Goal: Task Accomplishment & Management: Manage account settings

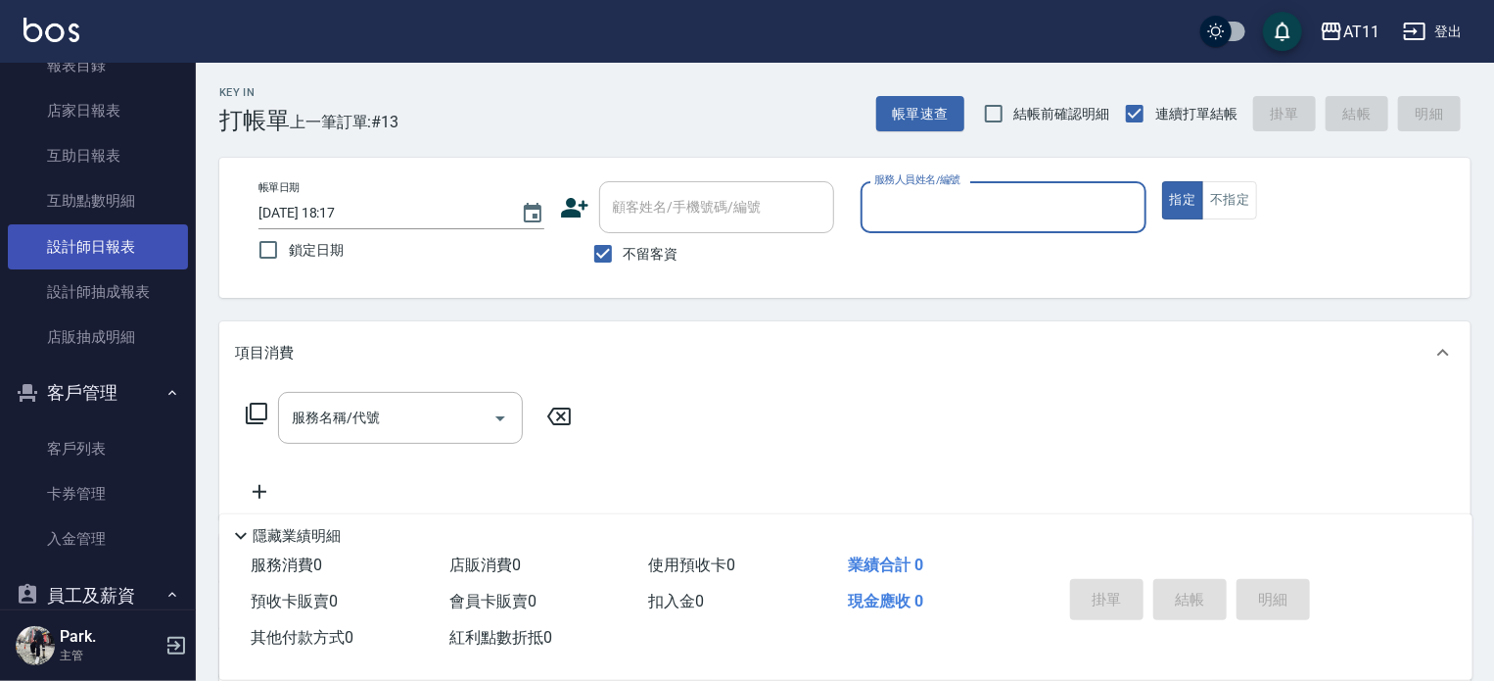
scroll to position [783, 0]
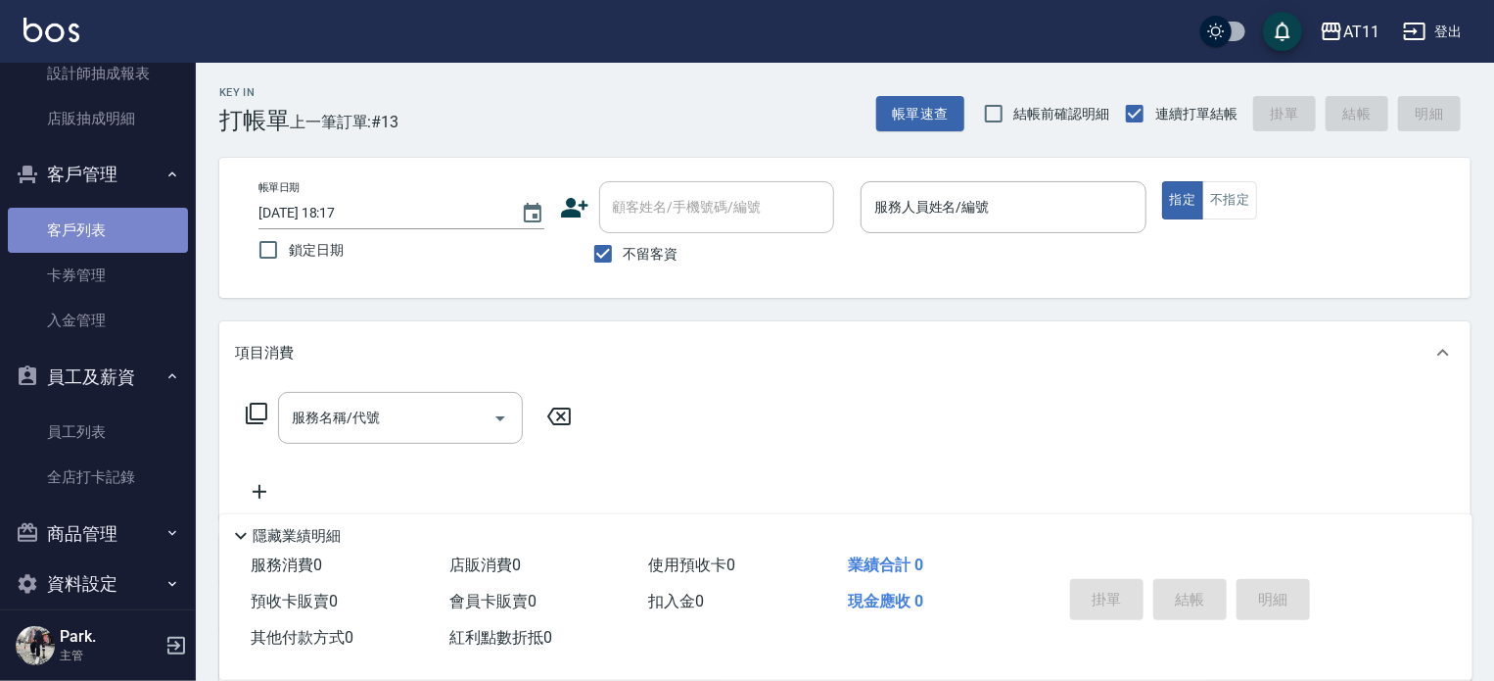
click at [109, 232] on link "客戶列表" at bounding box center [98, 230] width 180 height 45
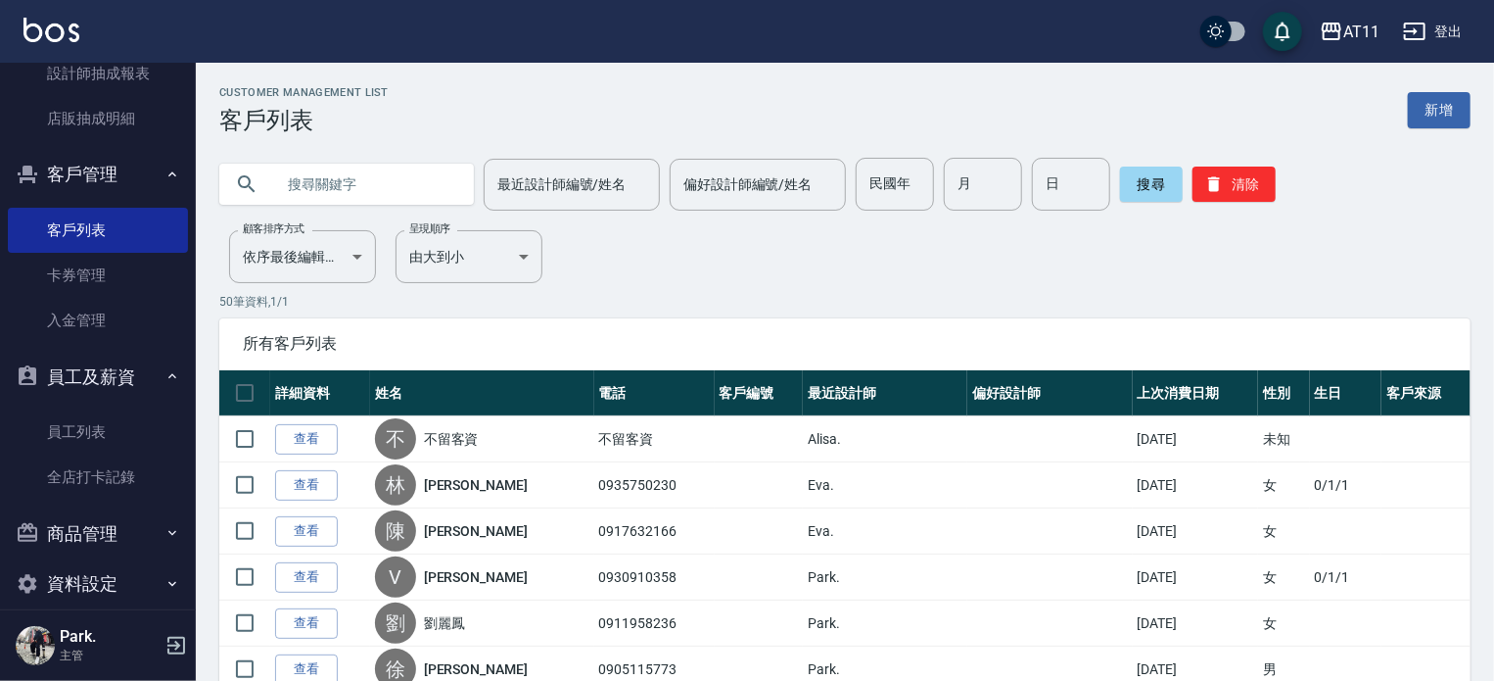
click at [390, 183] on input "text" at bounding box center [366, 184] width 184 height 53
type input "0952108159"
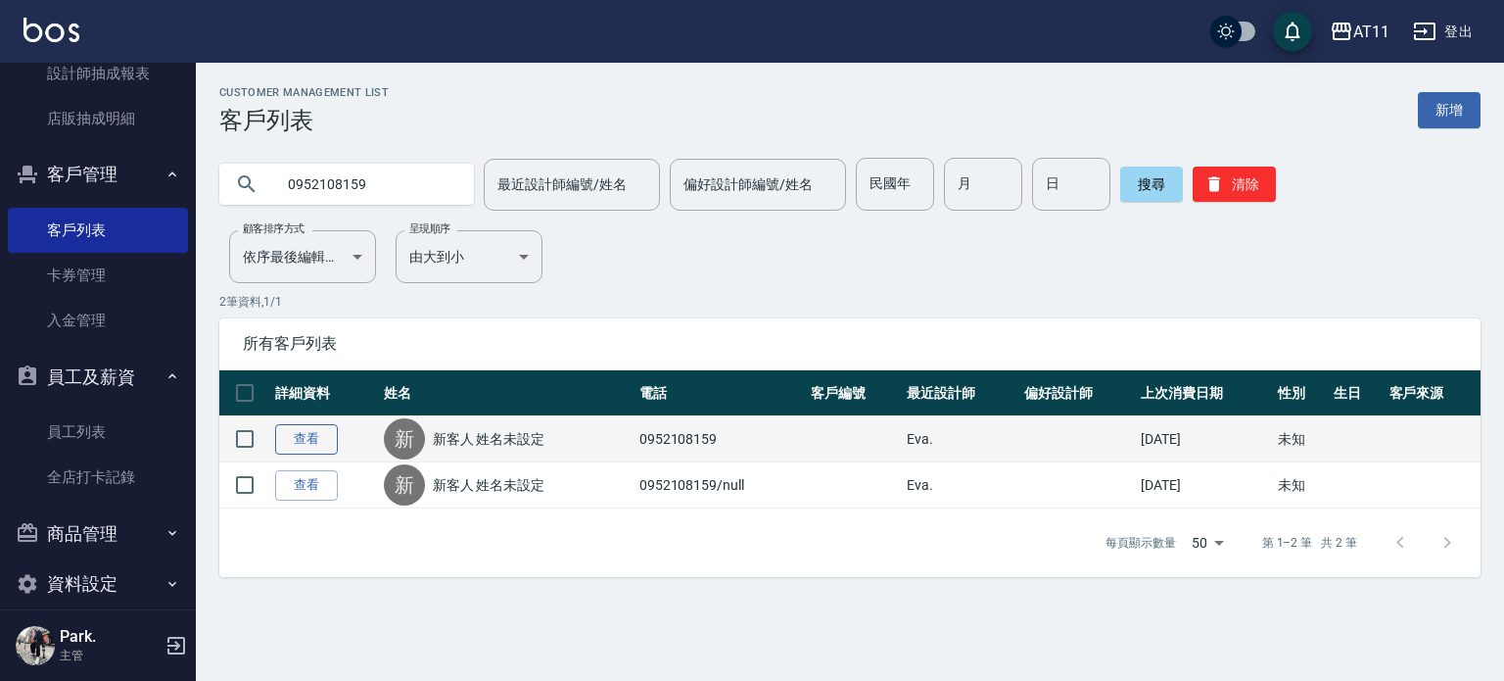
click at [308, 444] on link "查看" at bounding box center [306, 439] width 63 height 30
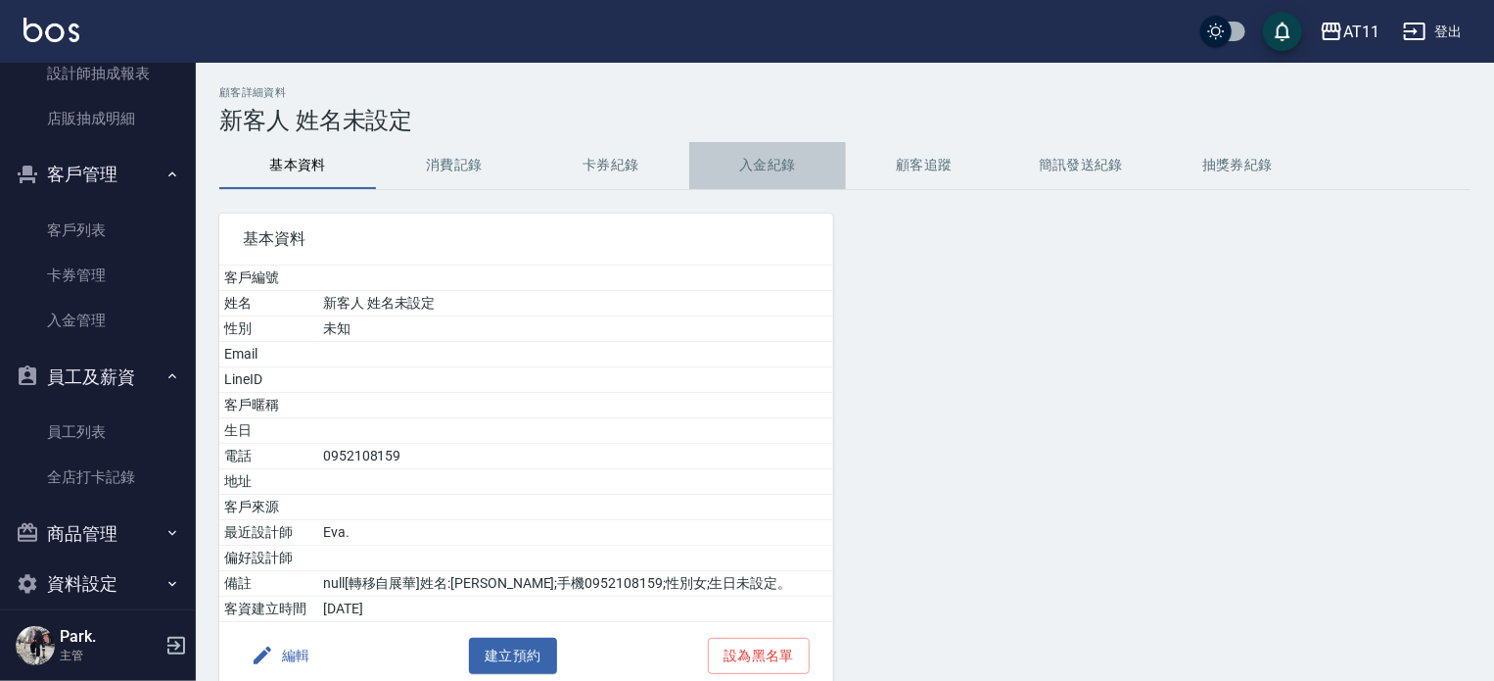
click at [781, 152] on button "入金紀錄" at bounding box center [767, 165] width 157 height 47
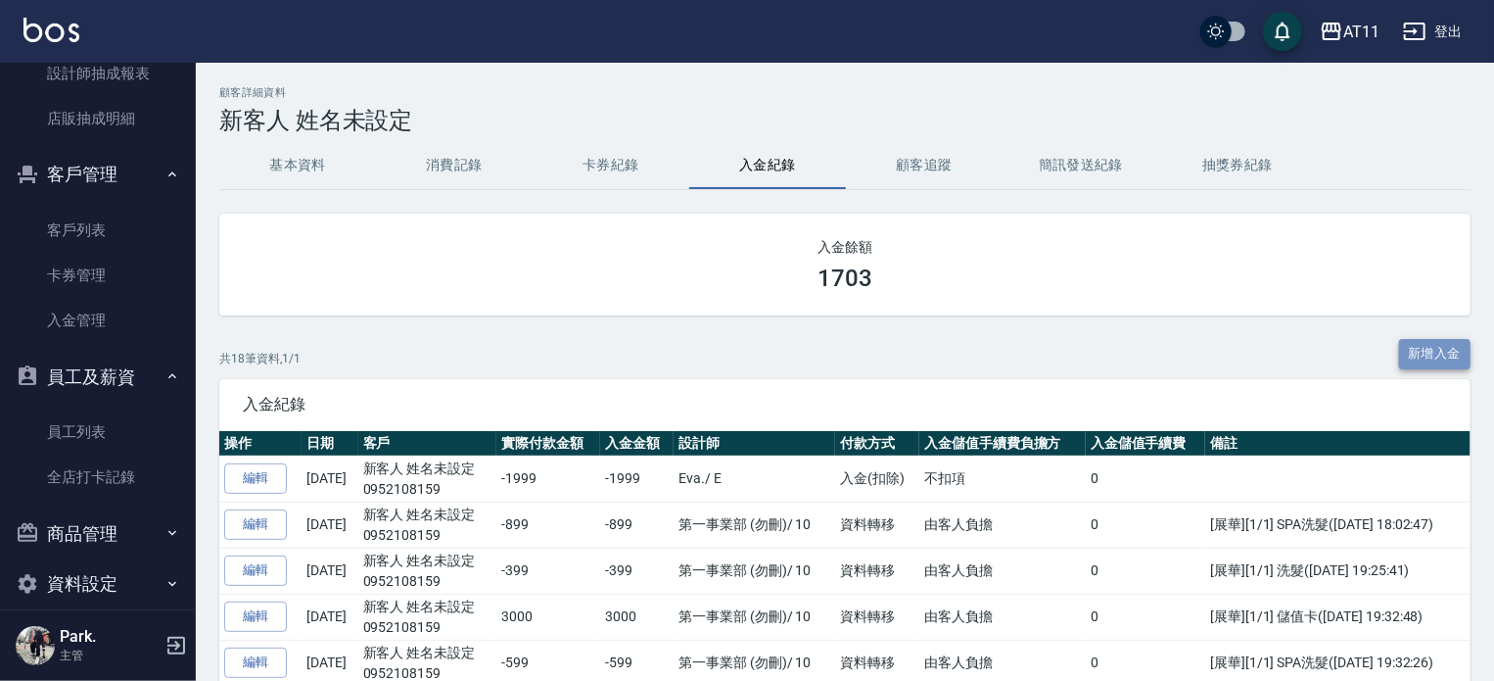
click at [1415, 356] on button "新增入金" at bounding box center [1435, 354] width 72 height 30
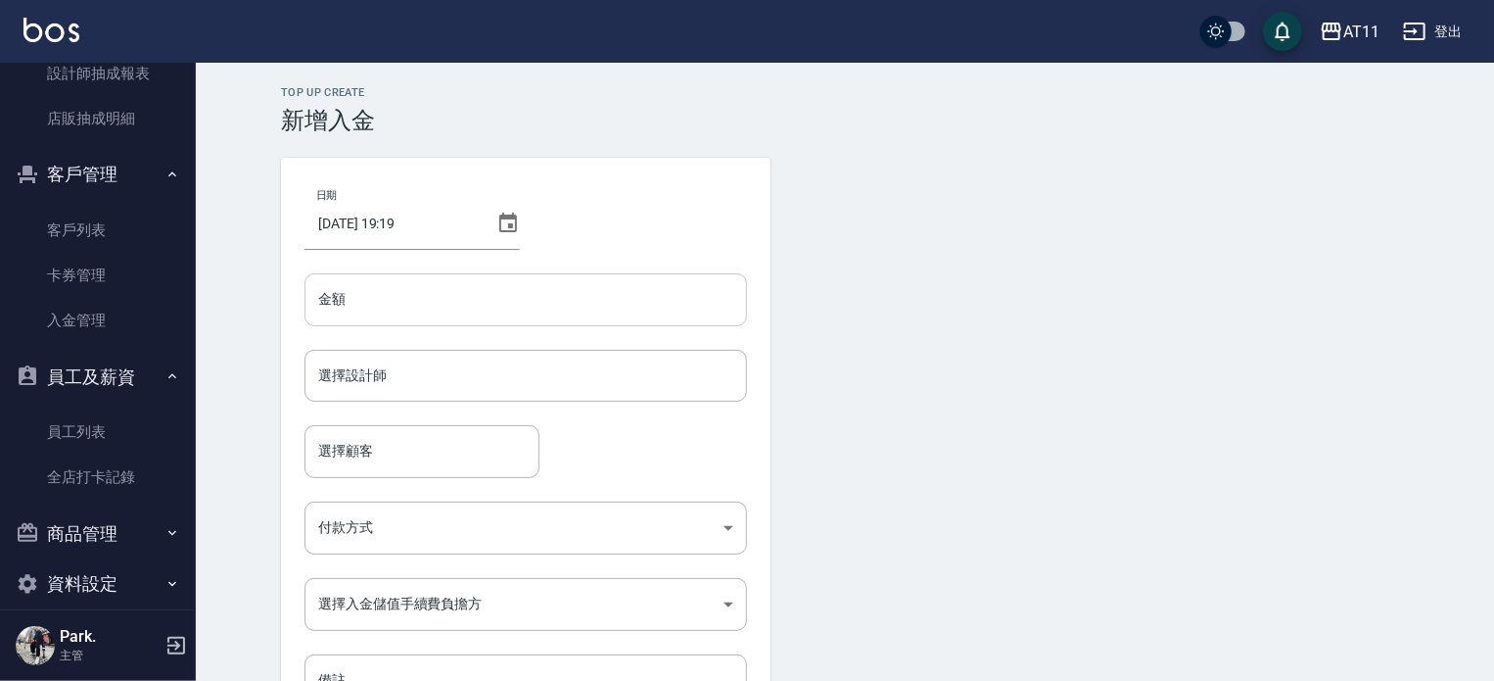
click at [443, 301] on input "金額" at bounding box center [526, 299] width 443 height 53
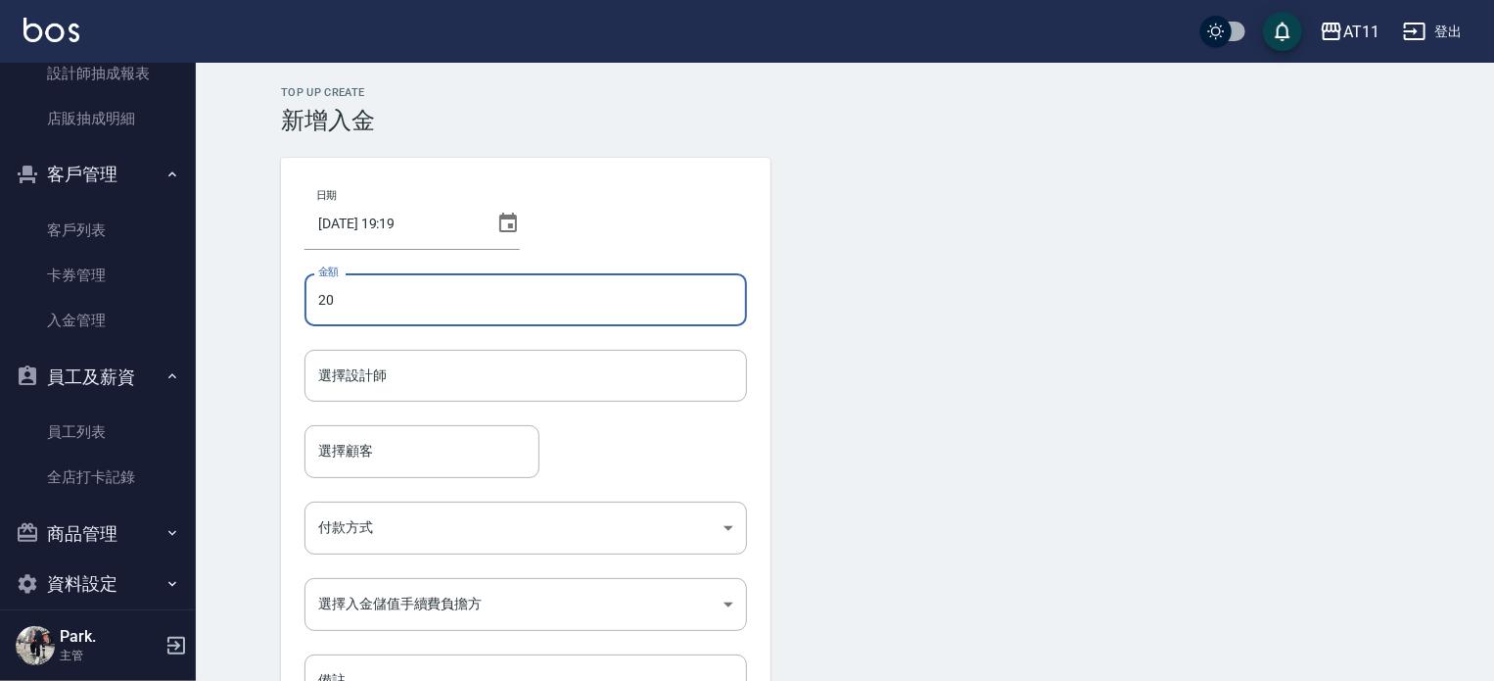
type input "2"
type input "5200"
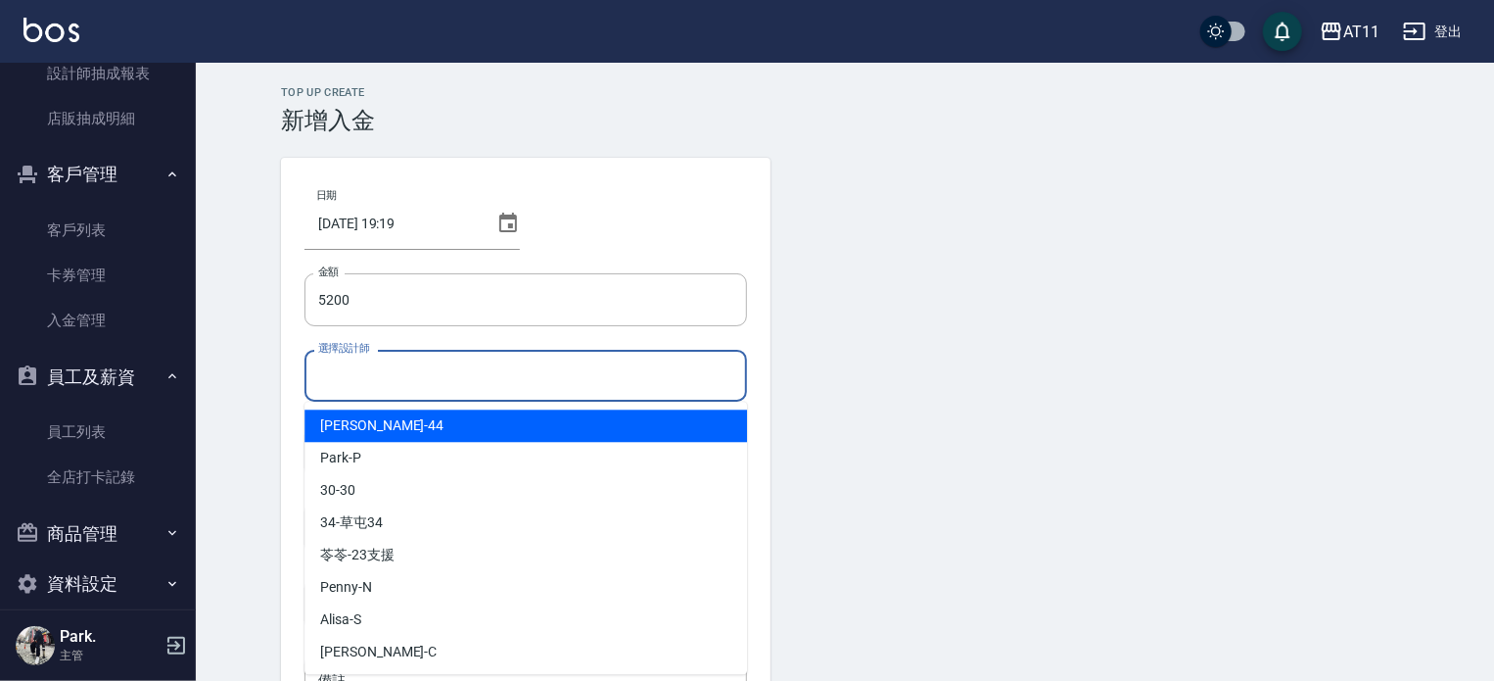
click at [361, 372] on input "選擇設計師" at bounding box center [525, 375] width 425 height 34
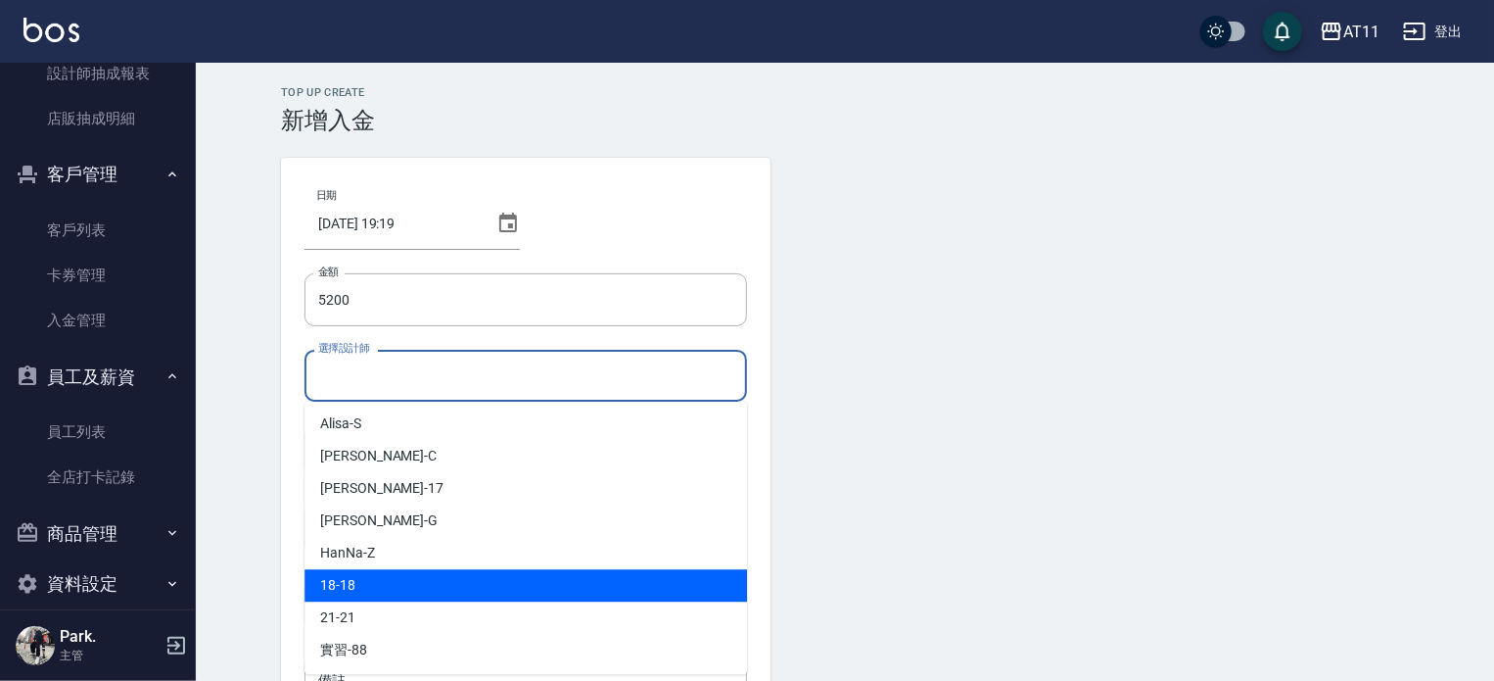
scroll to position [292, 0]
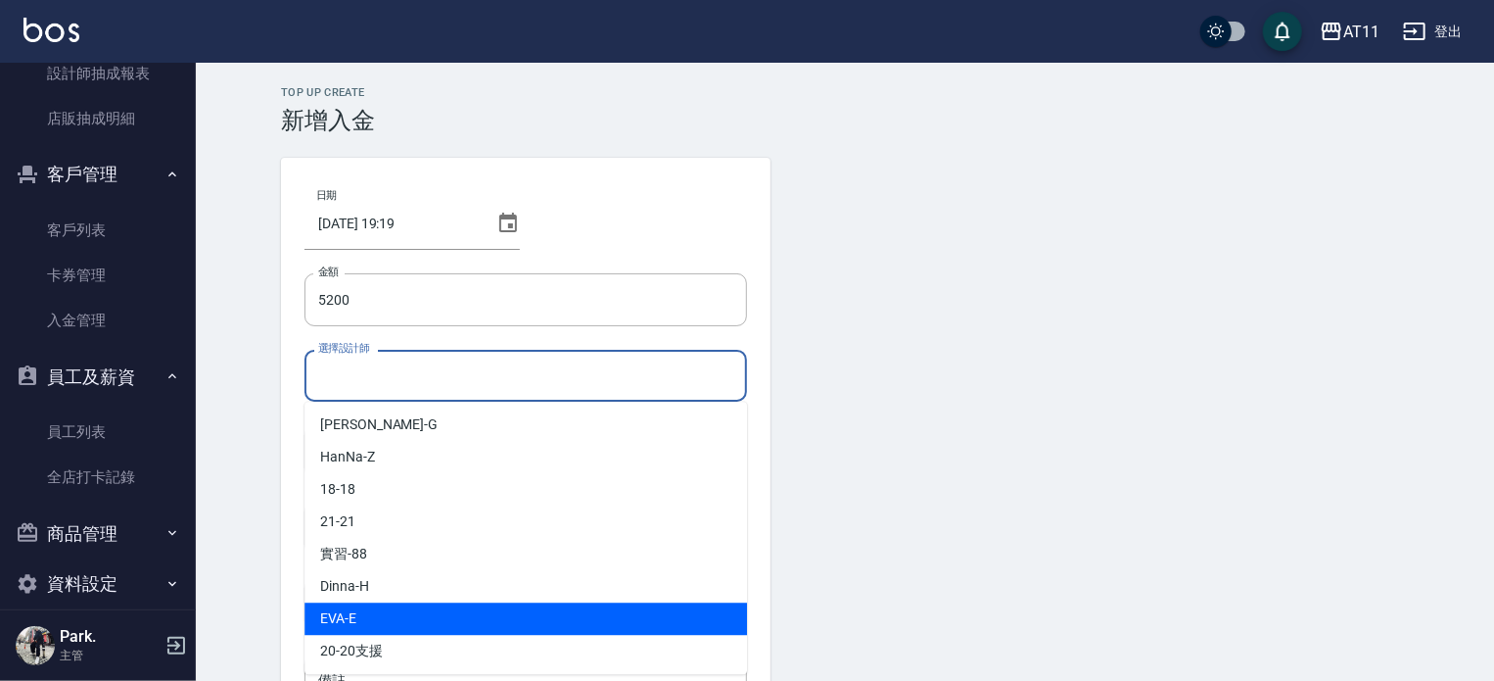
click at [389, 630] on div "EVA -E" at bounding box center [526, 618] width 443 height 32
type input "EVA-E"
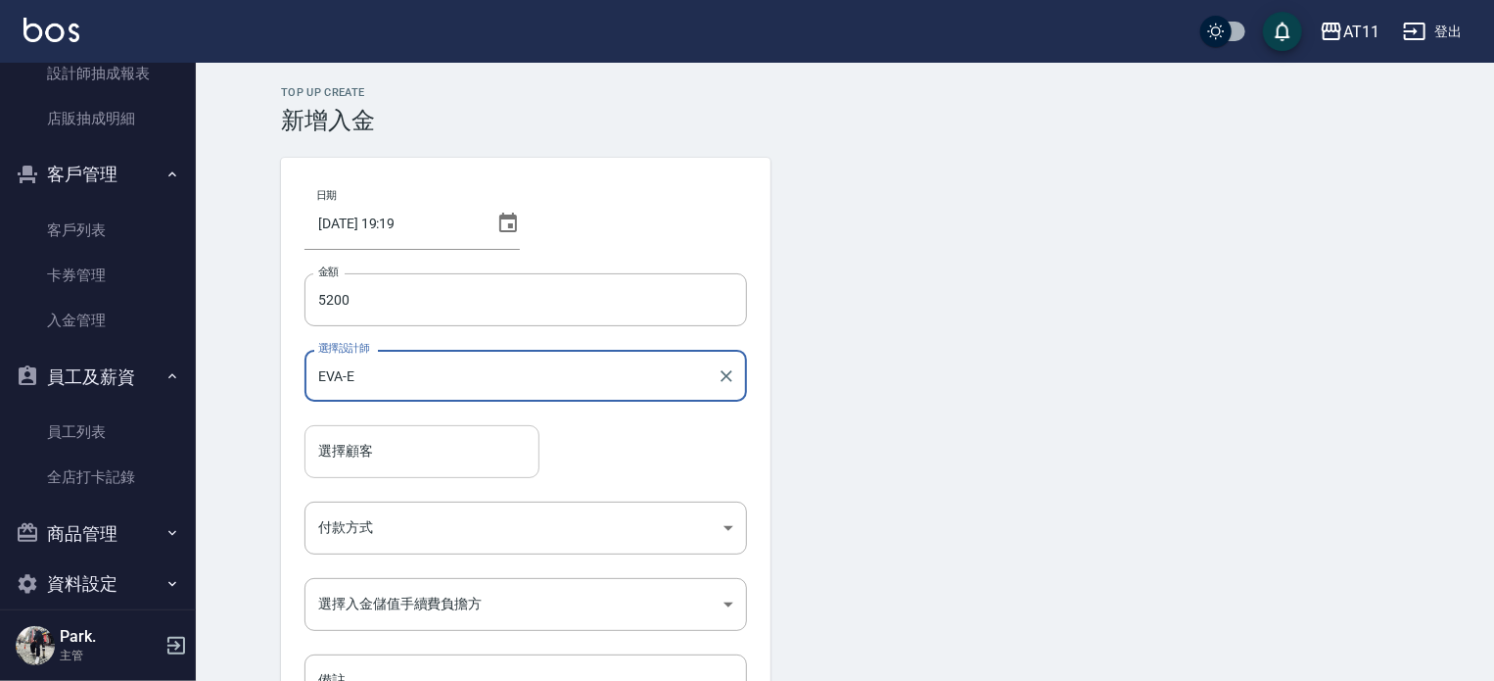
click at [391, 461] on input "選擇顧客" at bounding box center [421, 451] width 217 height 34
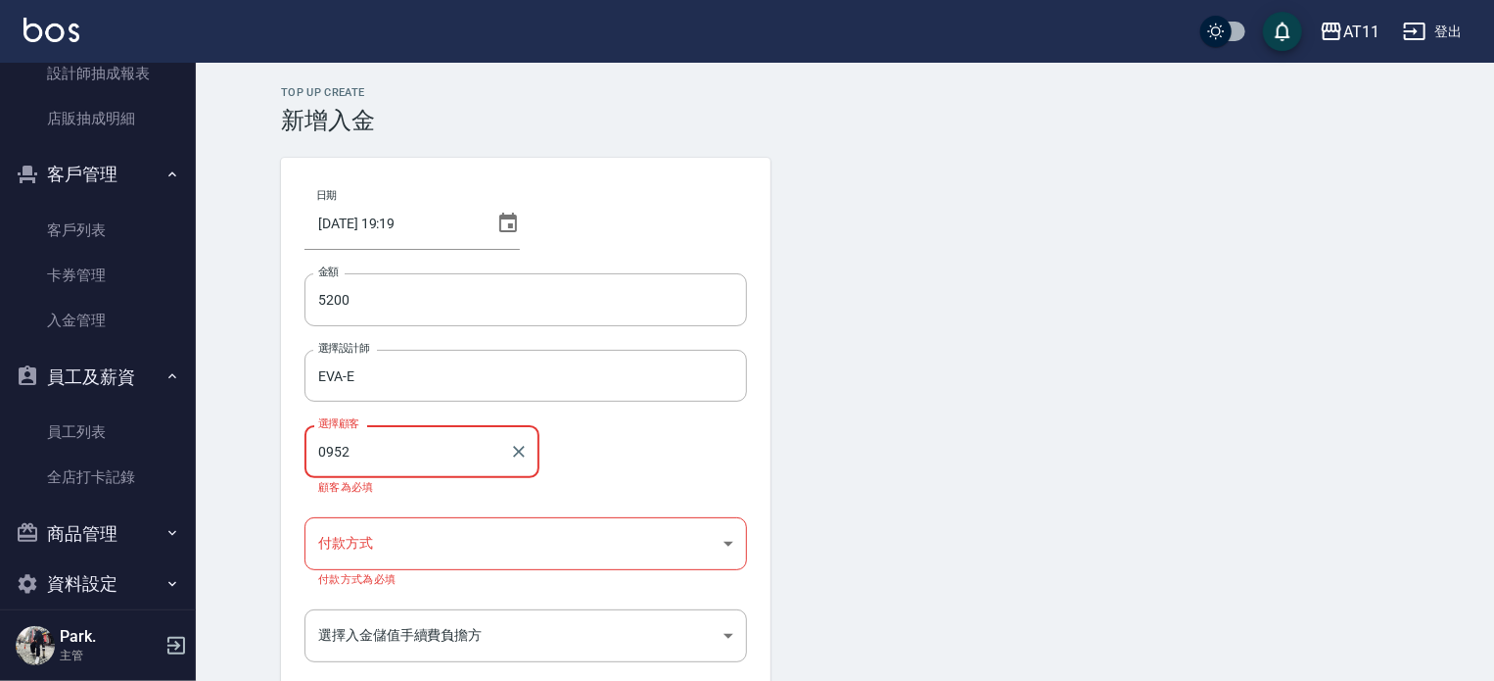
type input "新客人 姓名未設定/0952108159"
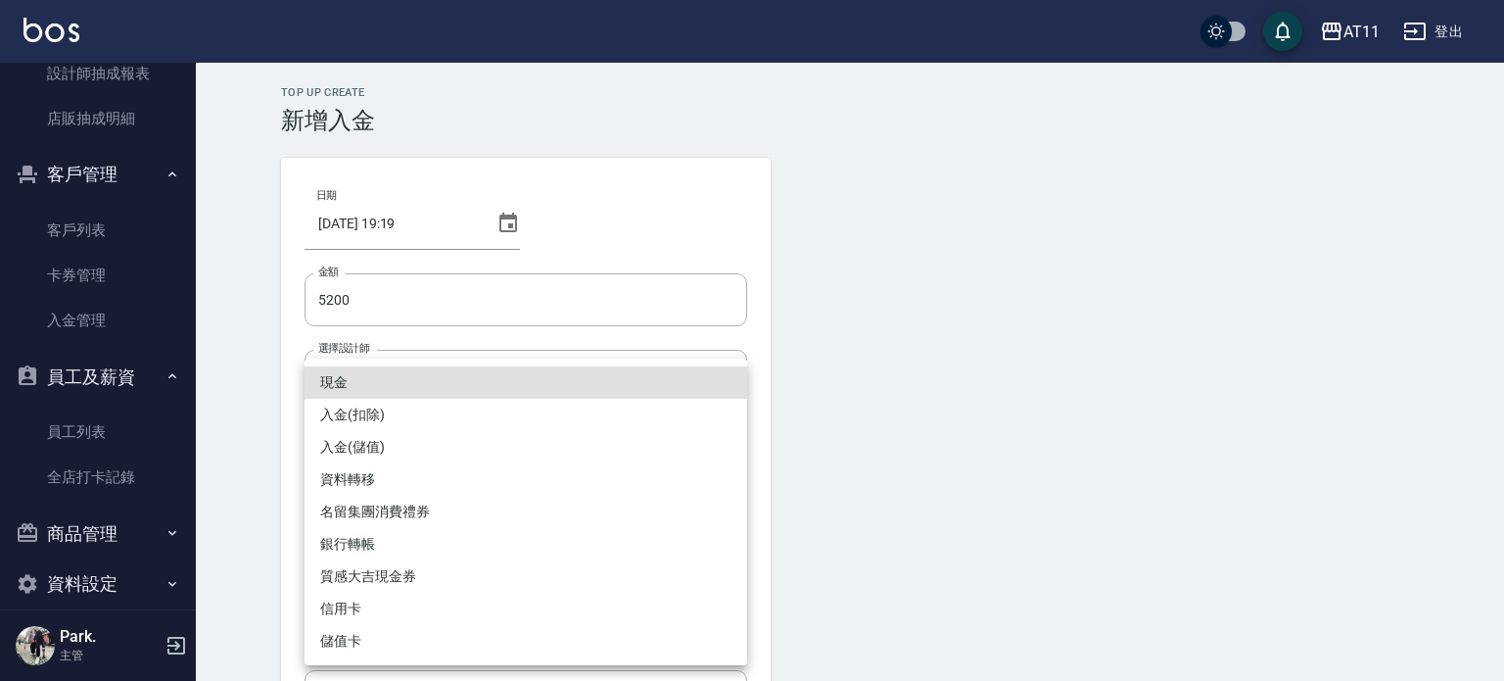
click at [411, 515] on body "AT11 登出 櫃檯作業 打帳單 帳單列表 現金收支登錄 材料自購登錄 每日結帳 排班表 現場電腦打卡 掃碼打卡 預約管理 預約管理 單日預約紀錄 單週預約紀…" at bounding box center [752, 414] width 1504 height 828
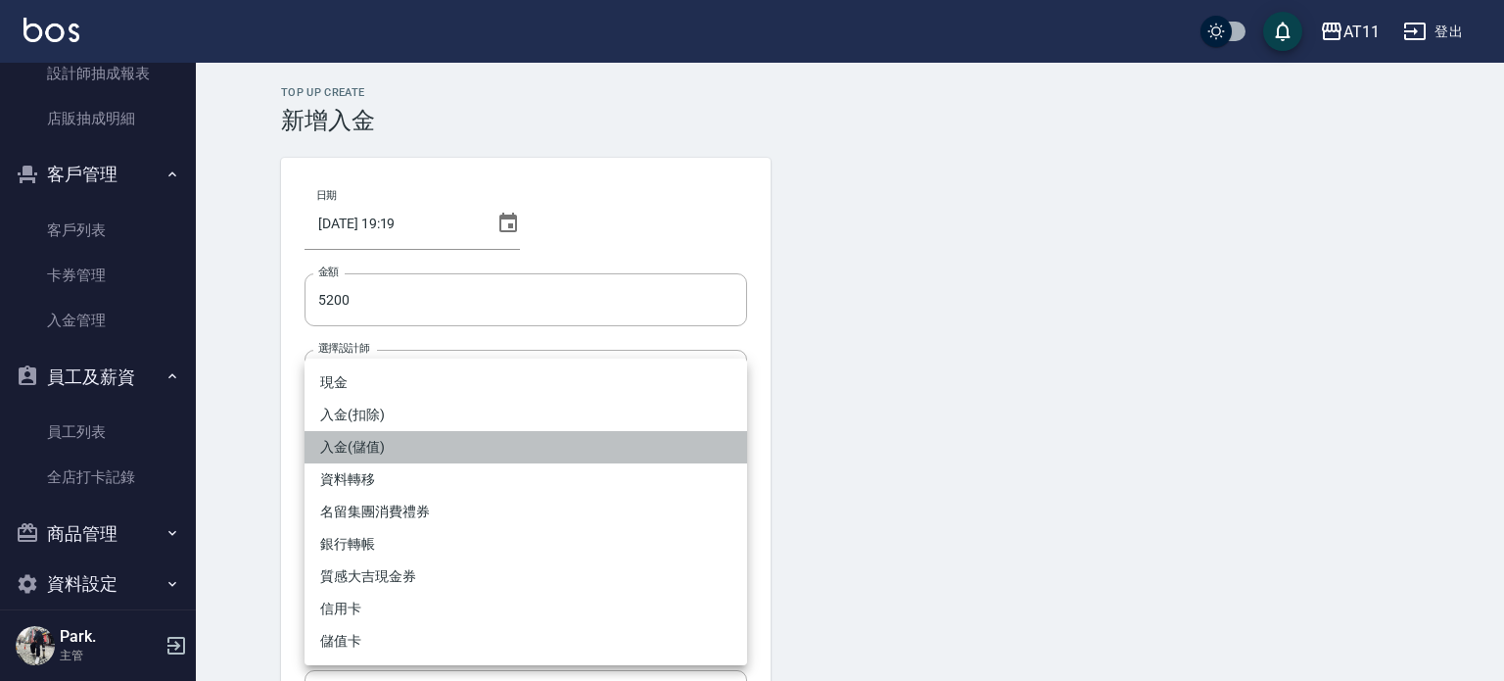
click at [378, 449] on li "入金(儲值)" at bounding box center [526, 447] width 443 height 32
type input "入金(儲值)"
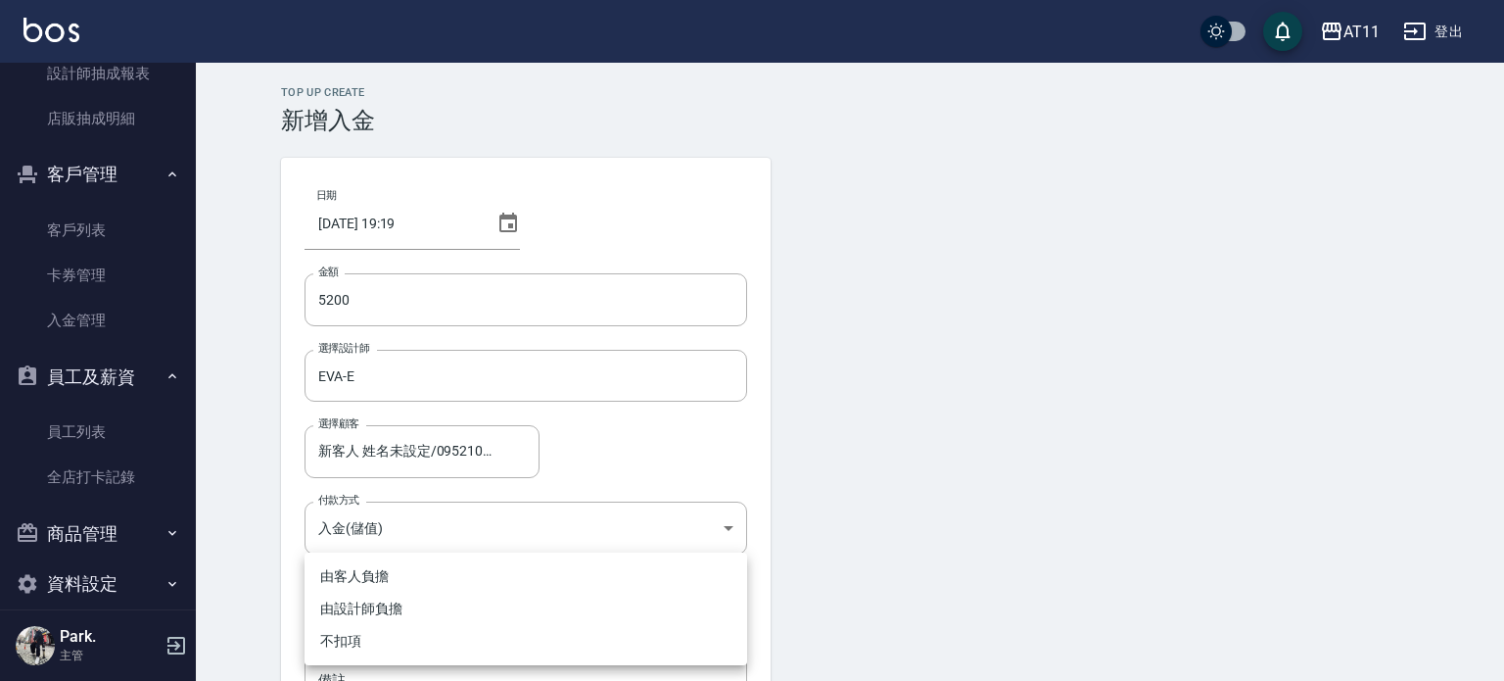
click at [396, 591] on body "AT11 登出 櫃檯作業 打帳單 帳單列表 現金收支登錄 材料自購登錄 每日結帳 排班表 現場電腦打卡 掃碼打卡 預約管理 預約管理 單日預約紀錄 單週預約紀…" at bounding box center [752, 406] width 1504 height 813
click at [347, 638] on li "不扣項" at bounding box center [526, 641] width 443 height 32
type input "WITHOUTHANDLINGFEE"
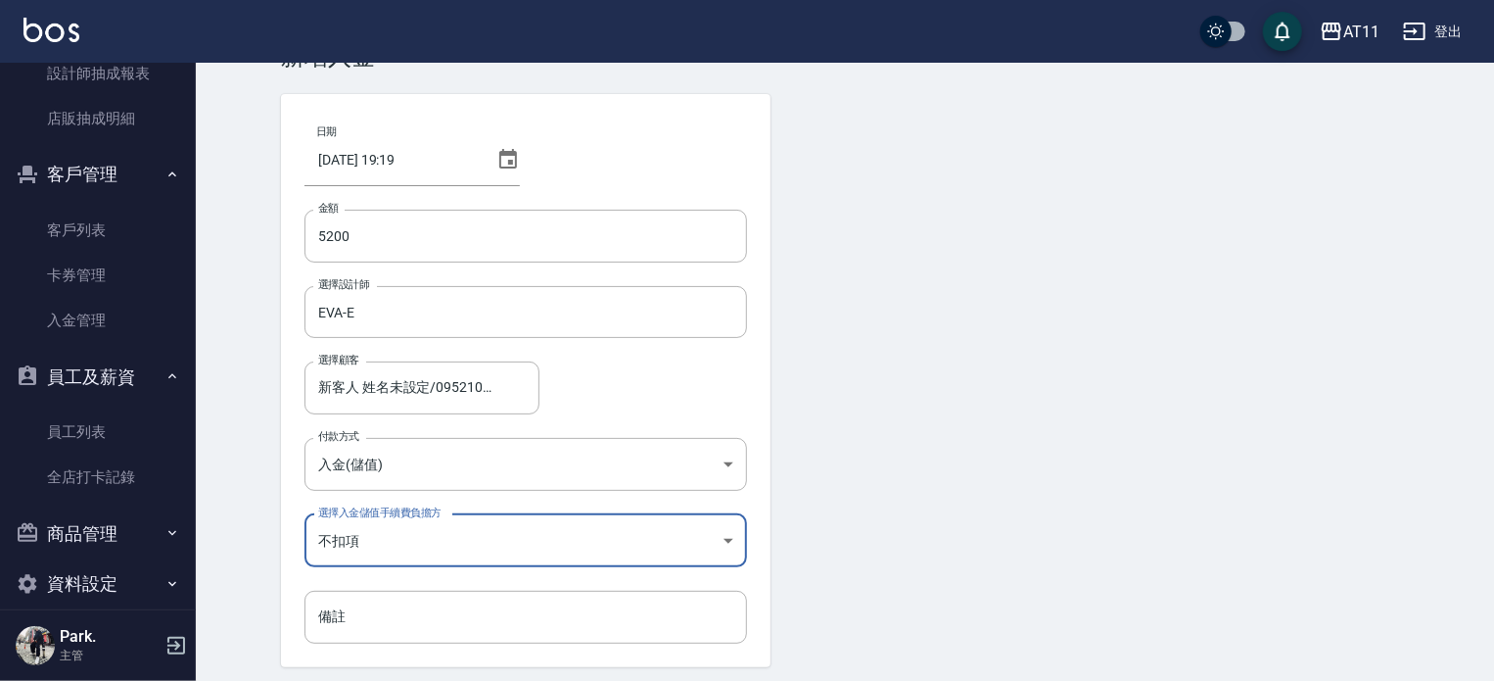
scroll to position [132, 0]
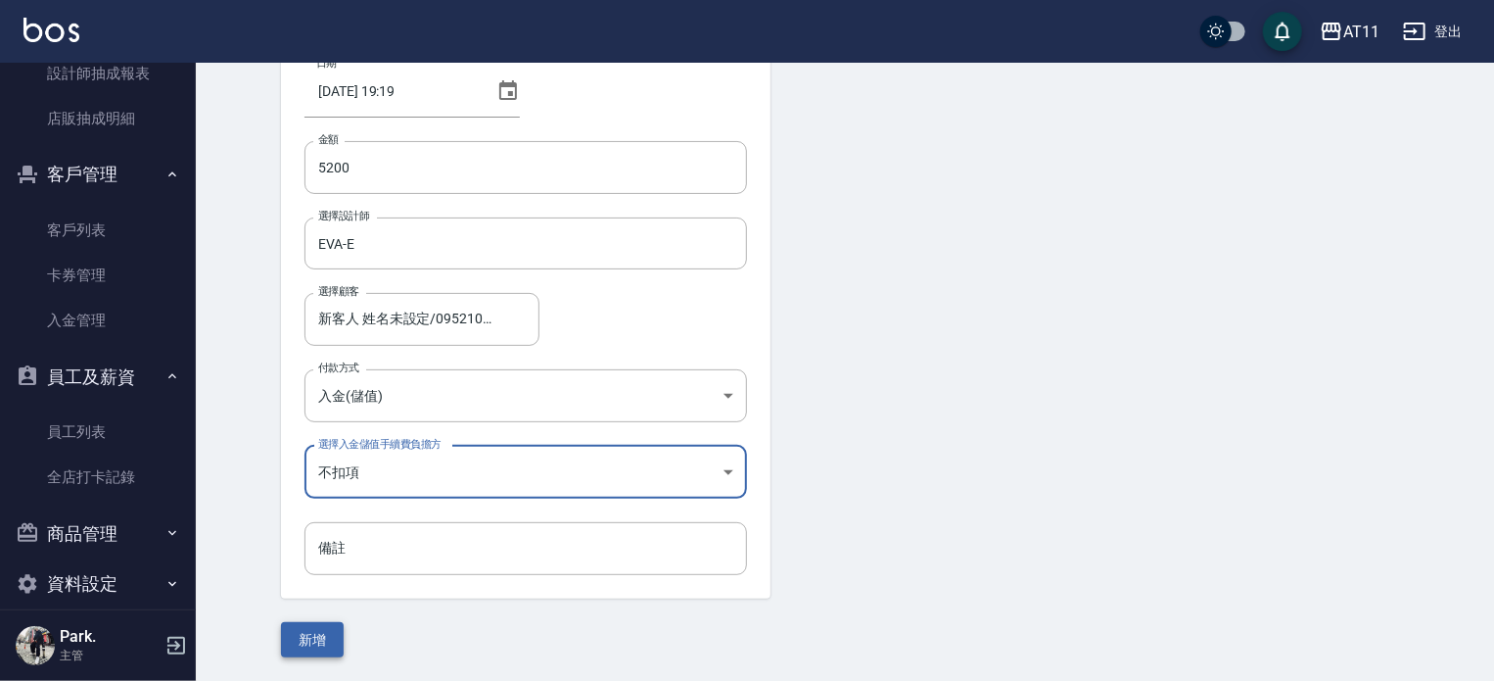
click at [319, 640] on button "新增" at bounding box center [312, 640] width 63 height 36
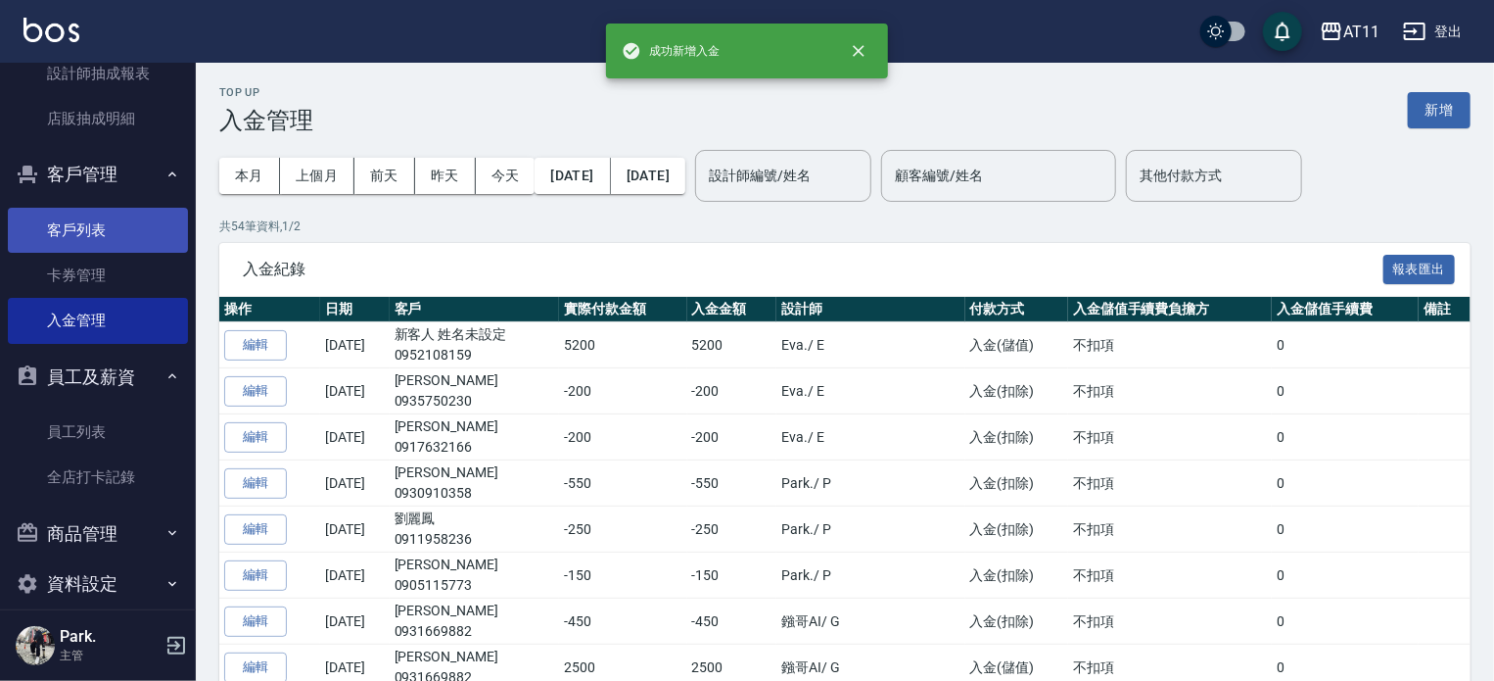
click at [89, 235] on link "客戶列表" at bounding box center [98, 230] width 180 height 45
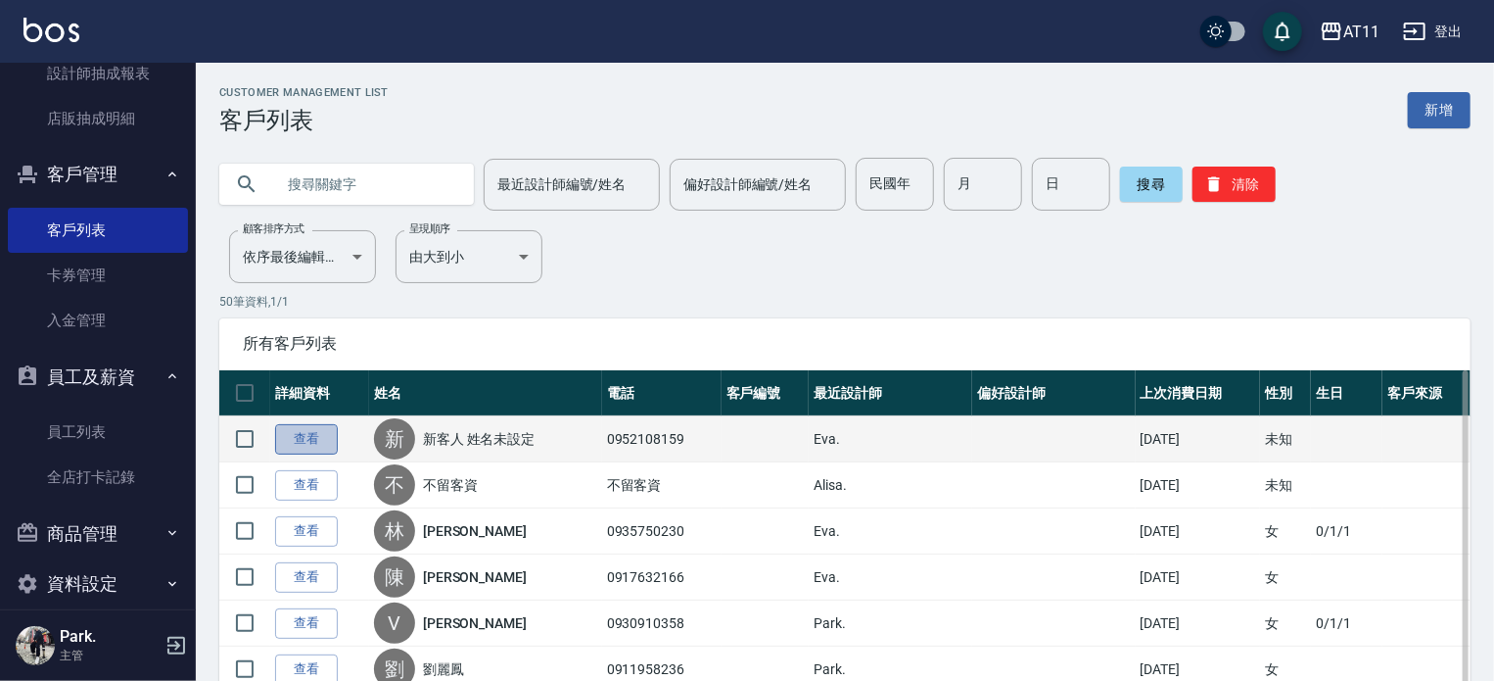
click at [317, 436] on link "查看" at bounding box center [306, 439] width 63 height 30
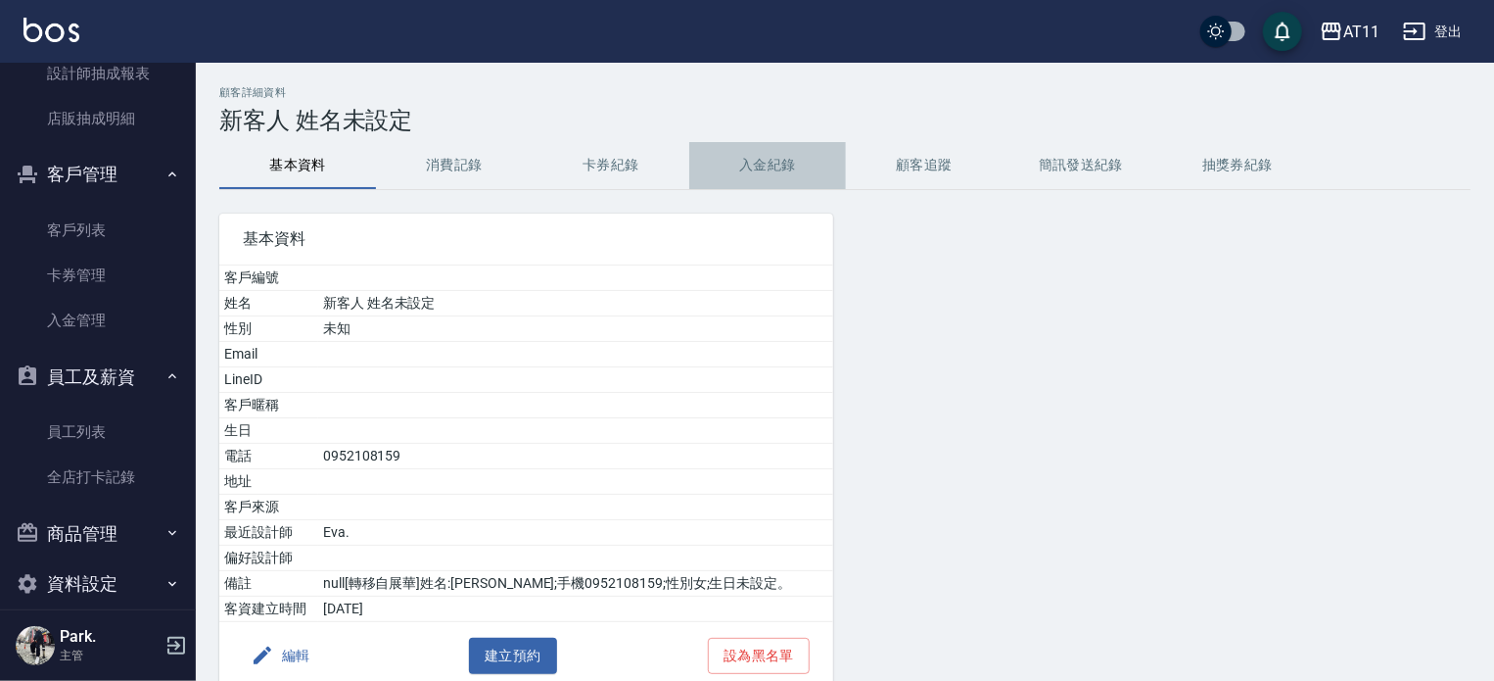
click at [791, 157] on button "入金紀錄" at bounding box center [767, 165] width 157 height 47
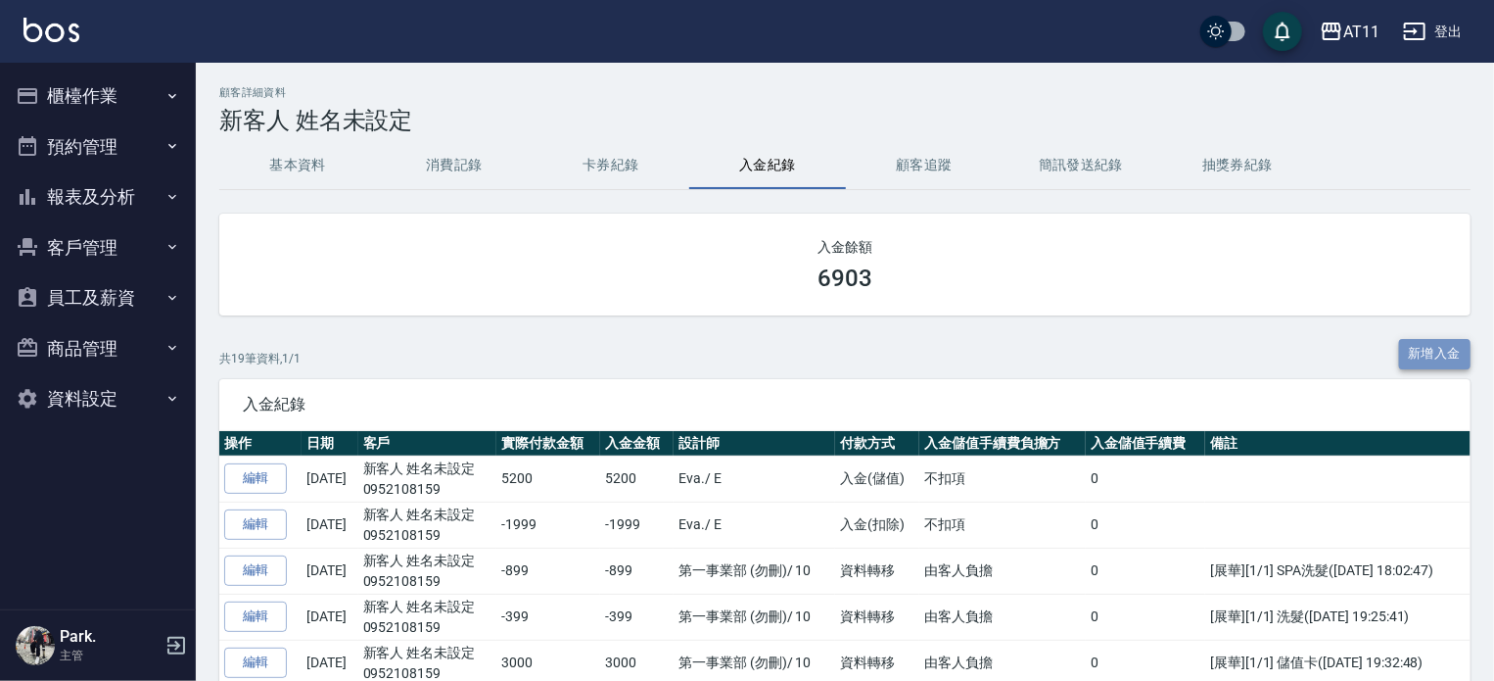
click at [1445, 348] on button "新增入金" at bounding box center [1435, 354] width 72 height 30
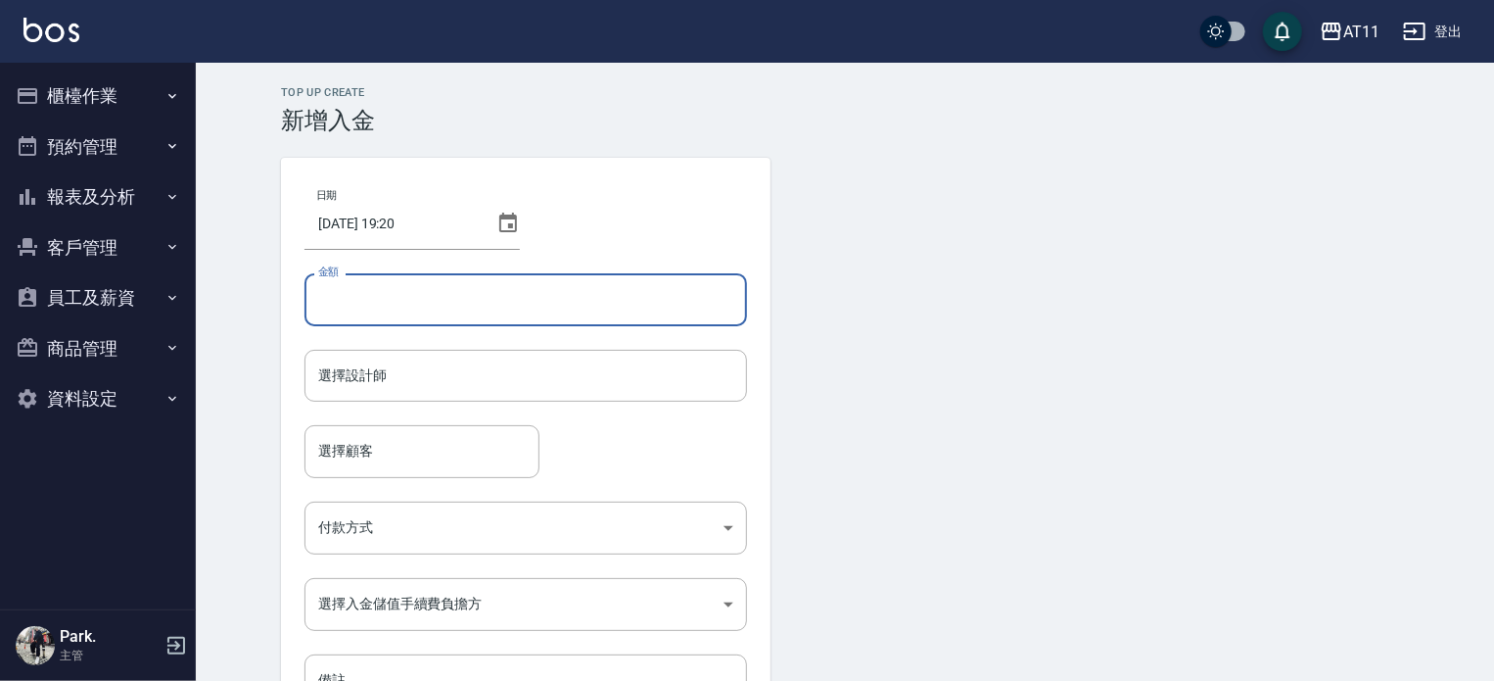
click at [483, 292] on input "金額" at bounding box center [526, 299] width 443 height 53
type input "-2499"
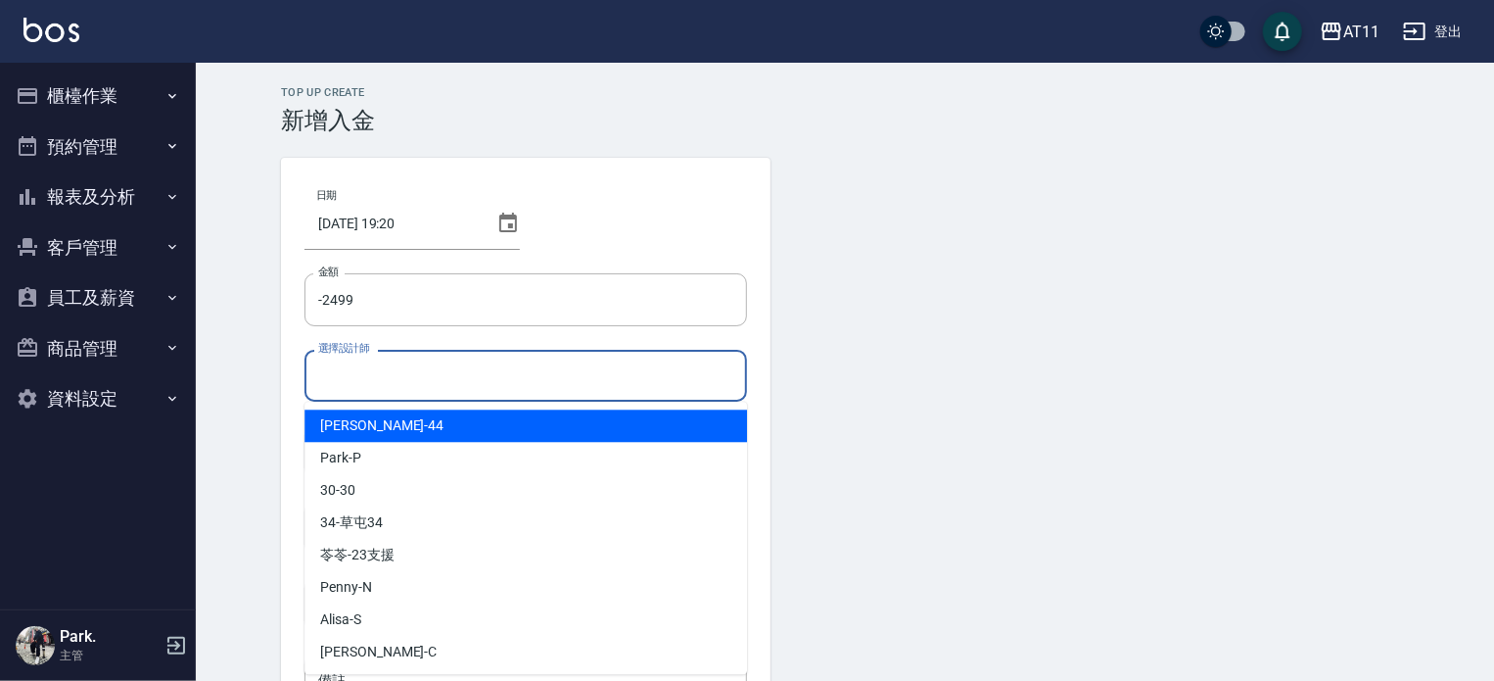
click at [407, 366] on input "選擇設計師" at bounding box center [525, 375] width 425 height 34
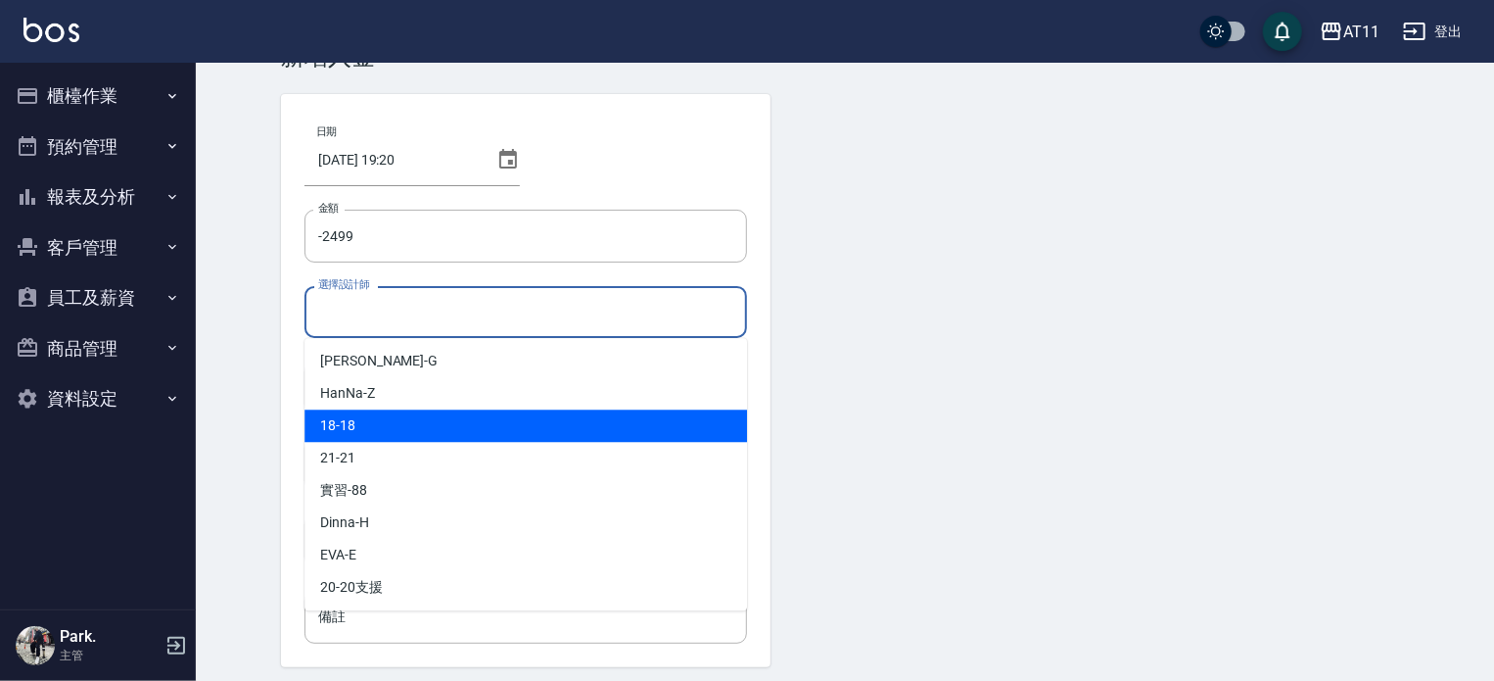
scroll to position [98, 0]
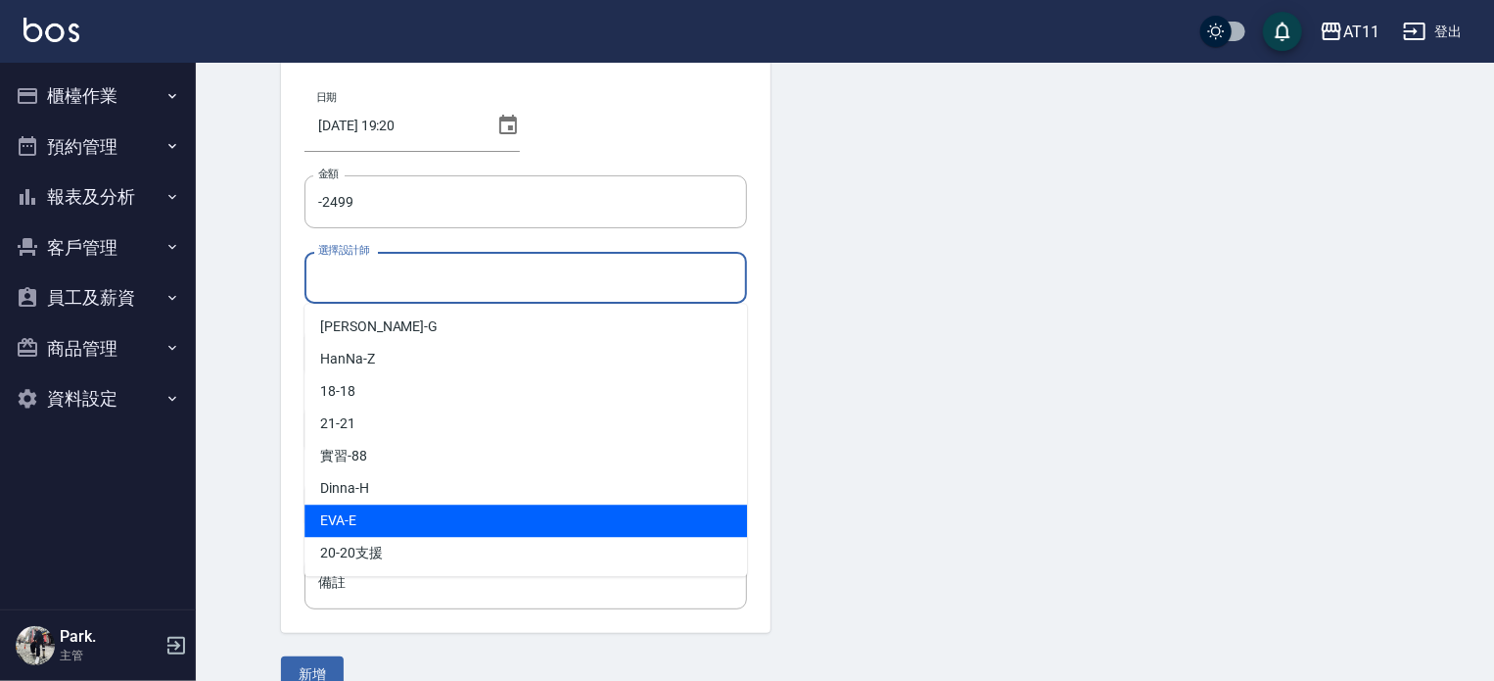
click at [397, 521] on div "EVA -E" at bounding box center [526, 520] width 443 height 32
type input "EVA-E"
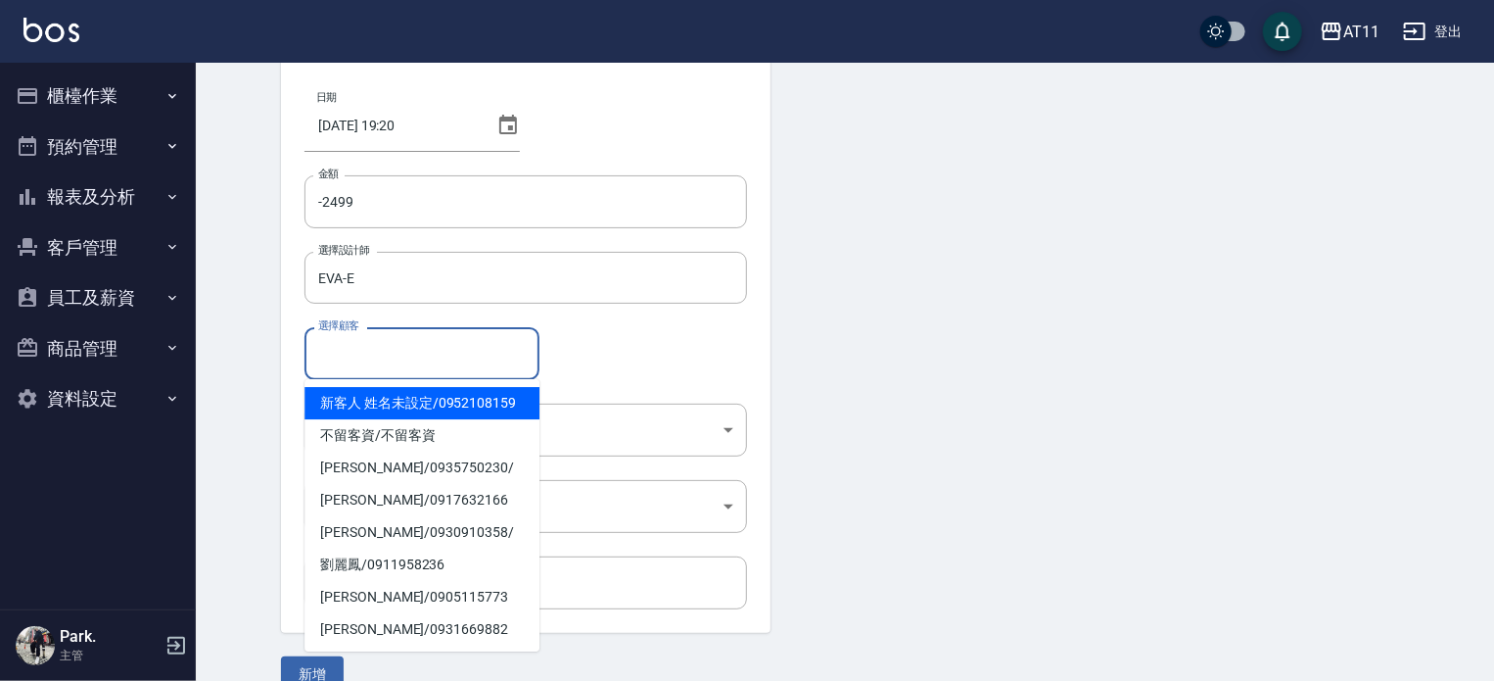
click at [377, 363] on input "選擇顧客" at bounding box center [421, 353] width 217 height 34
click at [438, 410] on span "新客人 姓名未設定 / 0952108159" at bounding box center [422, 403] width 235 height 32
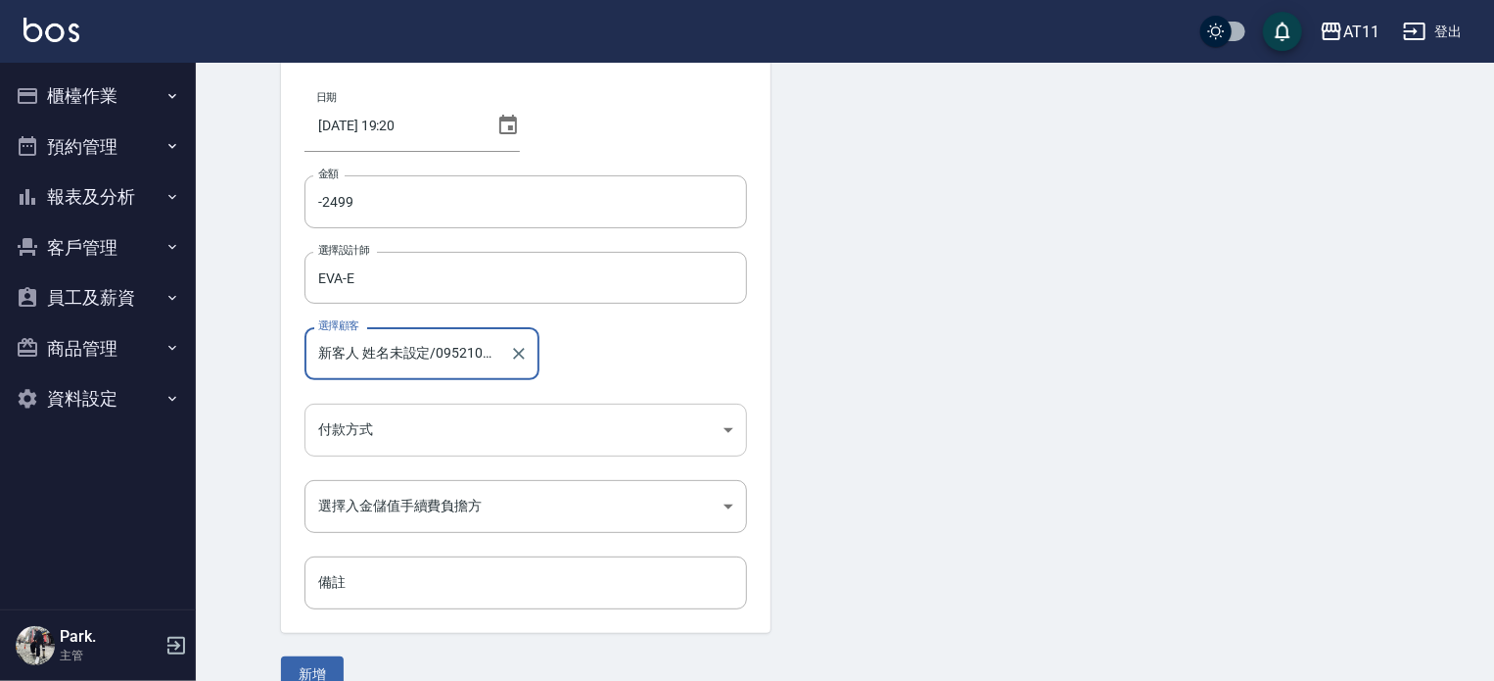
type input "新客人 姓名未設定/0952108159"
click at [416, 427] on body "AT11 登出 櫃檯作業 打帳單 帳單列表 現金收支登錄 材料自購登錄 每日結帳 排班表 現場電腦打卡 掃碼打卡 預約管理 預約管理 單日預約紀錄 單週預約紀…" at bounding box center [747, 308] width 1494 height 813
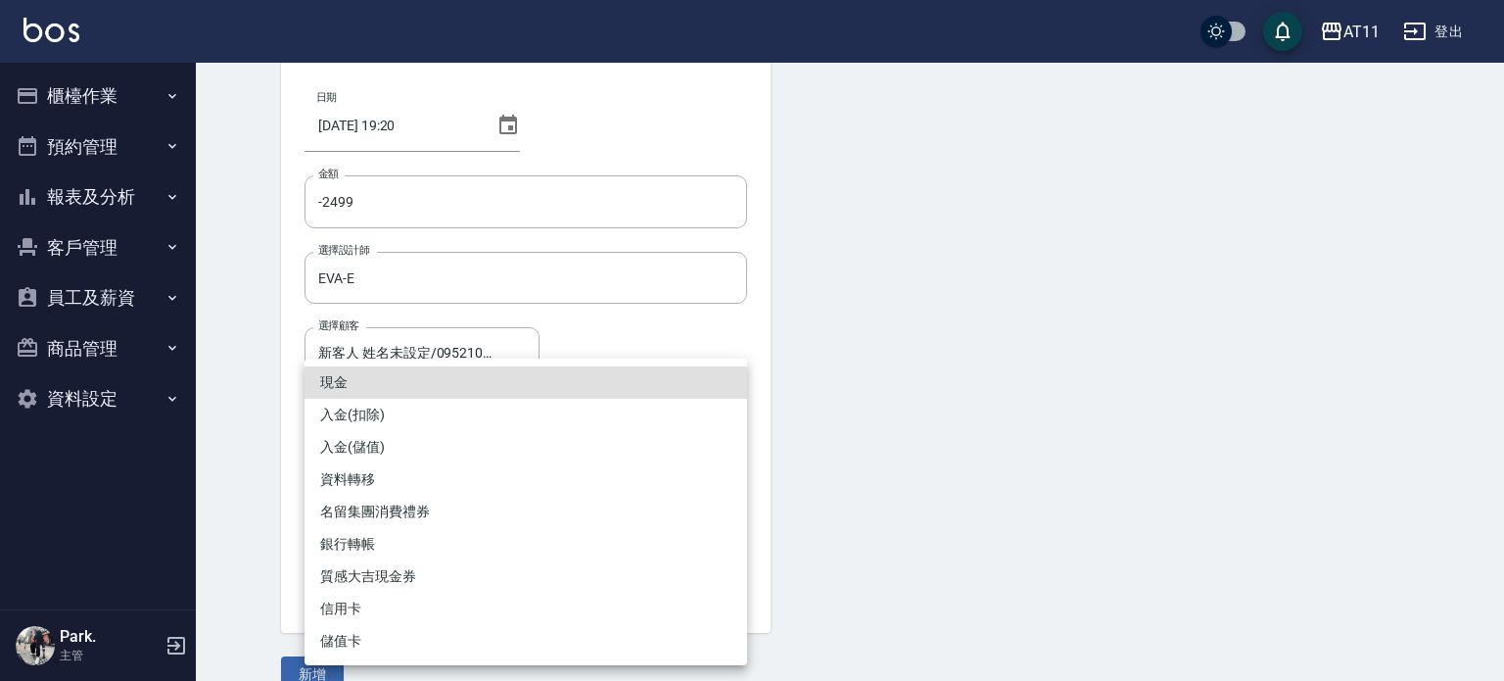
click at [414, 426] on li "入金(扣除)" at bounding box center [526, 415] width 443 height 32
type input "入金(扣除)"
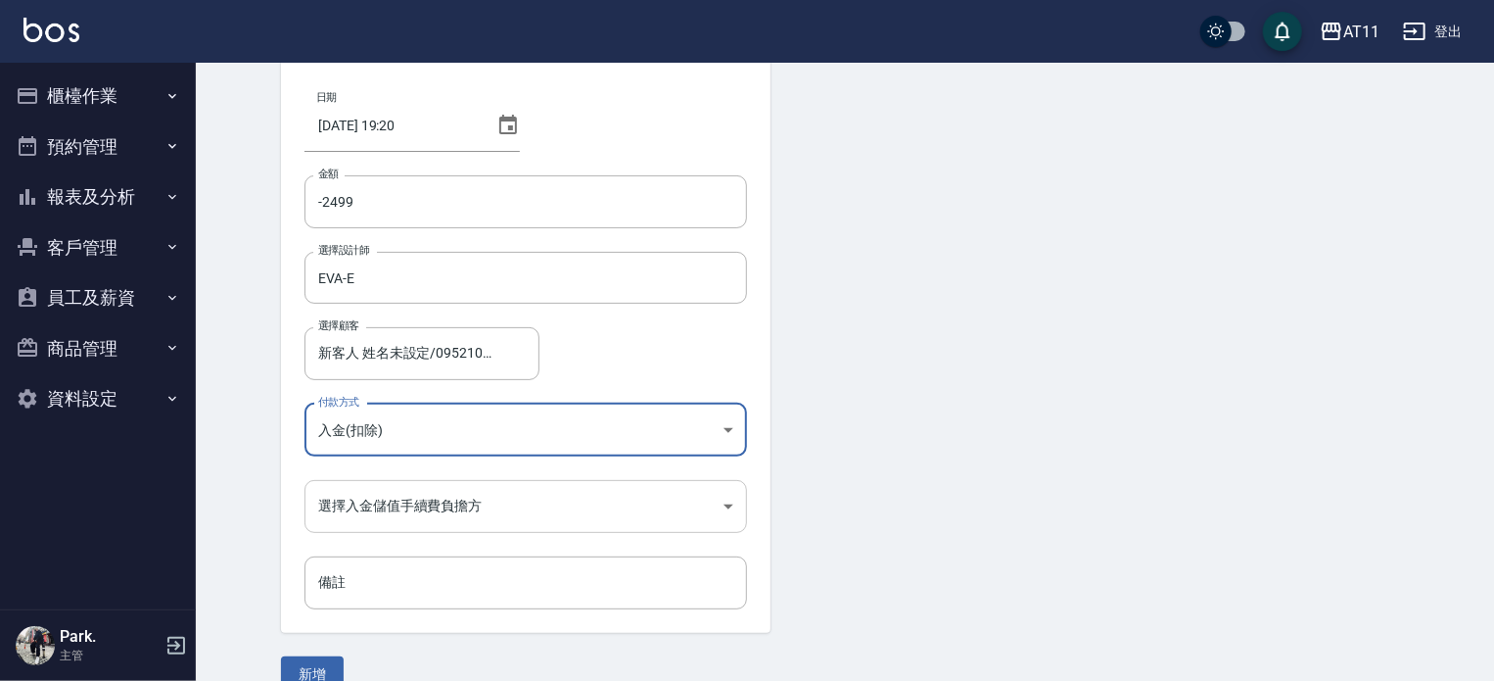
click at [418, 507] on body "AT11 登出 櫃檯作業 打帳單 帳單列表 現金收支登錄 材料自購登錄 每日結帳 排班表 現場電腦打卡 掃碼打卡 預約管理 預約管理 單日預約紀錄 單週預約紀…" at bounding box center [747, 308] width 1494 height 813
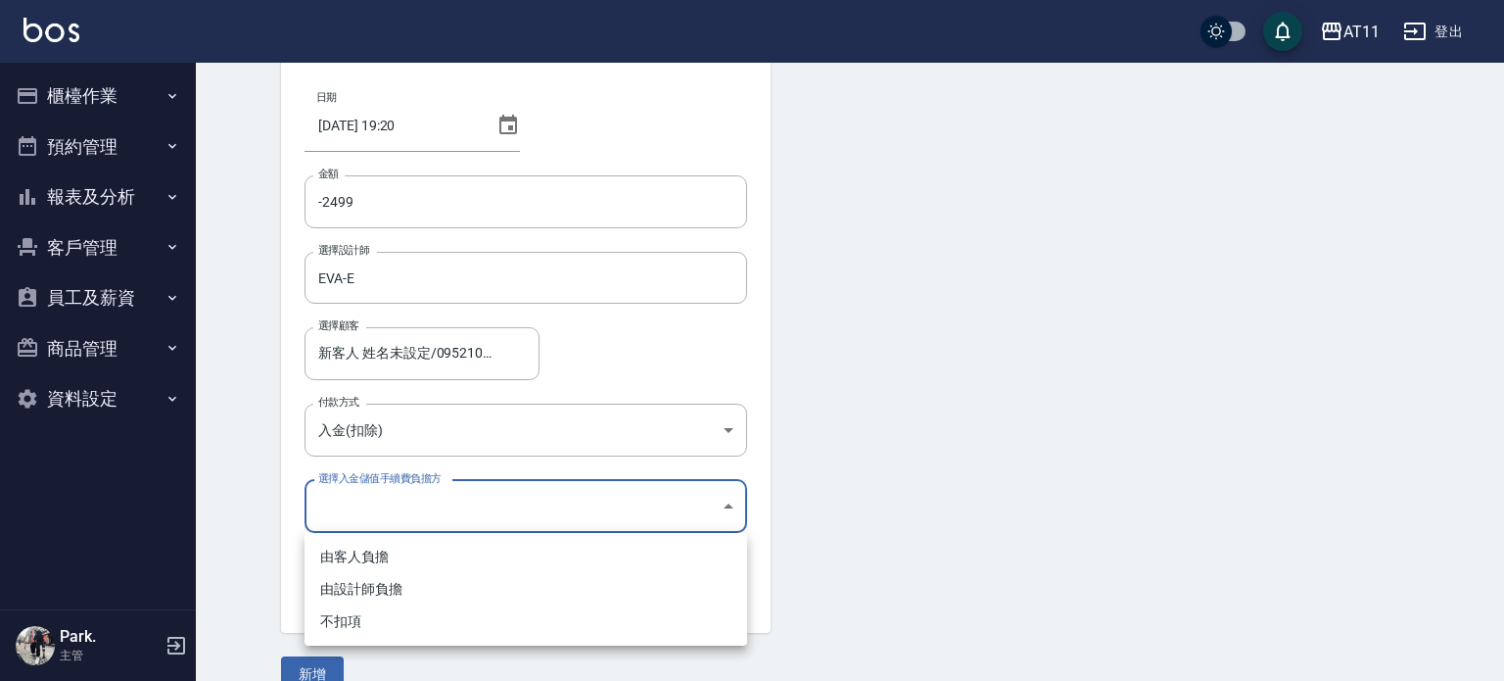
click at [343, 625] on li "不扣項" at bounding box center [526, 621] width 443 height 32
type input "WITHOUTHANDLINGFEE"
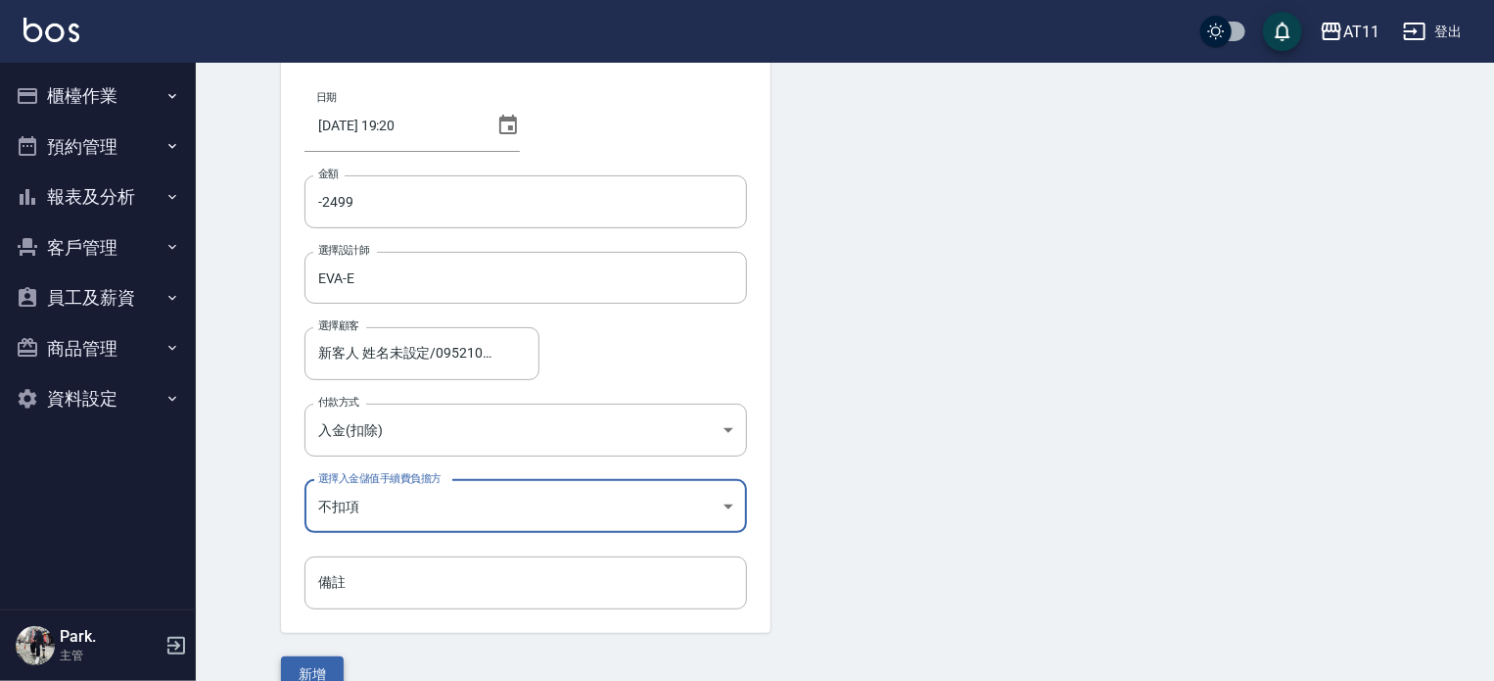
click at [313, 674] on button "新增" at bounding box center [312, 674] width 63 height 36
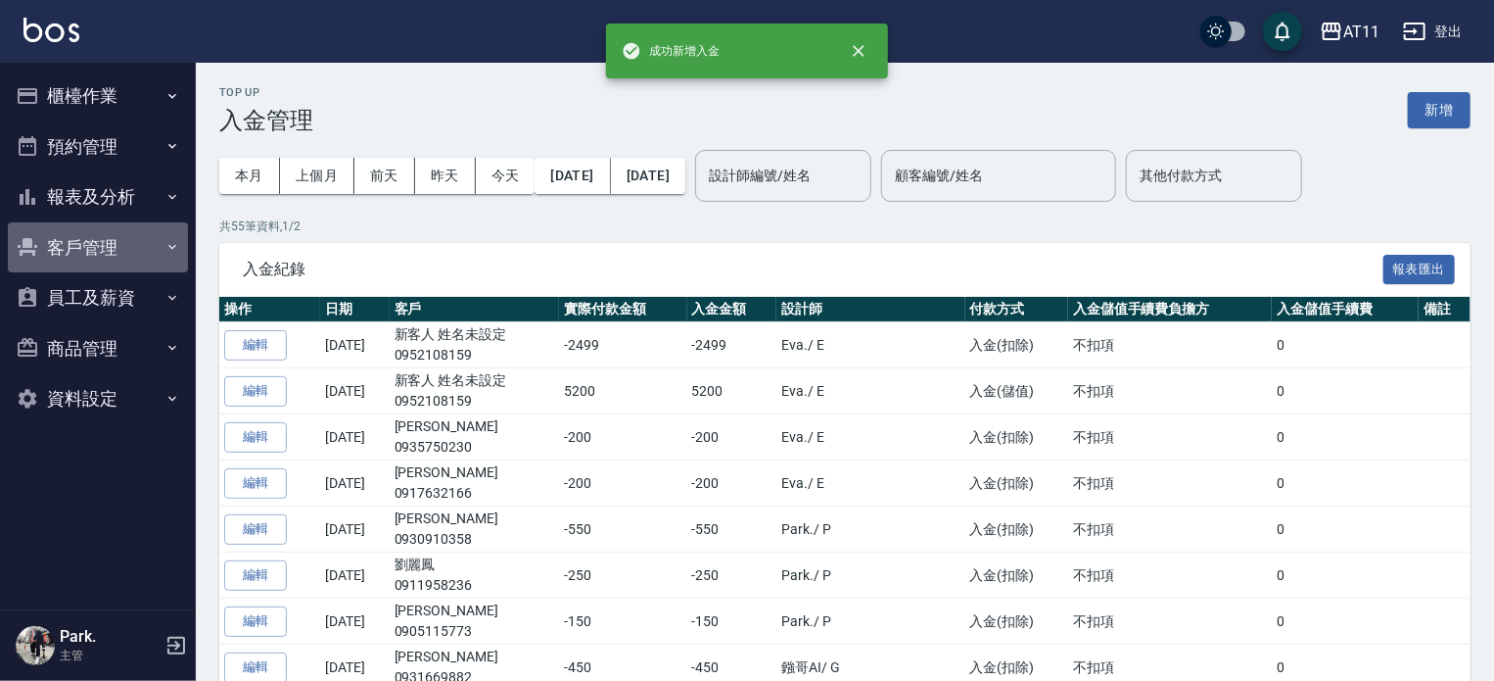
click at [92, 239] on button "客戶管理" at bounding box center [98, 247] width 180 height 51
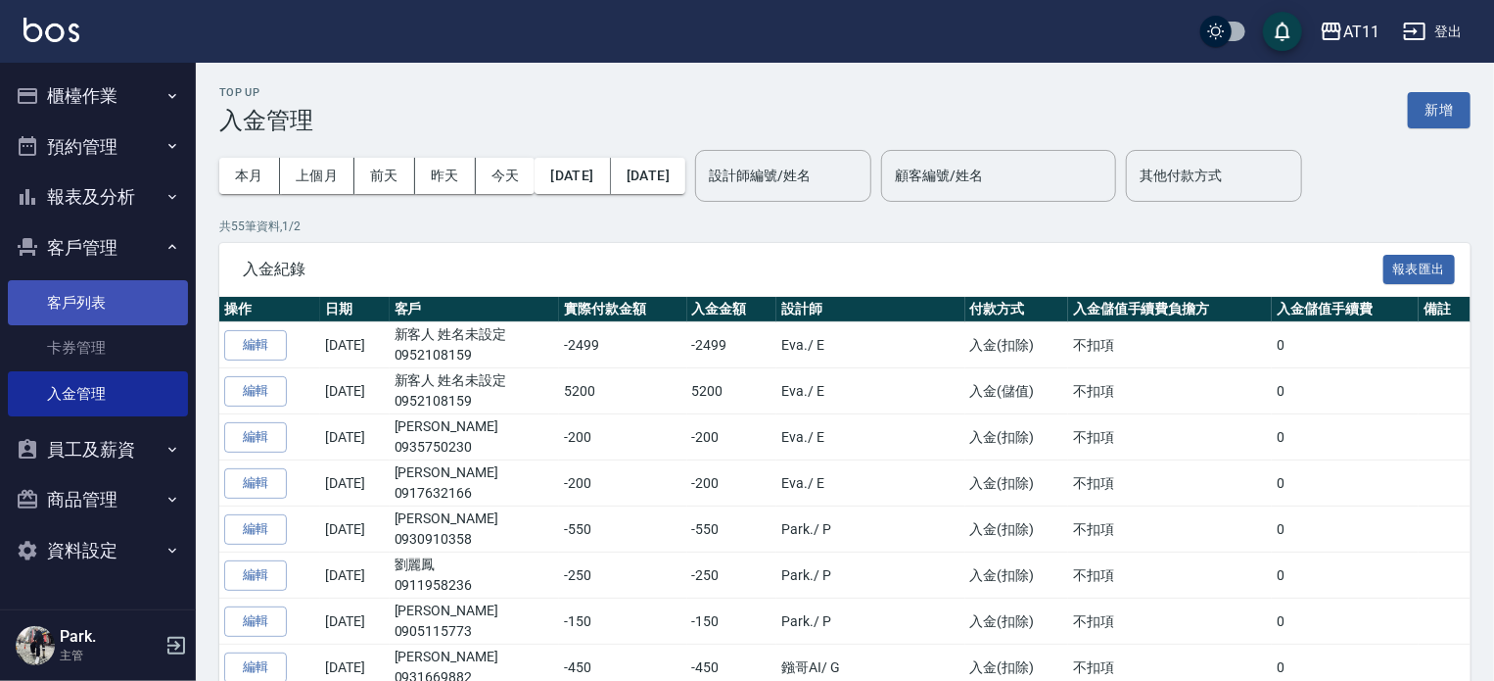
click at [122, 312] on link "客戶列表" at bounding box center [98, 302] width 180 height 45
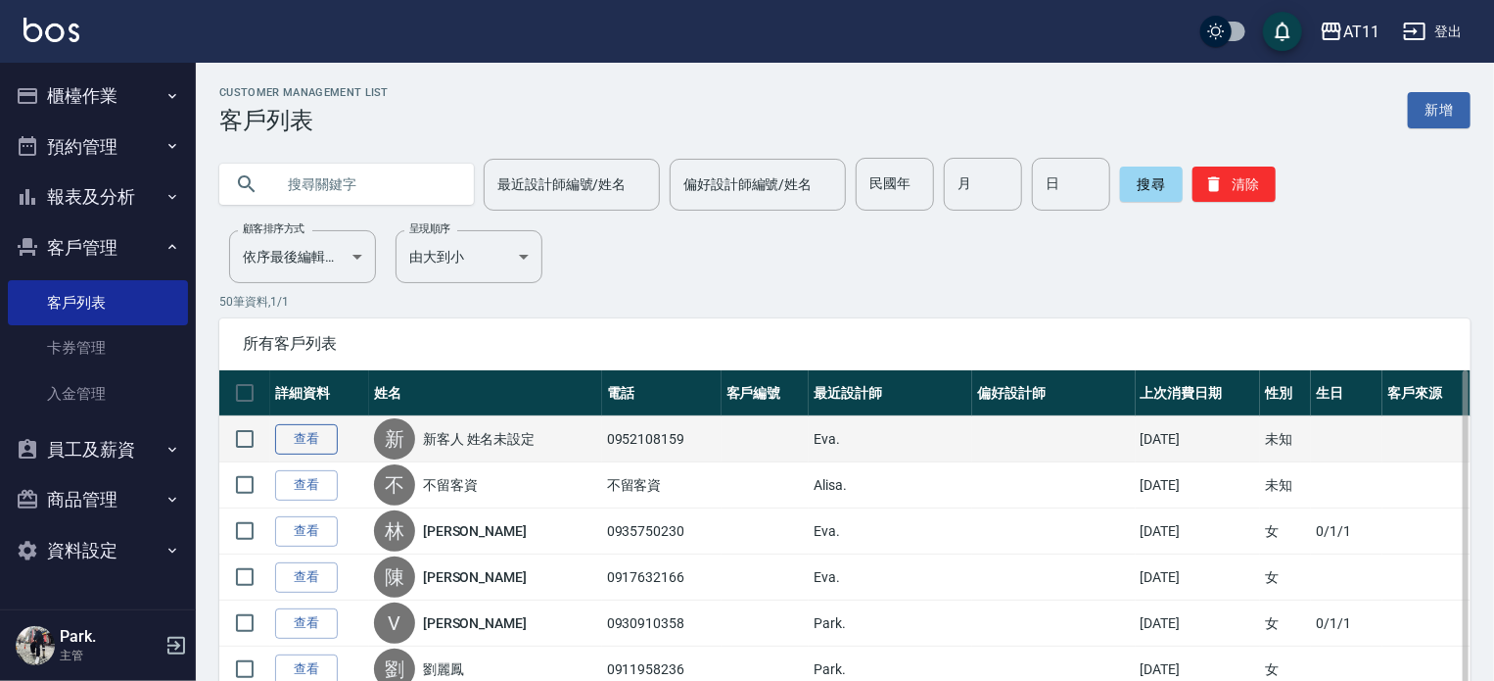
click at [308, 434] on link "查看" at bounding box center [306, 439] width 63 height 30
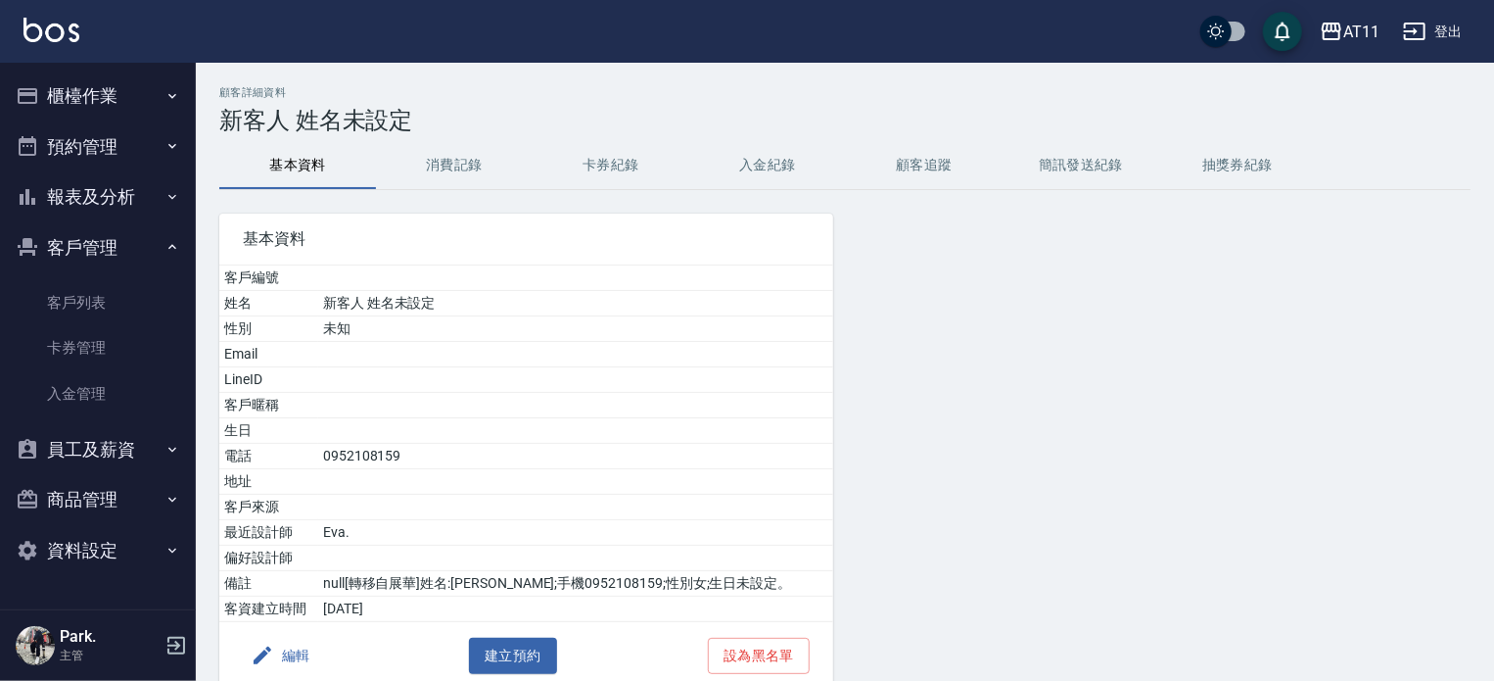
click at [743, 157] on button "入金紀錄" at bounding box center [767, 165] width 157 height 47
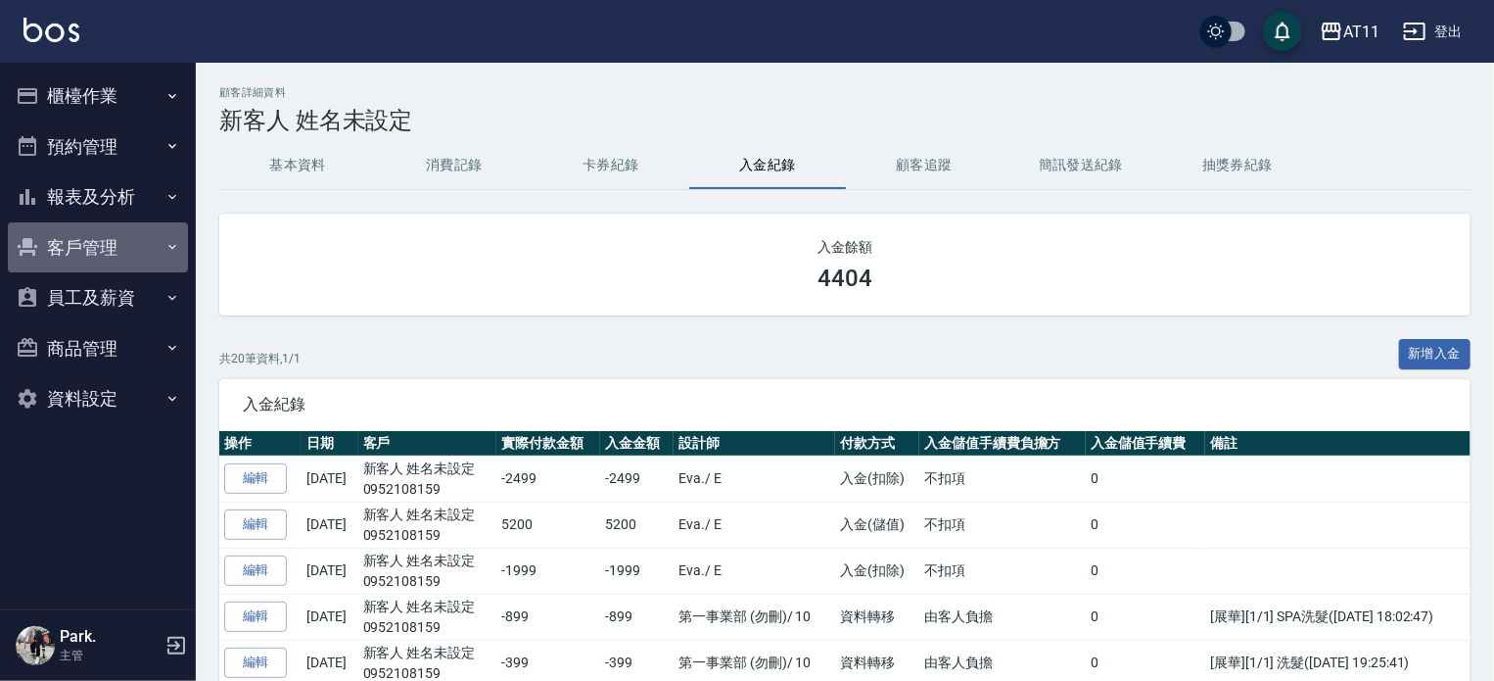
click at [115, 236] on button "客戶管理" at bounding box center [98, 247] width 180 height 51
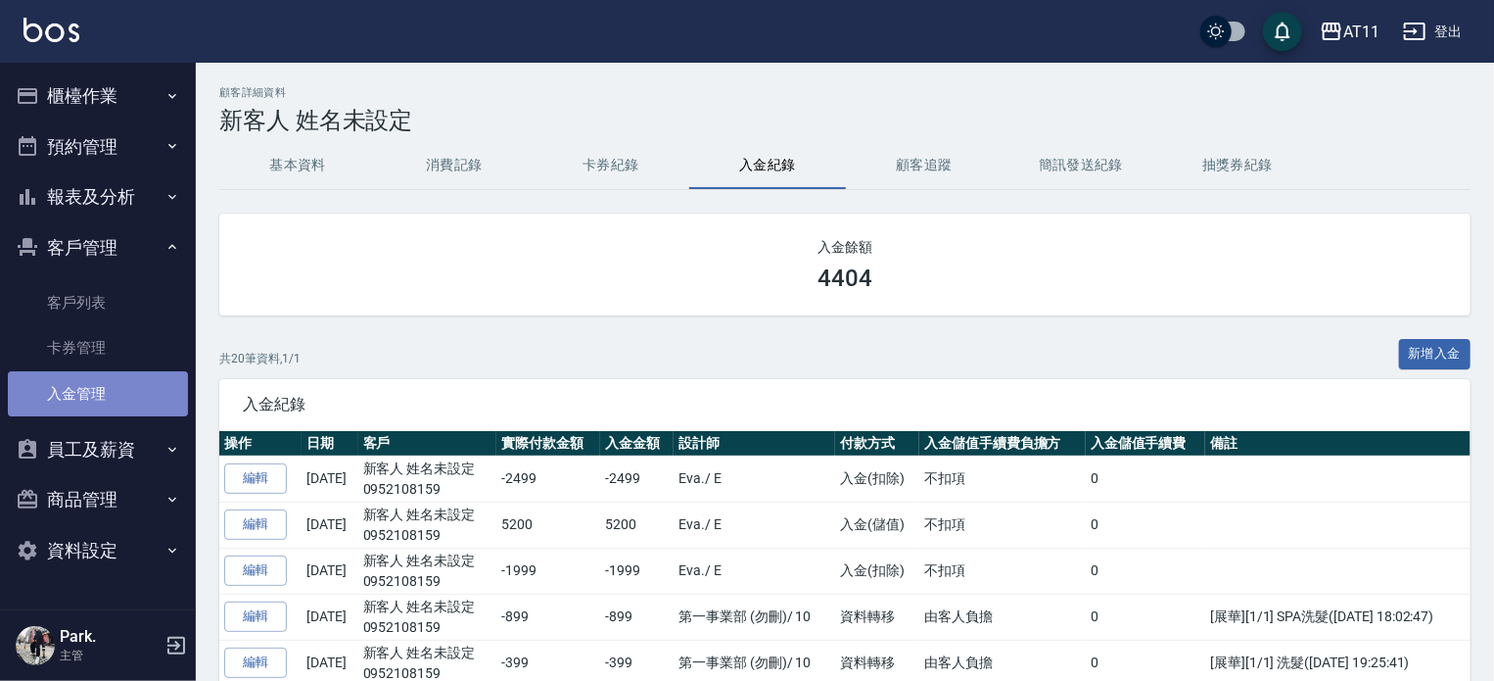
click at [109, 390] on link "入金管理" at bounding box center [98, 393] width 180 height 45
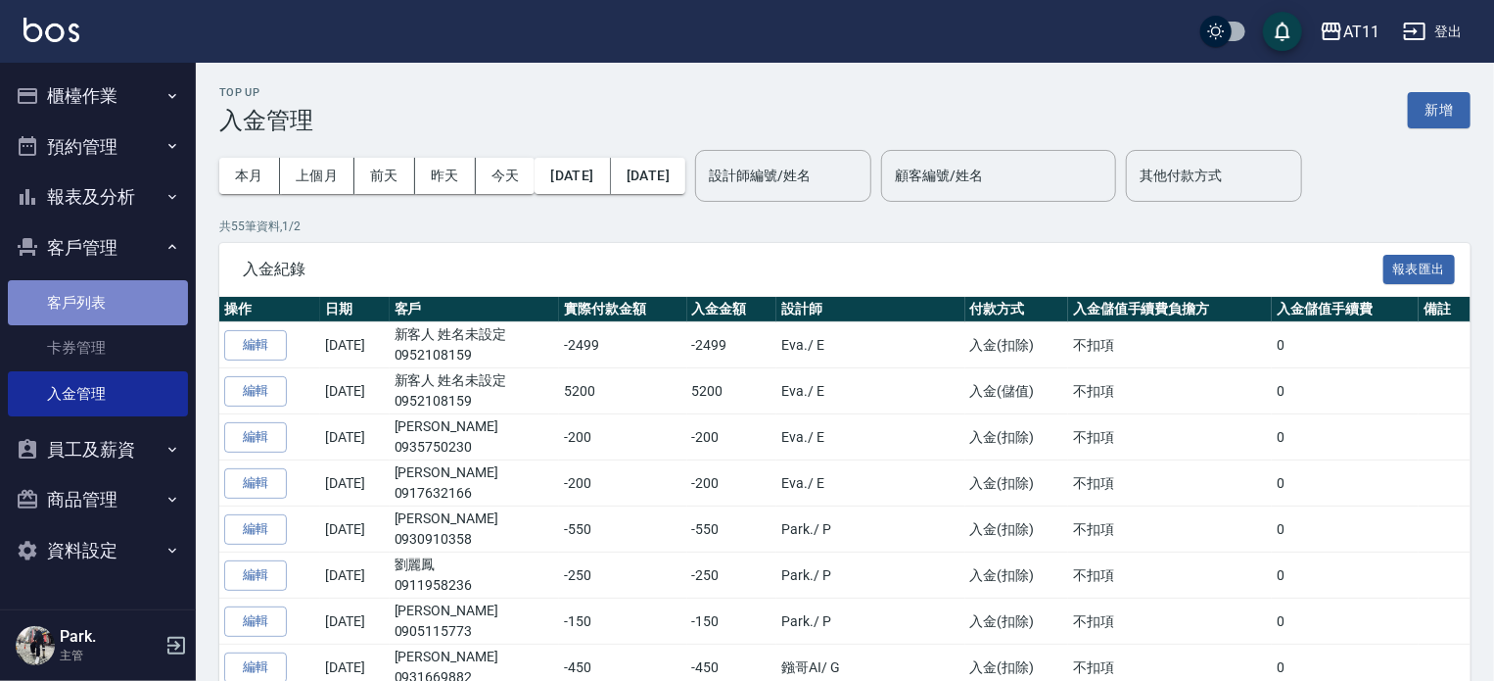
click at [102, 301] on link "客戶列表" at bounding box center [98, 302] width 180 height 45
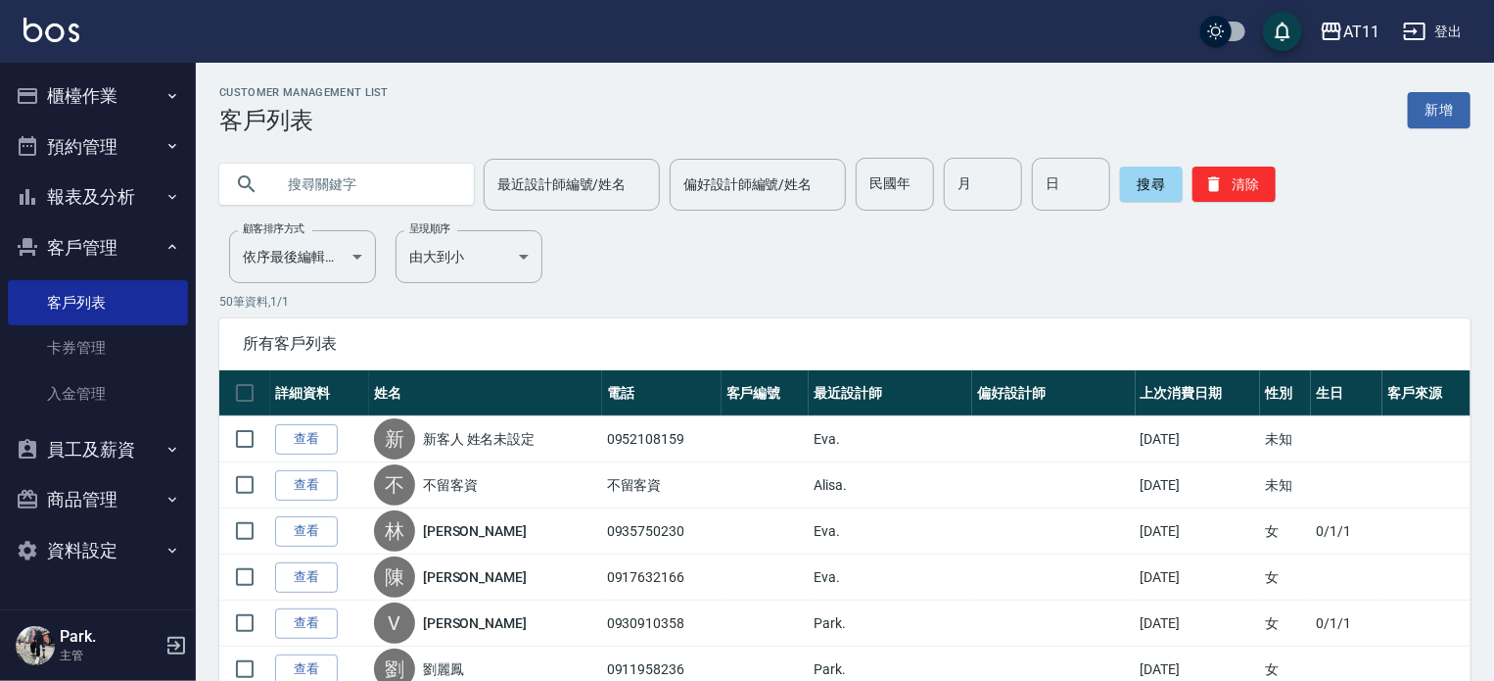
click at [338, 181] on input "text" at bounding box center [366, 184] width 184 height 53
type input "y"
type input "曾"
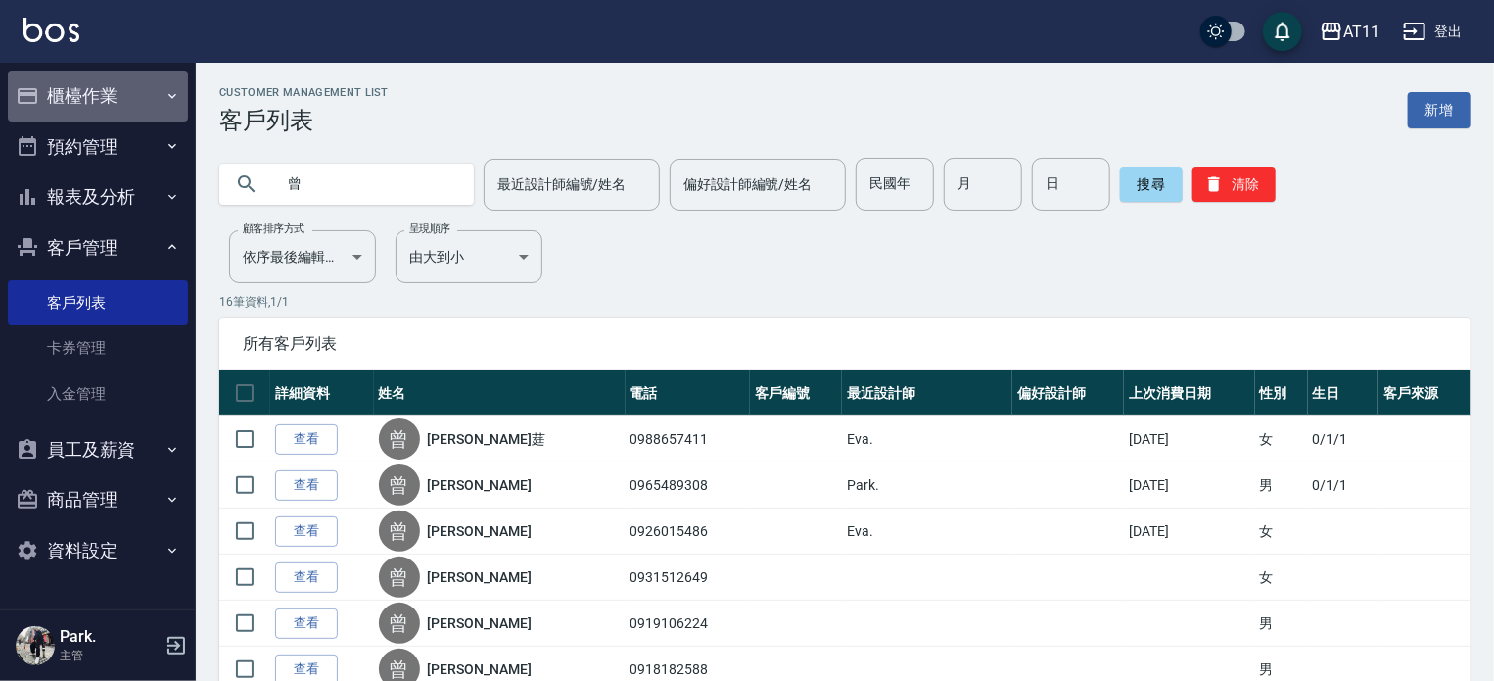
click at [118, 118] on button "櫃檯作業" at bounding box center [98, 96] width 180 height 51
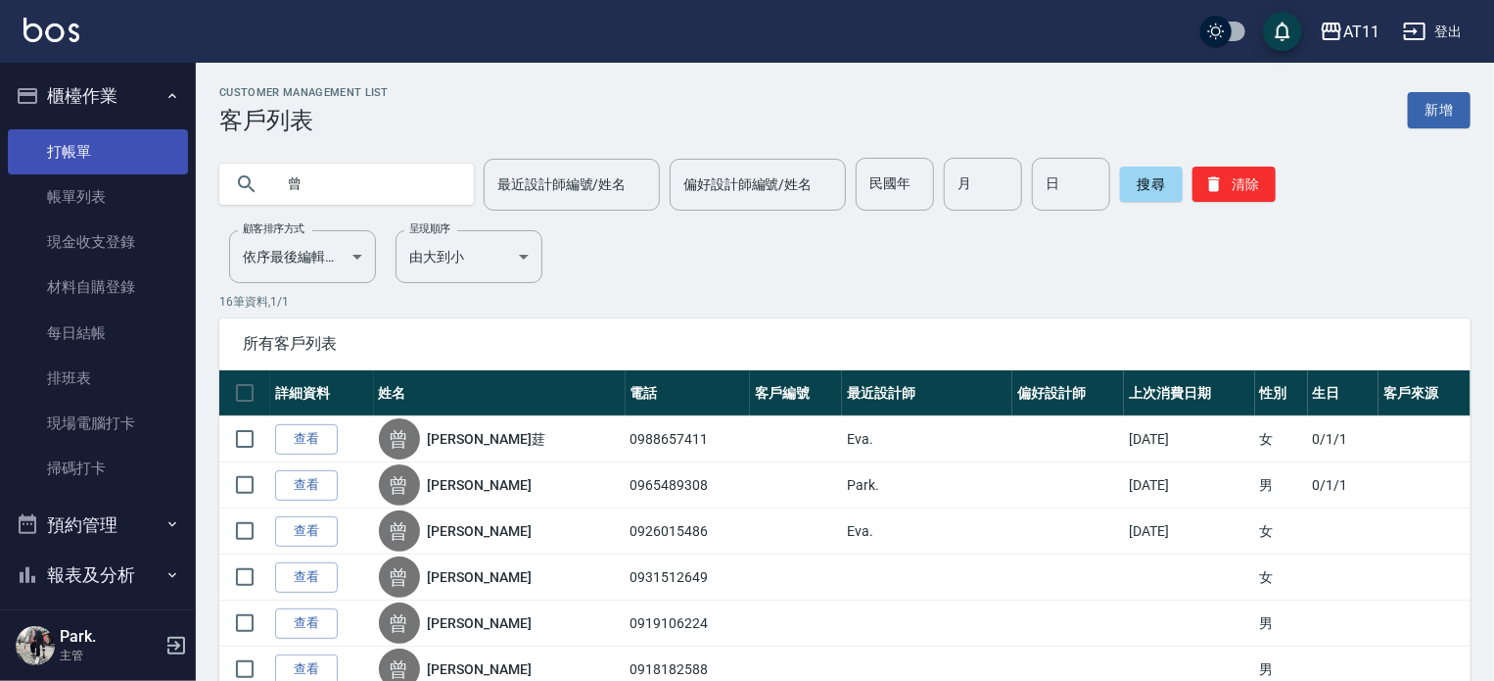
click at [114, 146] on link "打帳單" at bounding box center [98, 151] width 180 height 45
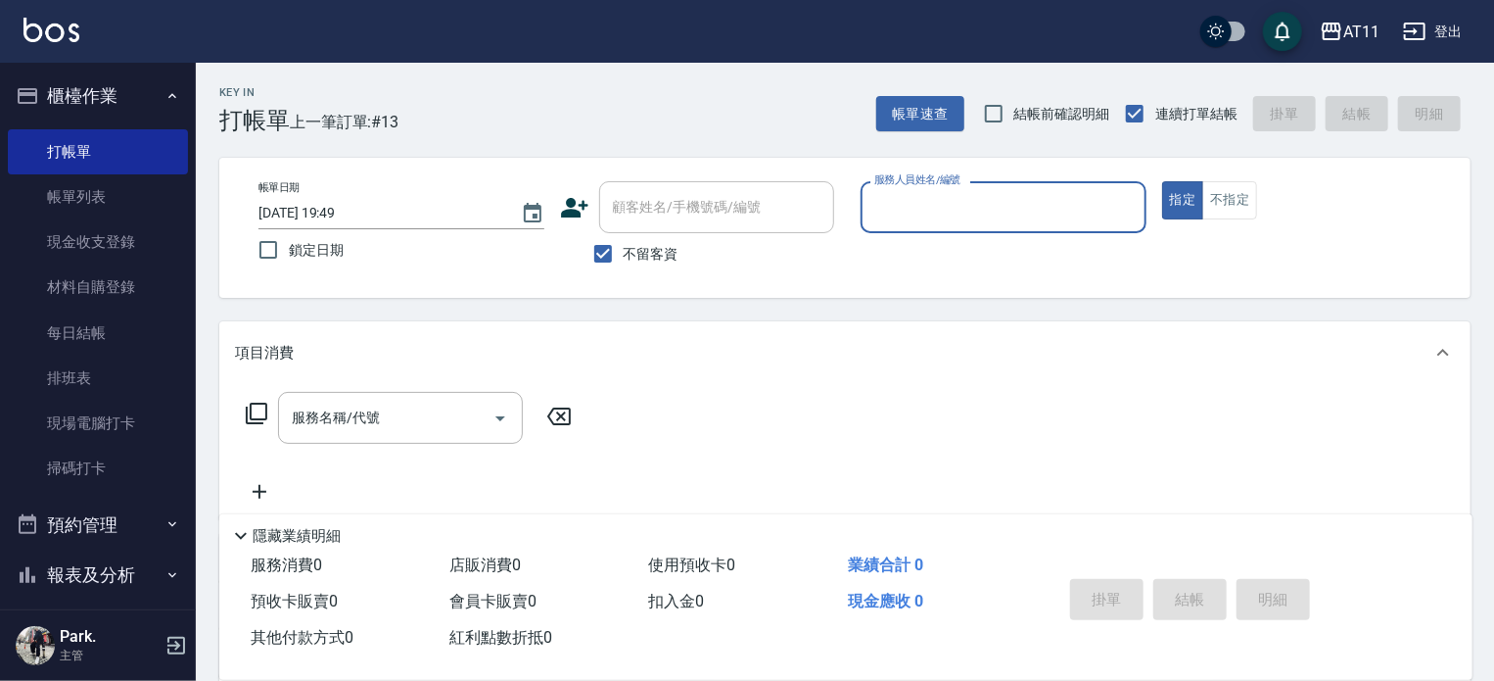
type input "ㄘ"
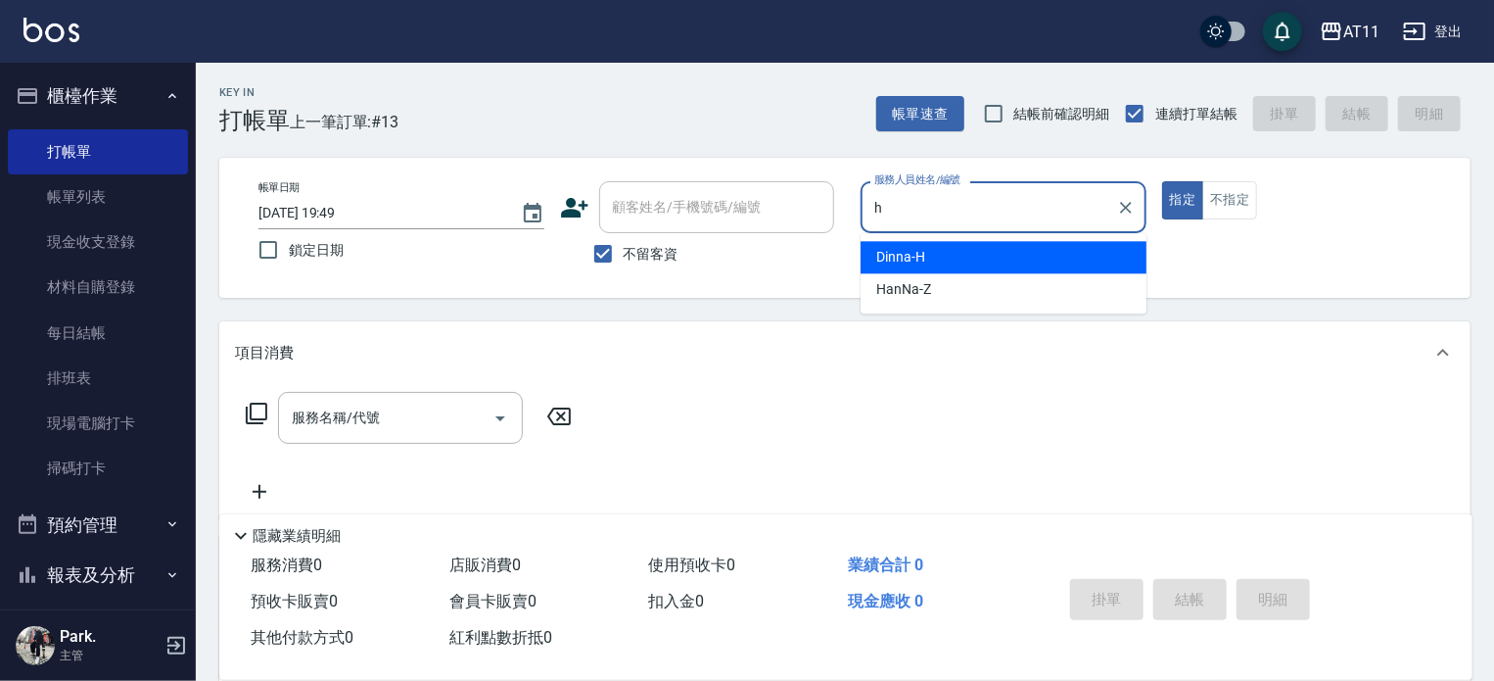
type input "Dinna-H"
type button "true"
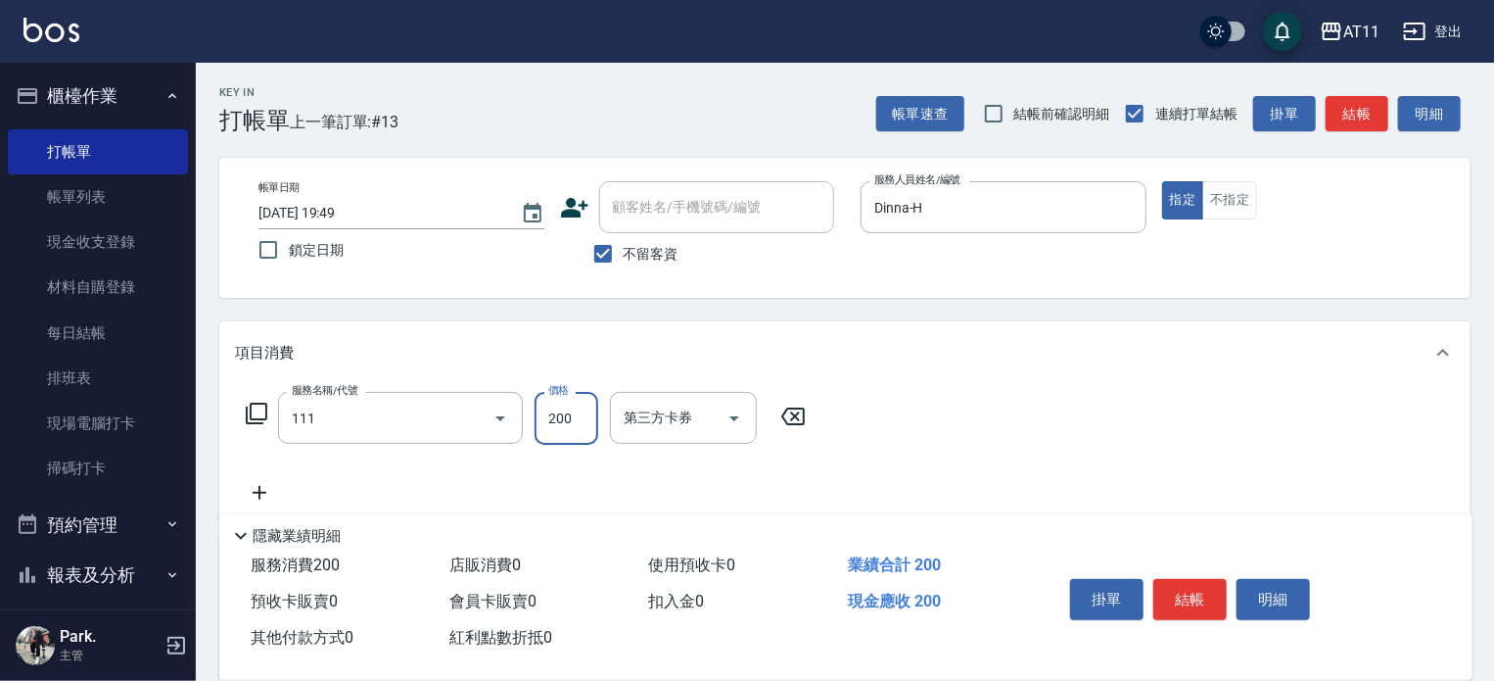
type input "精油洗髮(111)"
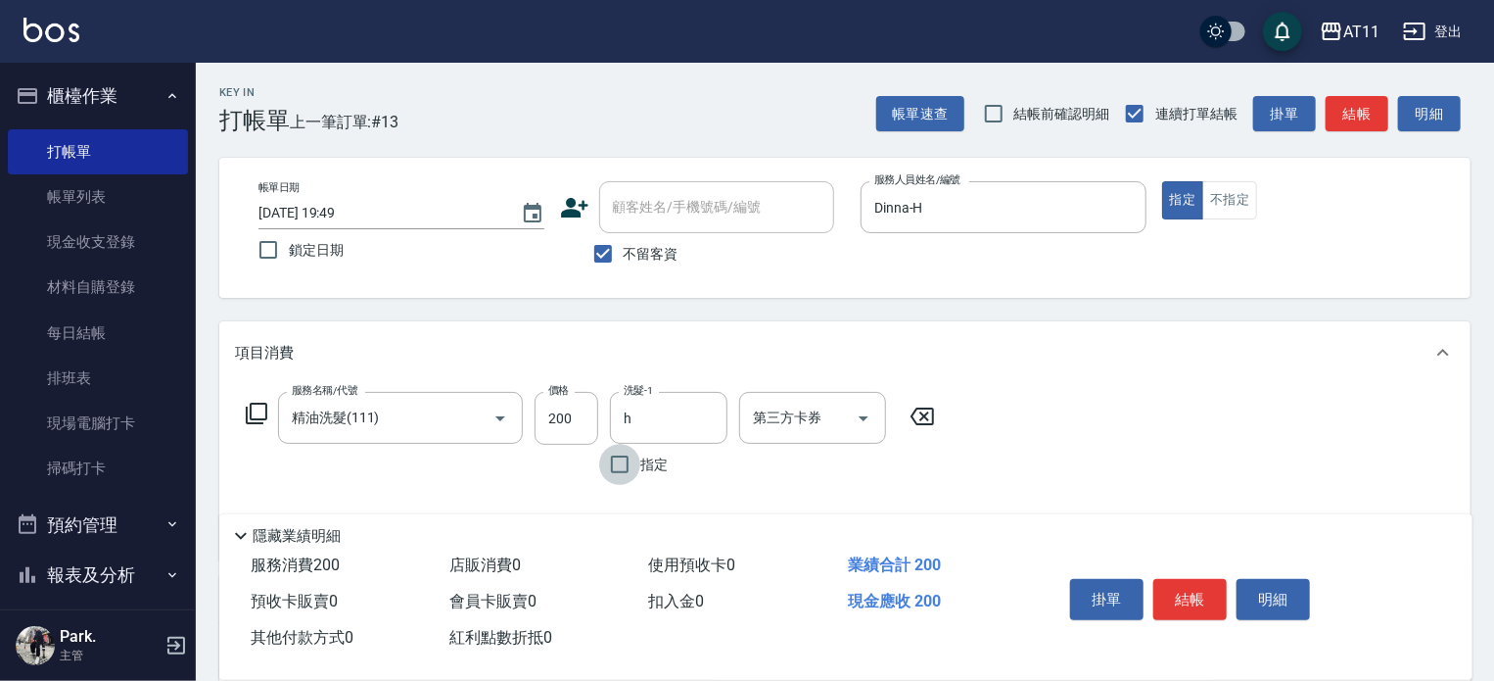
type input "Dinna-H"
type input "5"
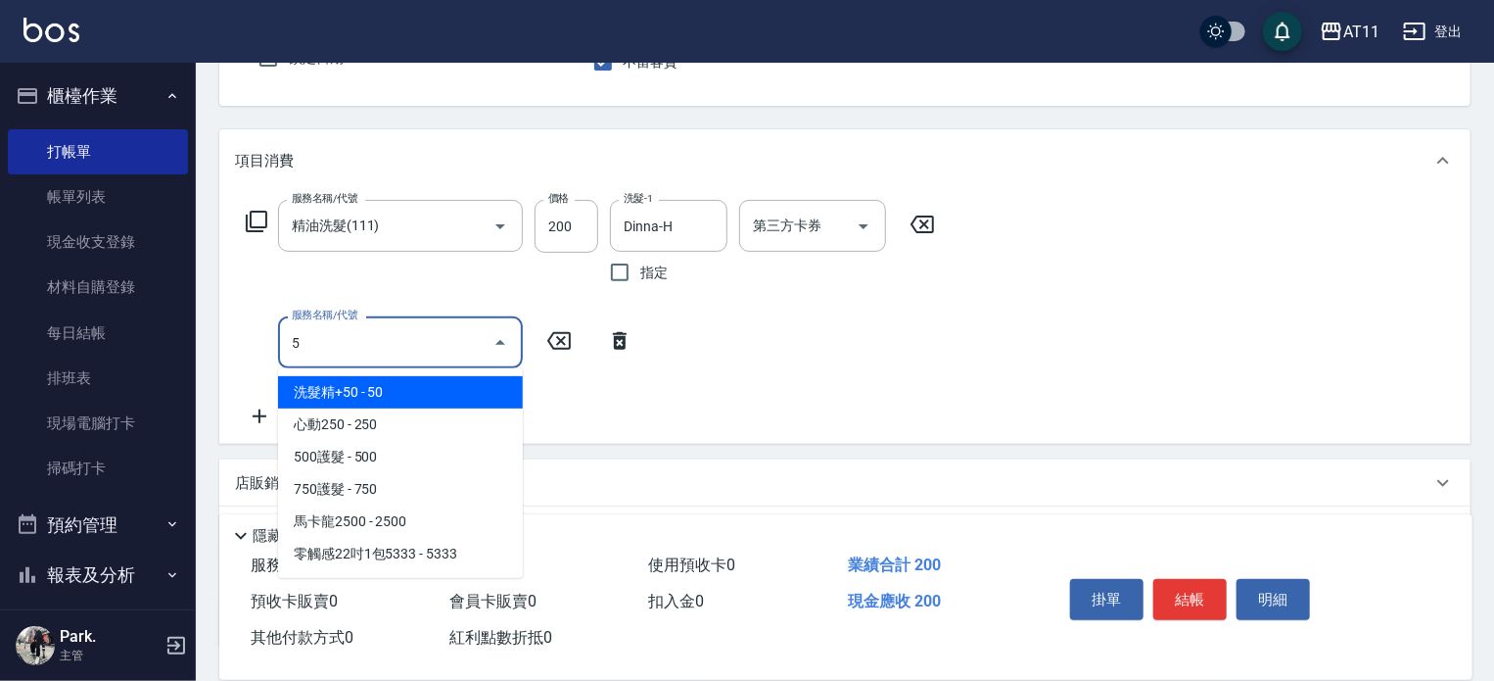
scroll to position [196, 0]
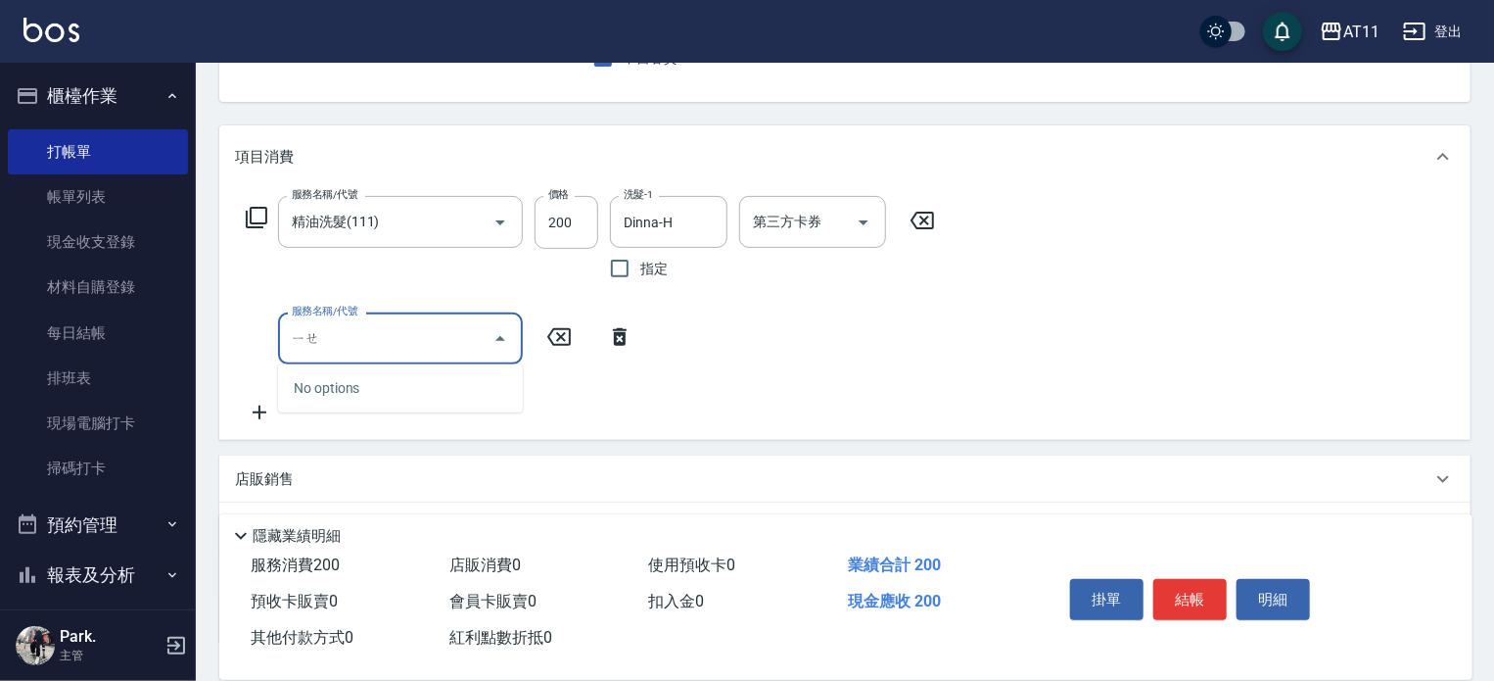
type input "葉"
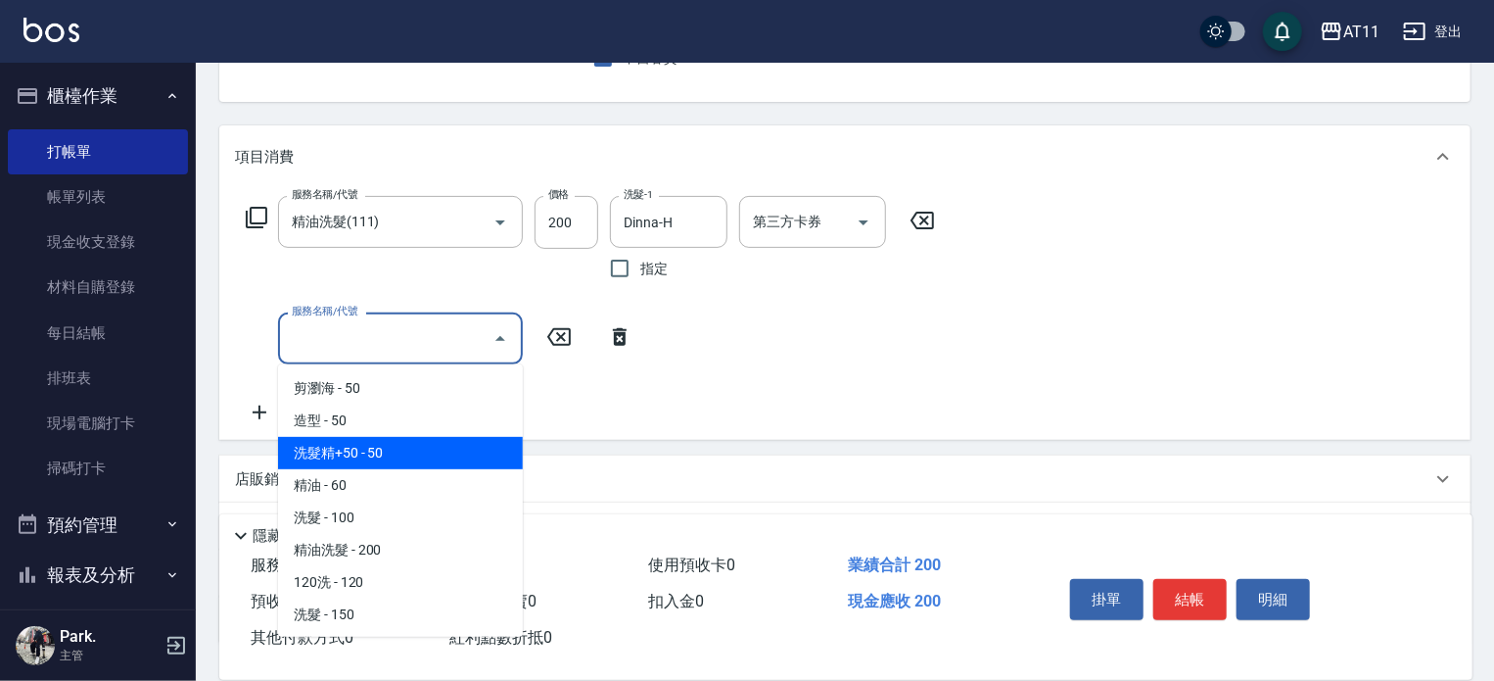
type input "洗髮精+50(50)"
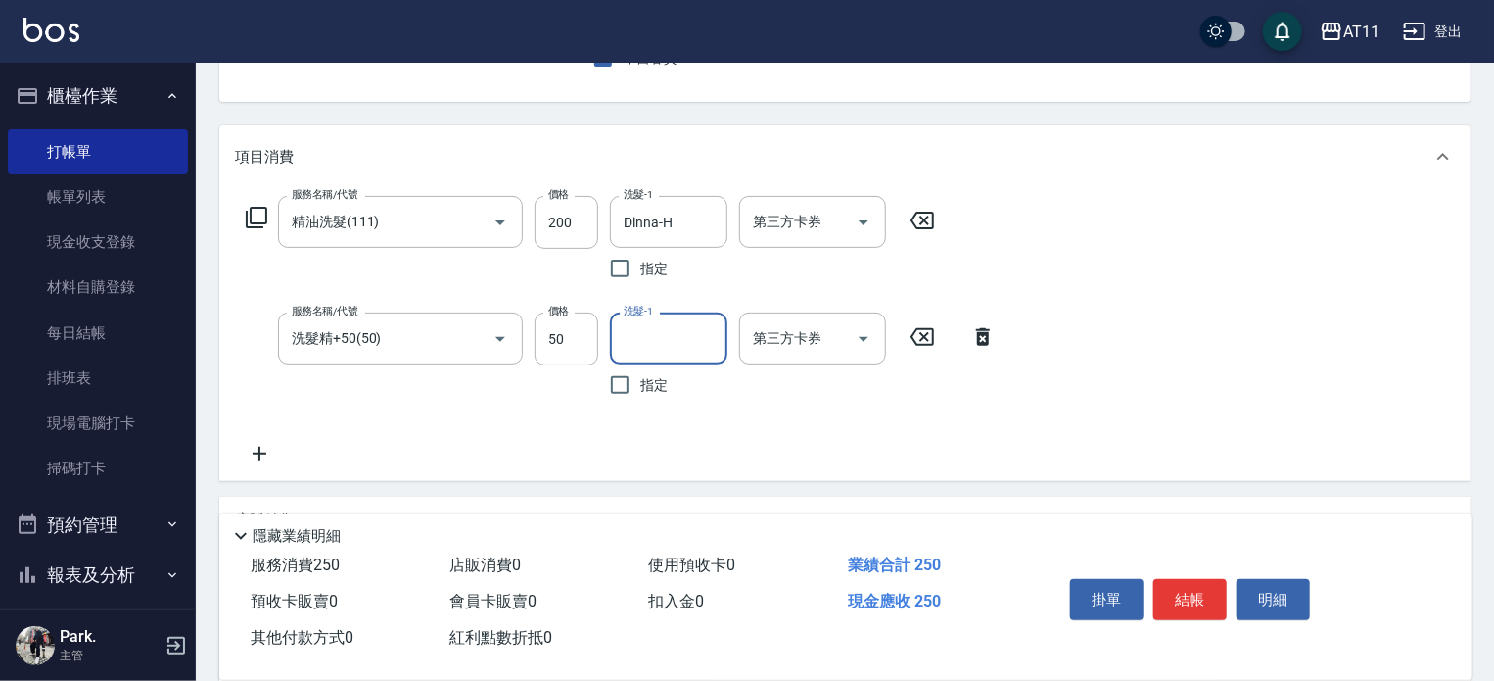
type input "ㄘ"
type input "Dinna-H"
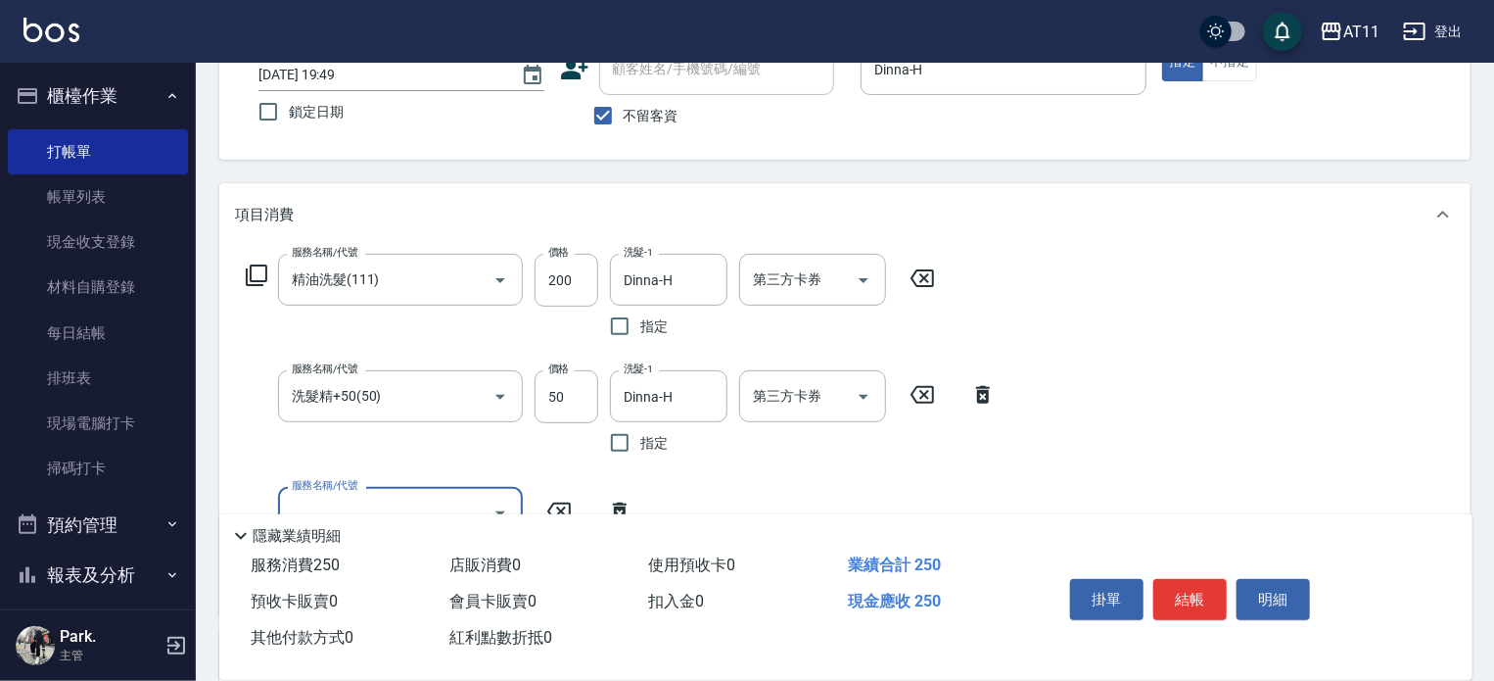
scroll to position [0, 0]
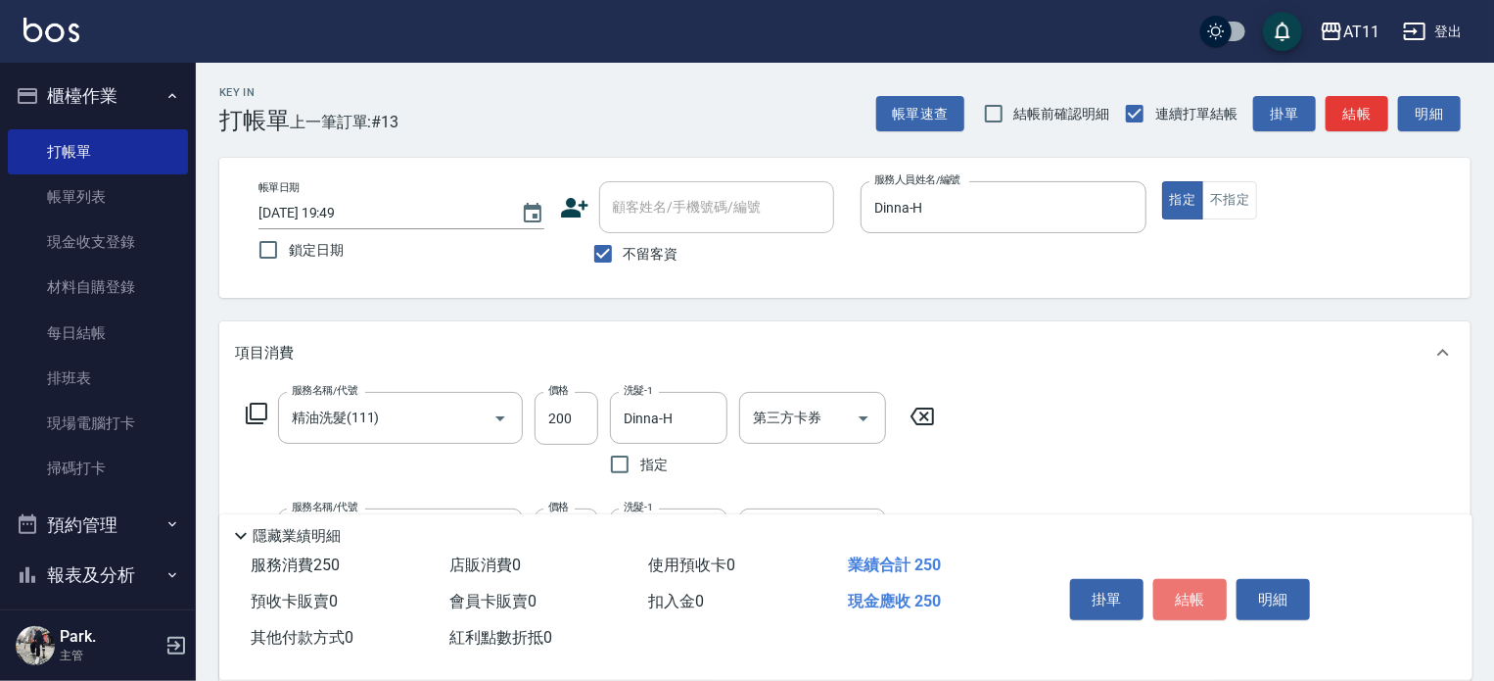
drag, startPoint x: 1178, startPoint y: 588, endPoint x: 1173, endPoint y: 567, distance: 21.1
click at [1179, 588] on button "結帳" at bounding box center [1190, 599] width 73 height 41
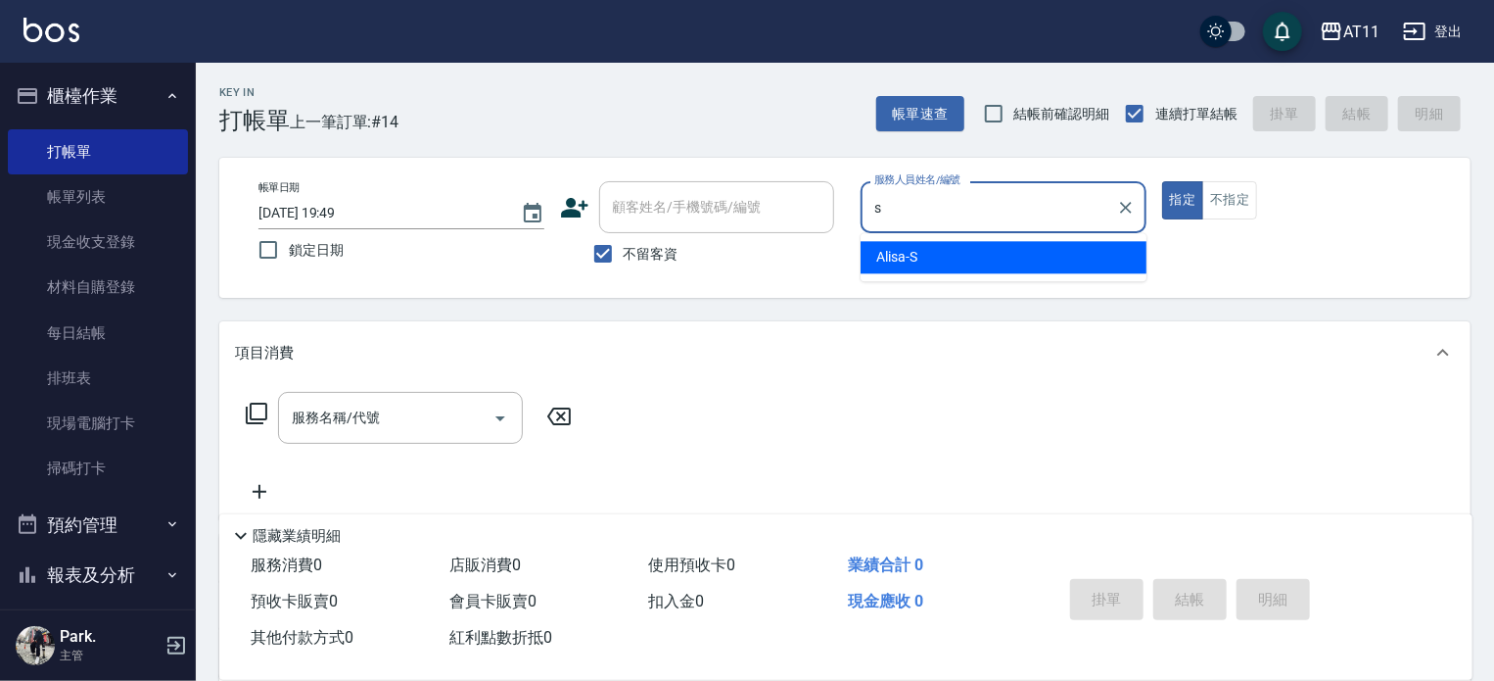
type input "Alisa-S"
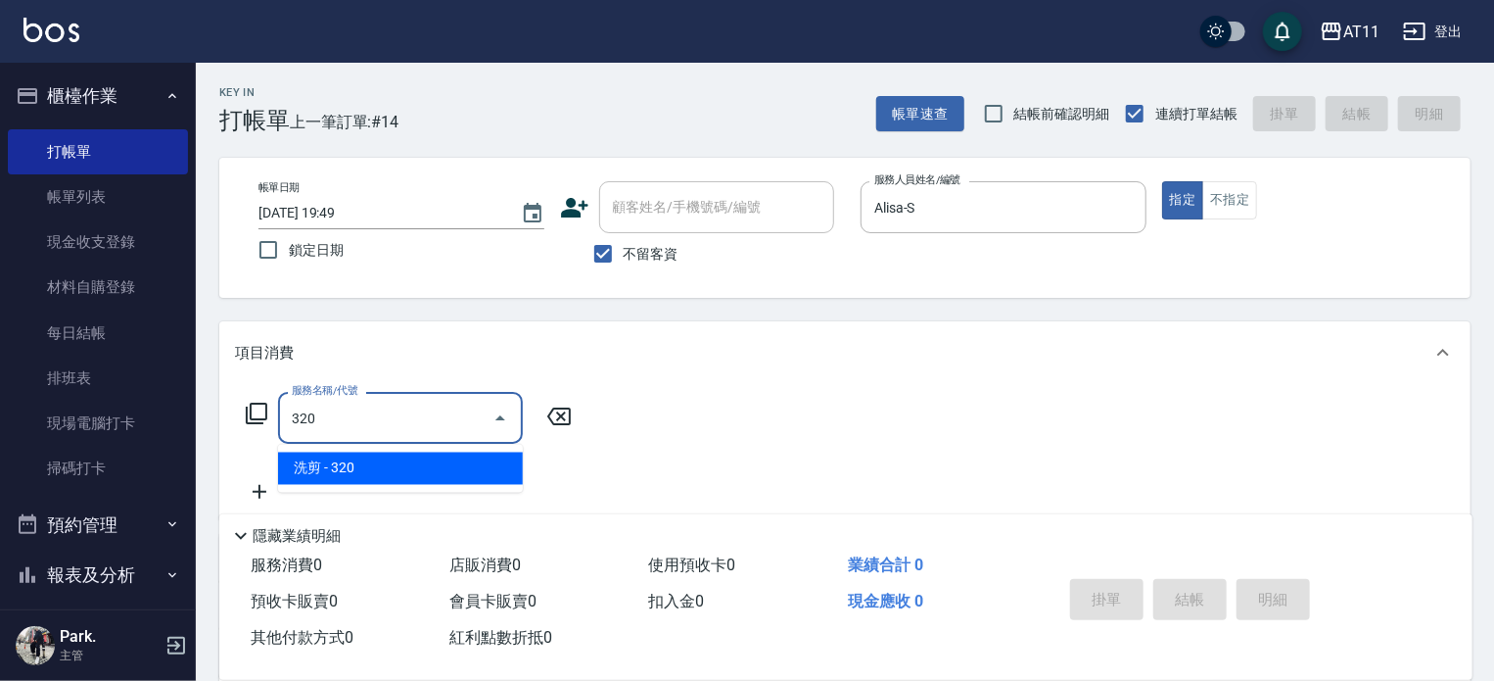
type input "洗剪(320)"
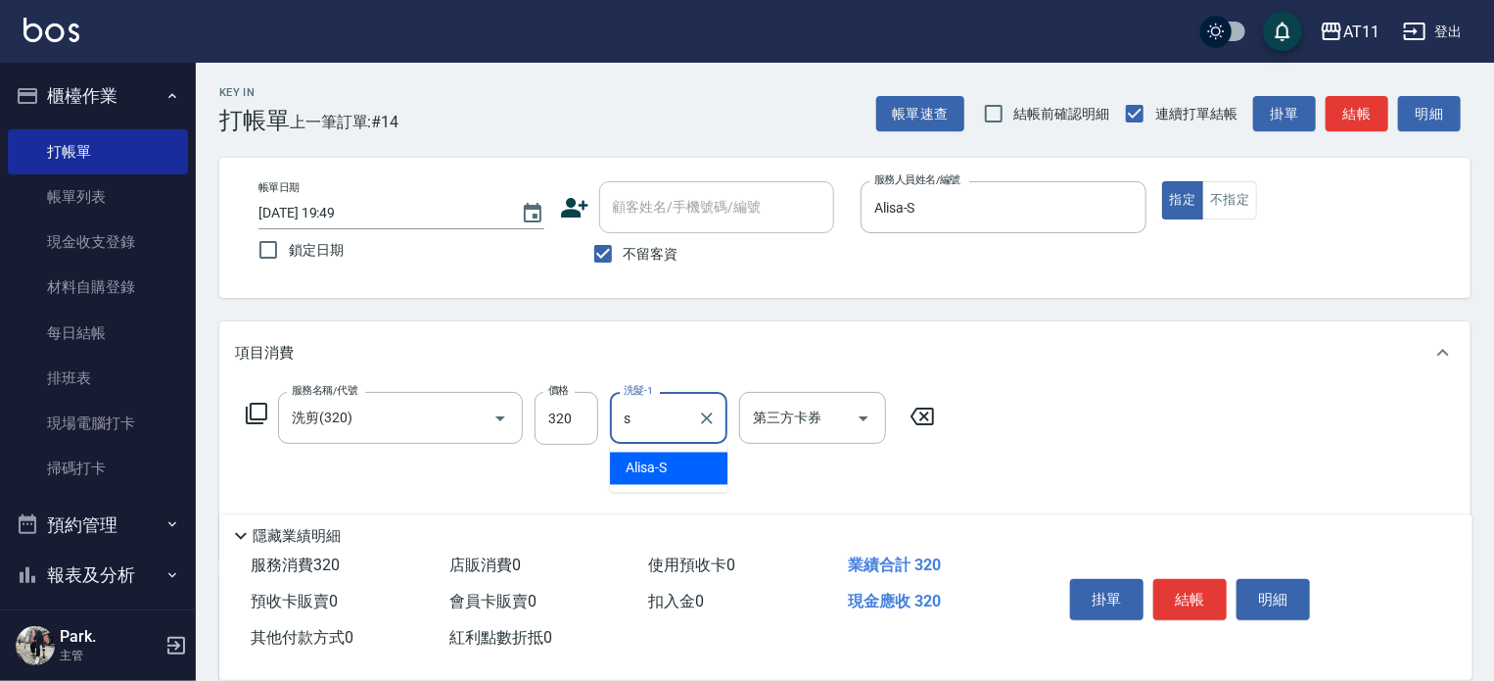
type input "Alisa-S"
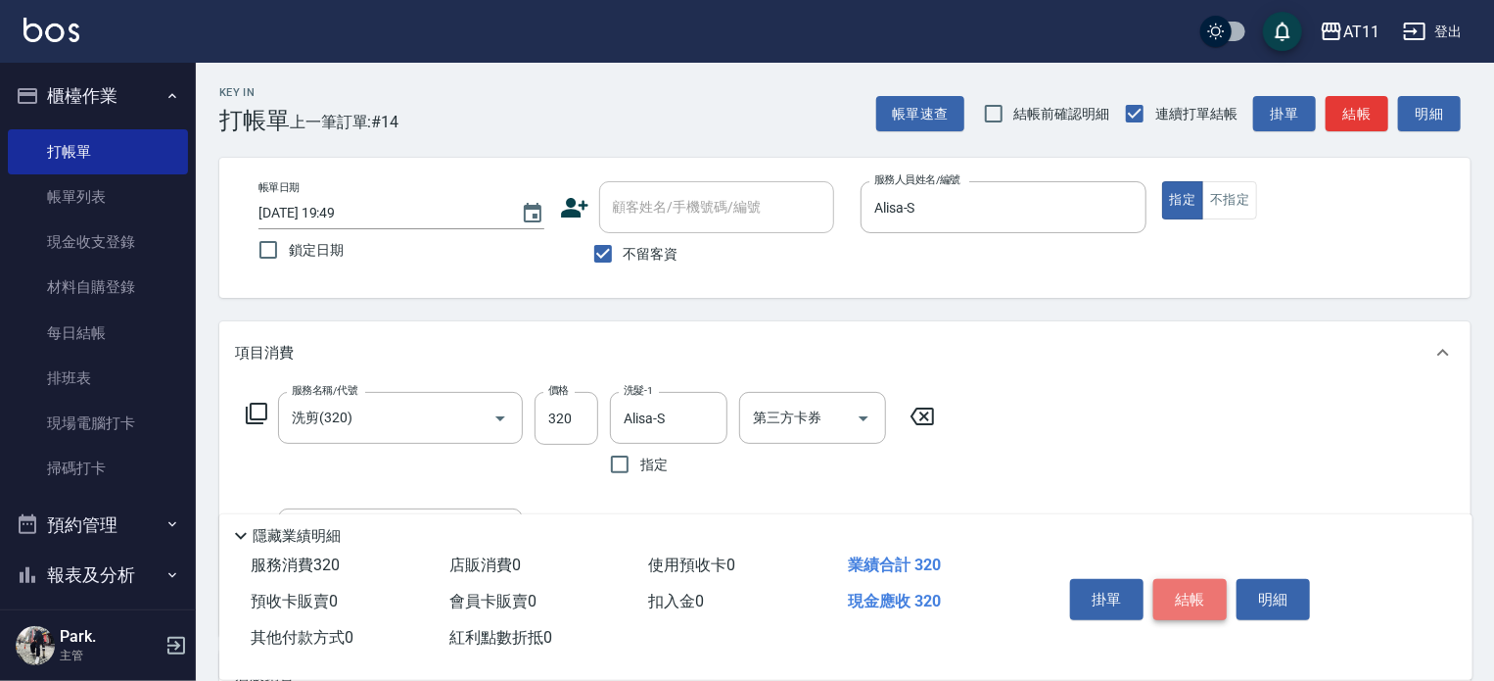
click at [1191, 597] on button "結帳" at bounding box center [1190, 599] width 73 height 41
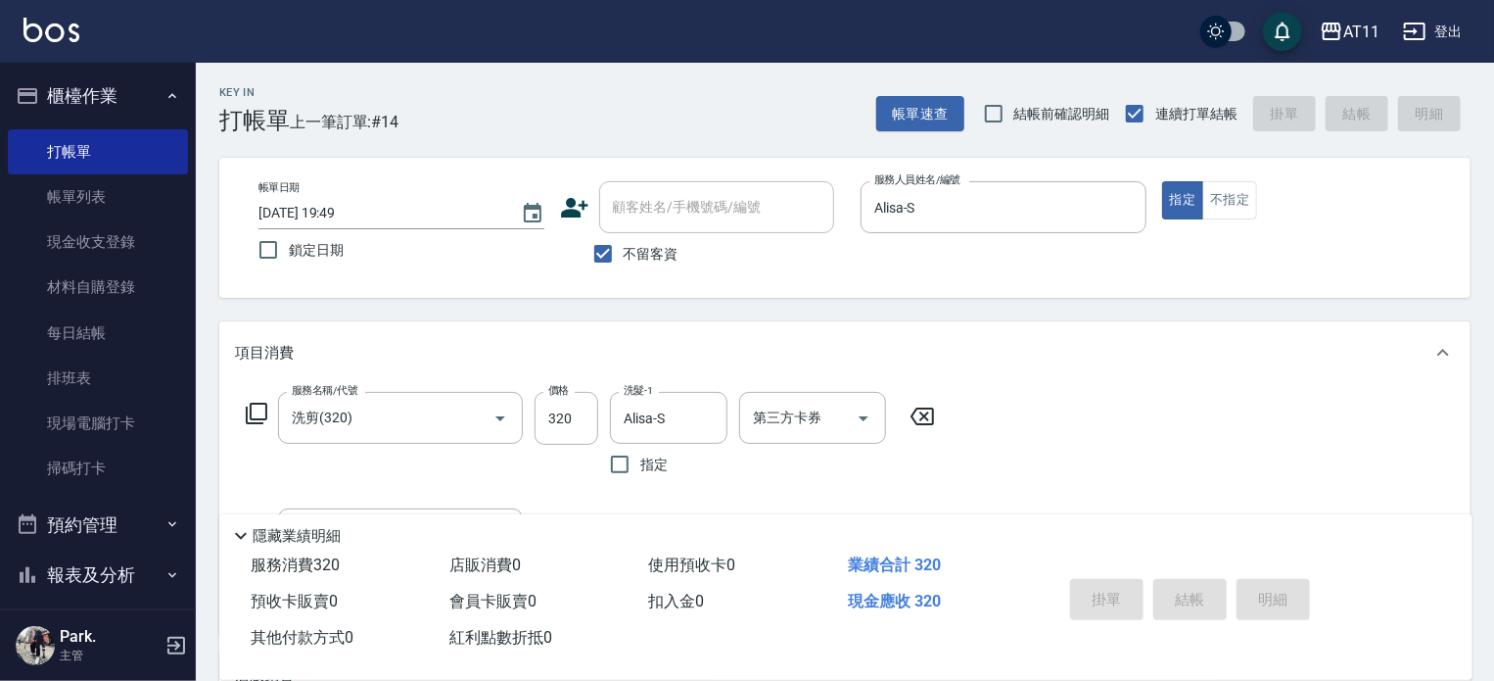
type input "2025/09/11 19:55"
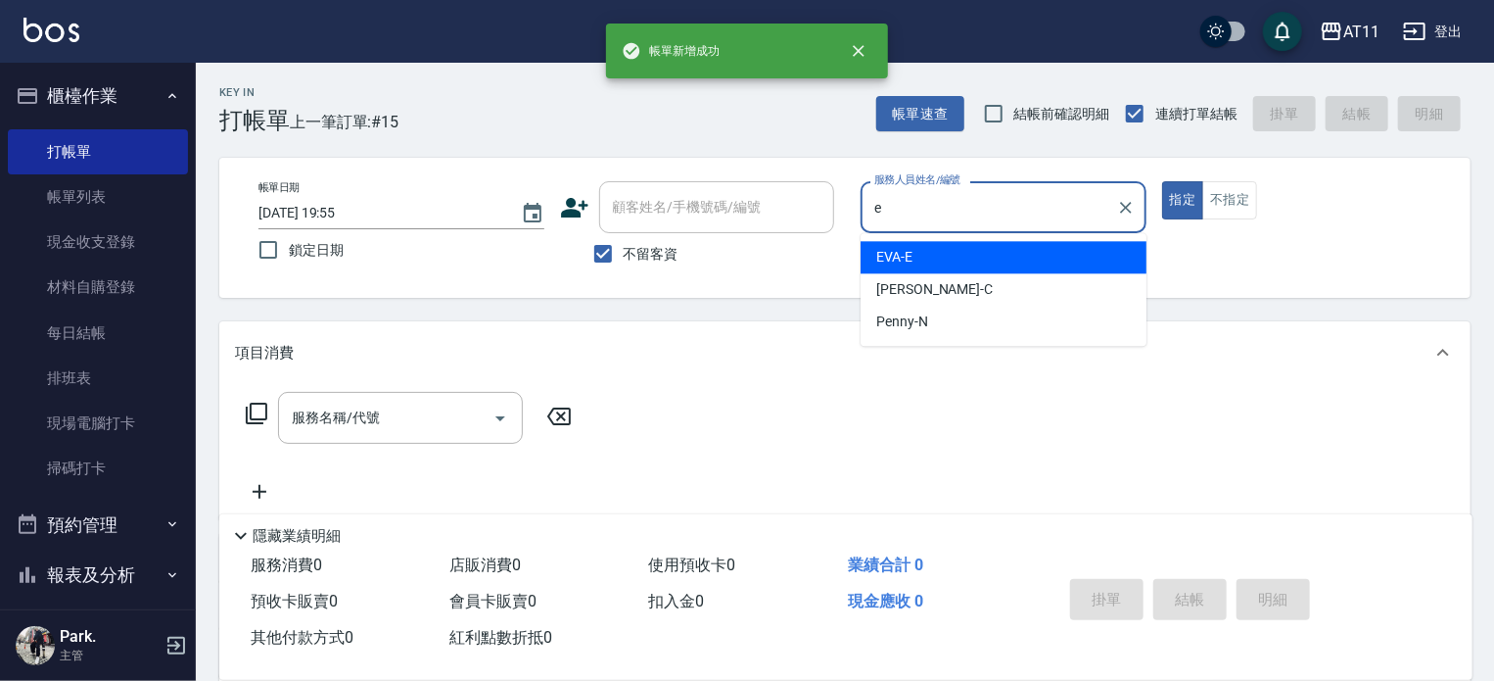
type input "EVA-E"
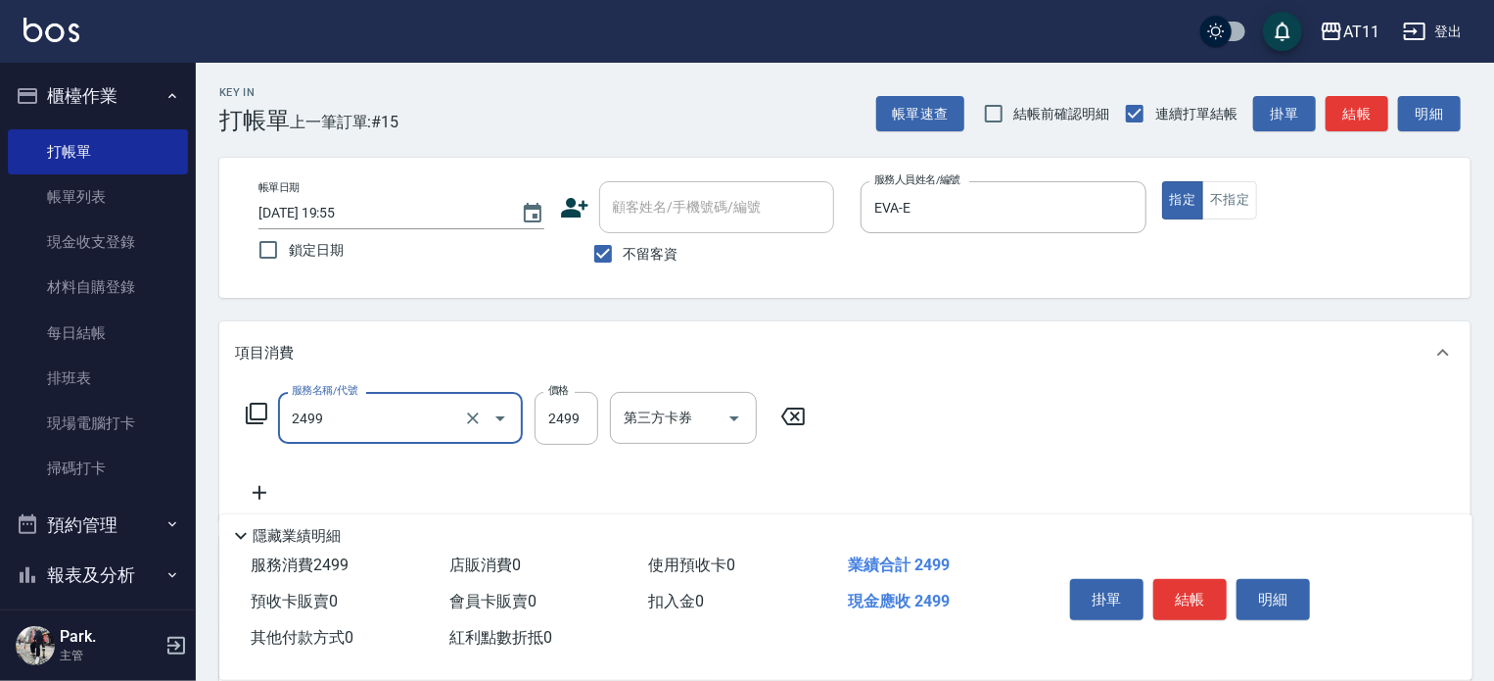
type input "染髮套餐(2499)"
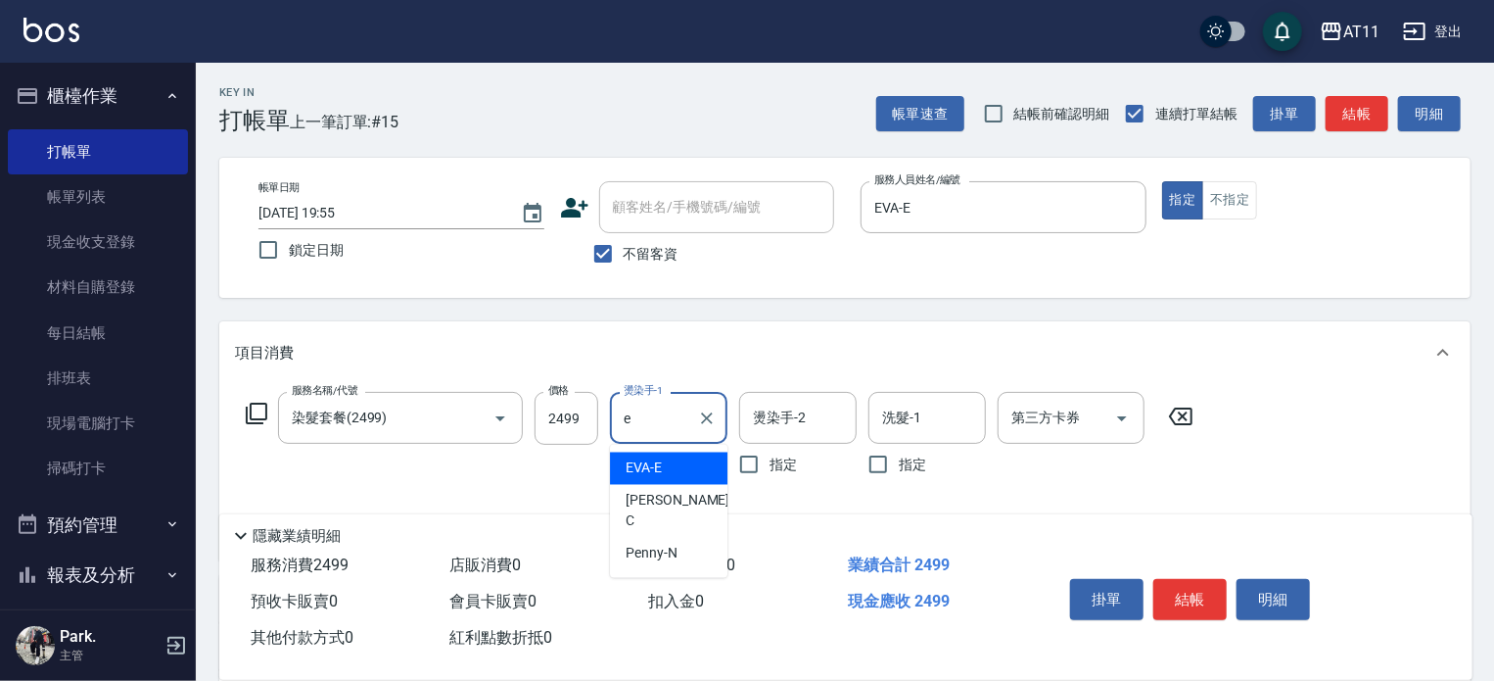
type input "EVA-E"
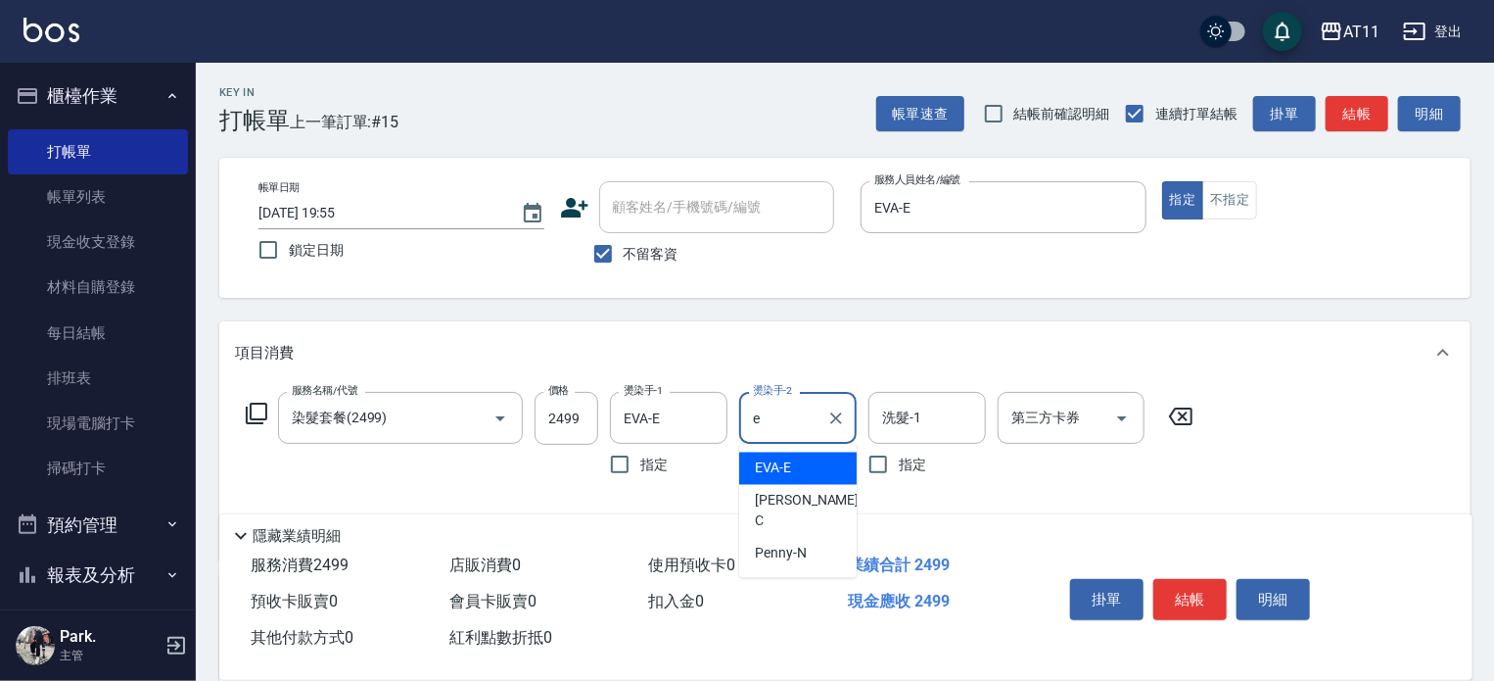
type input "EVA-E"
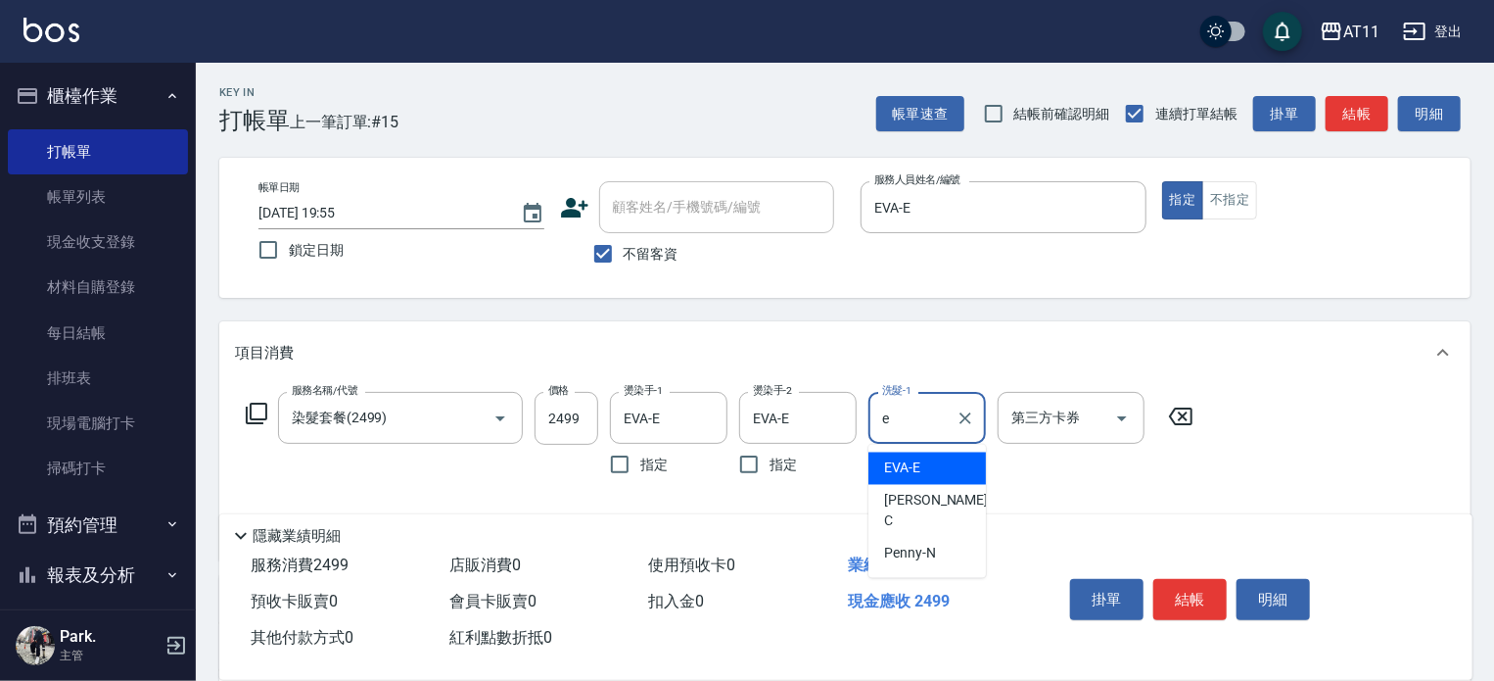
type input "EVA-E"
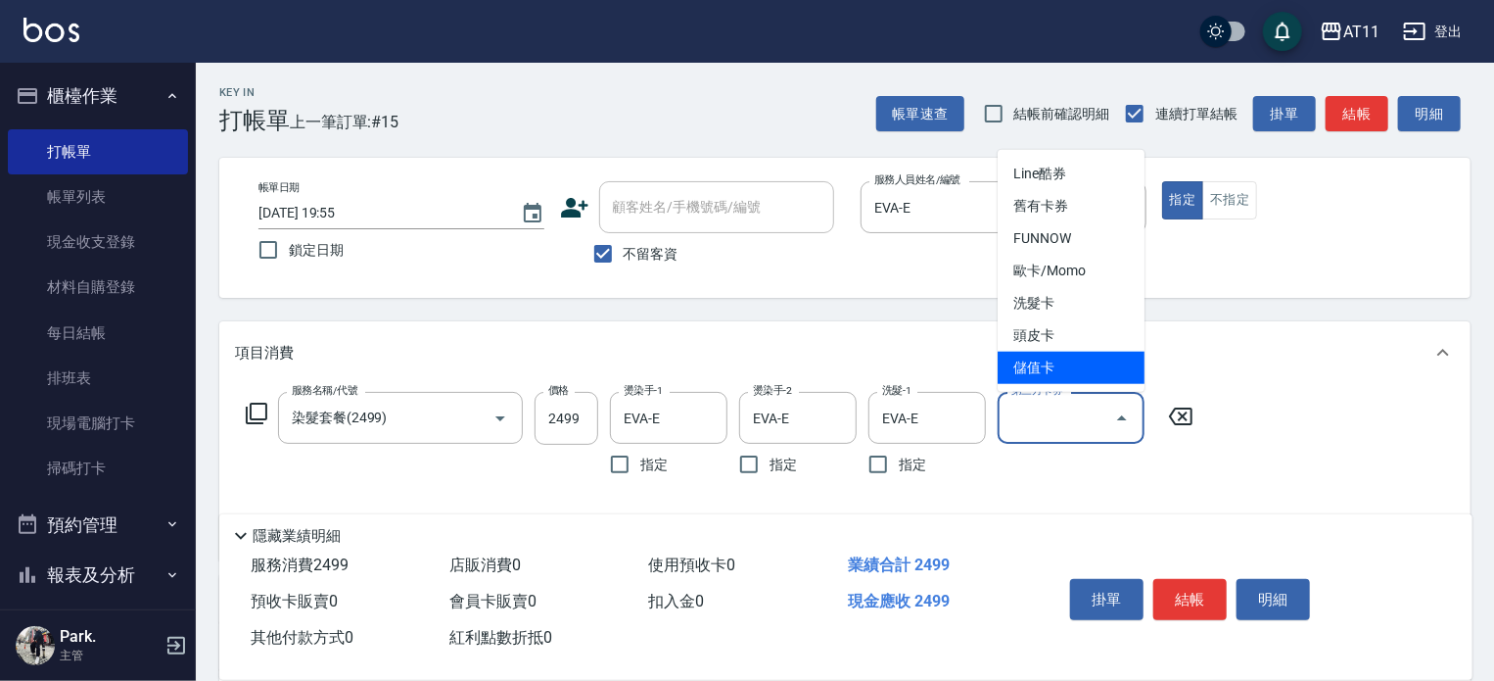
type input "儲值卡"
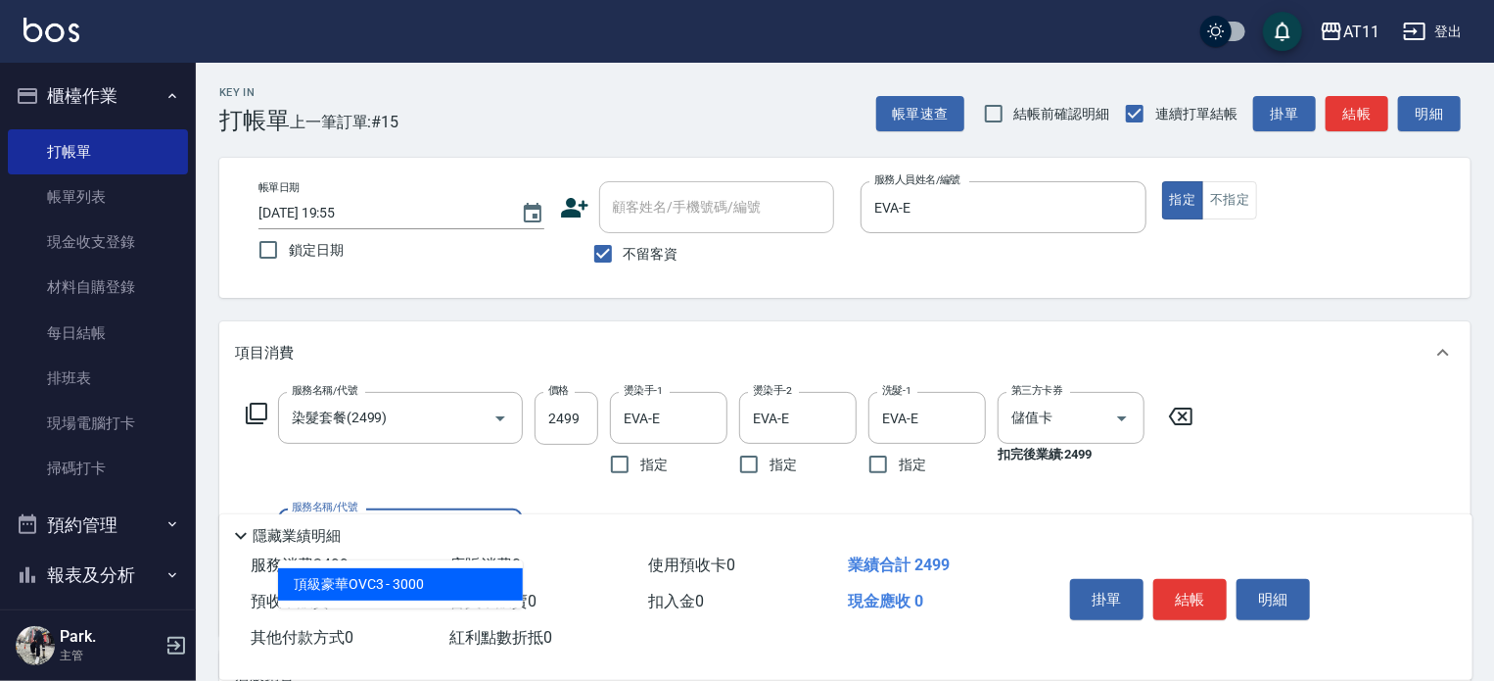
type input "頂級豪華OVC3(3000)"
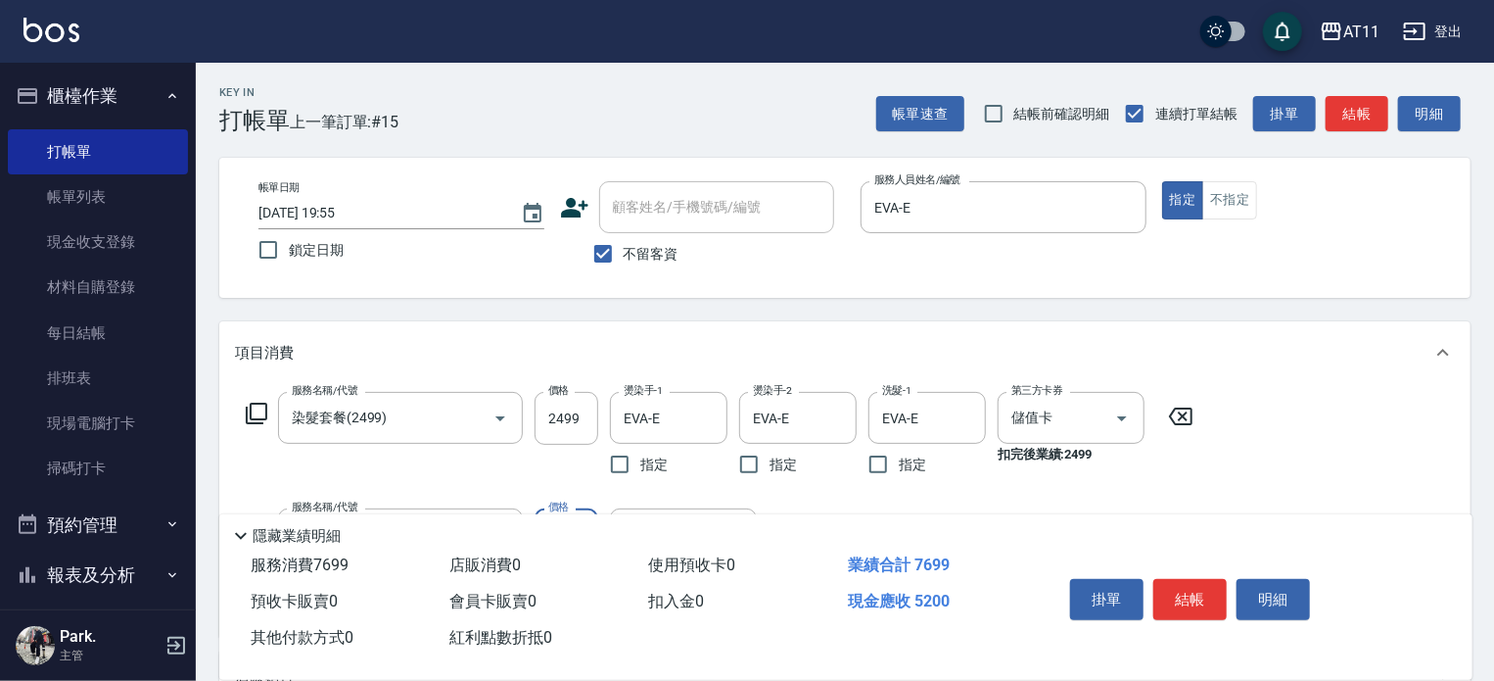
type input "5200"
click at [1211, 594] on button "結帳" at bounding box center [1190, 599] width 73 height 41
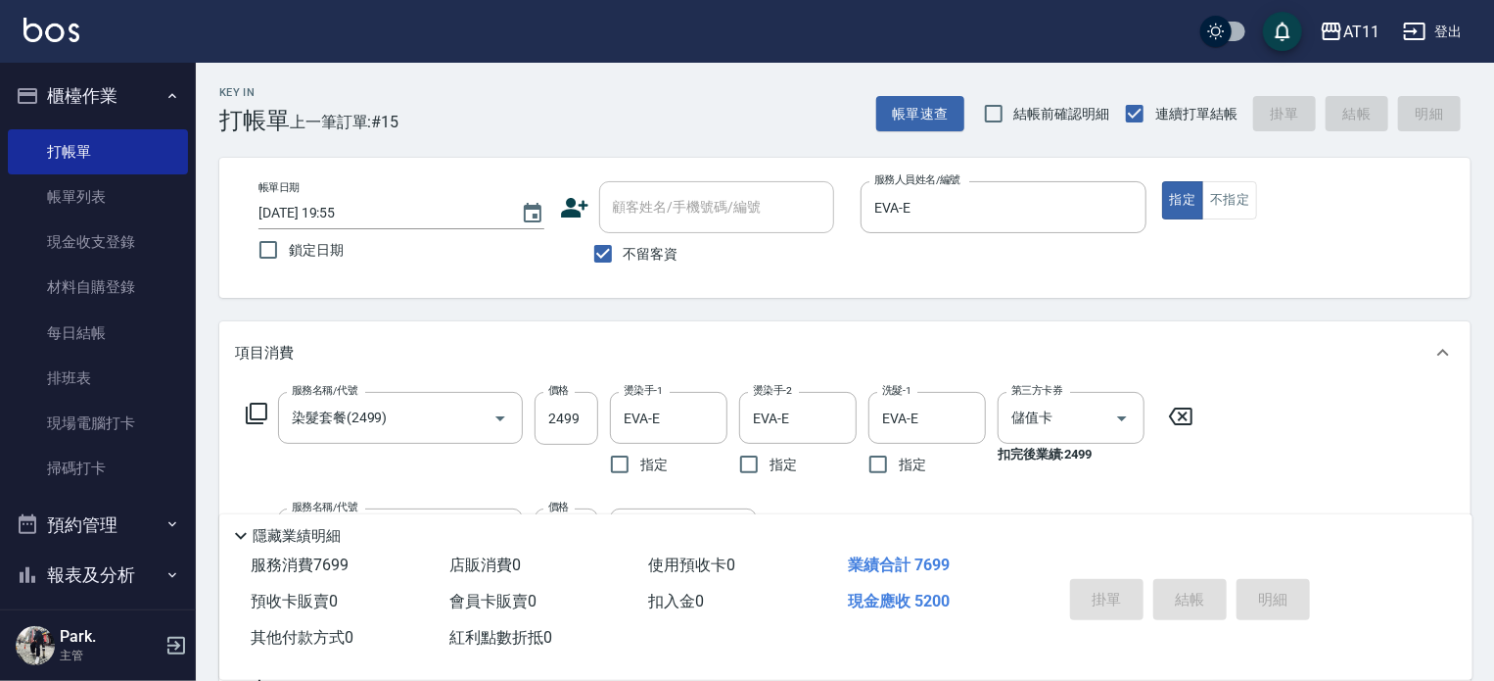
type input "2025/09/11 19:56"
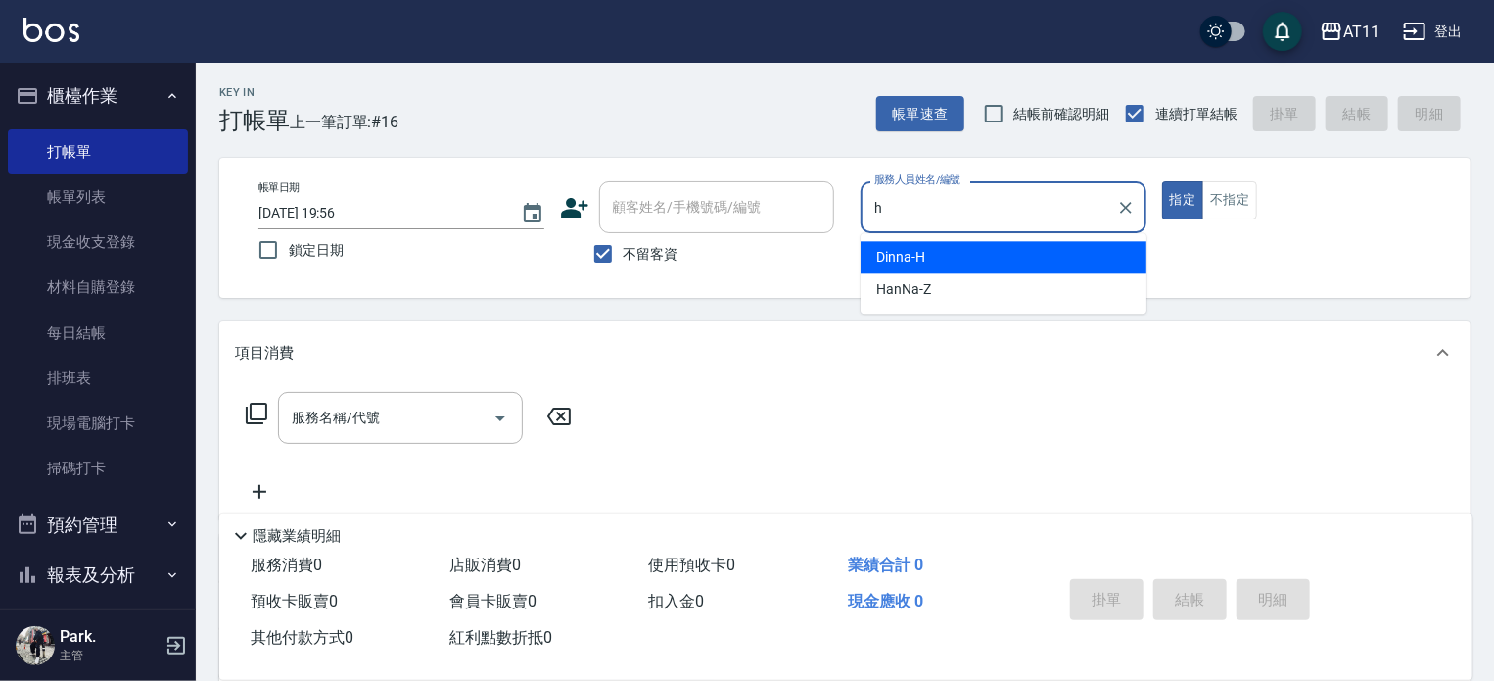
type input "Dinna-H"
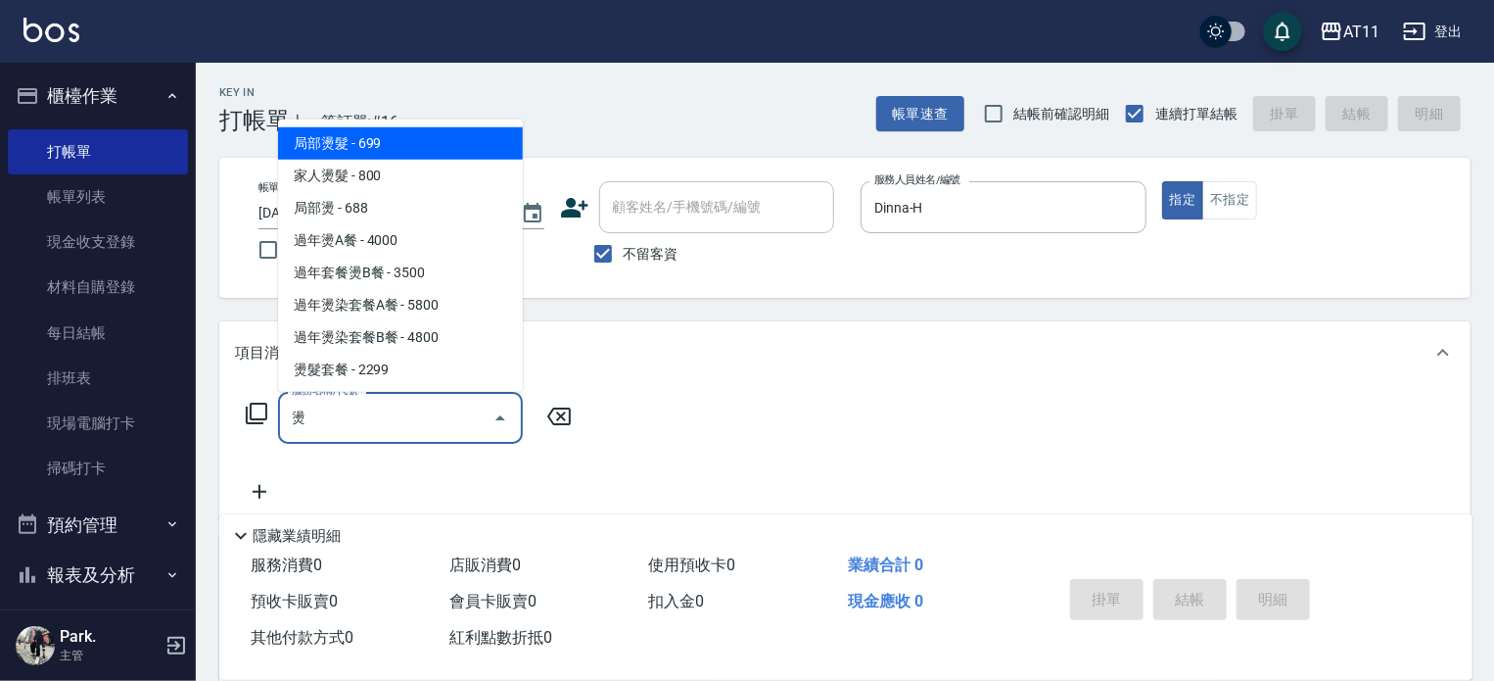
scroll to position [188, 0]
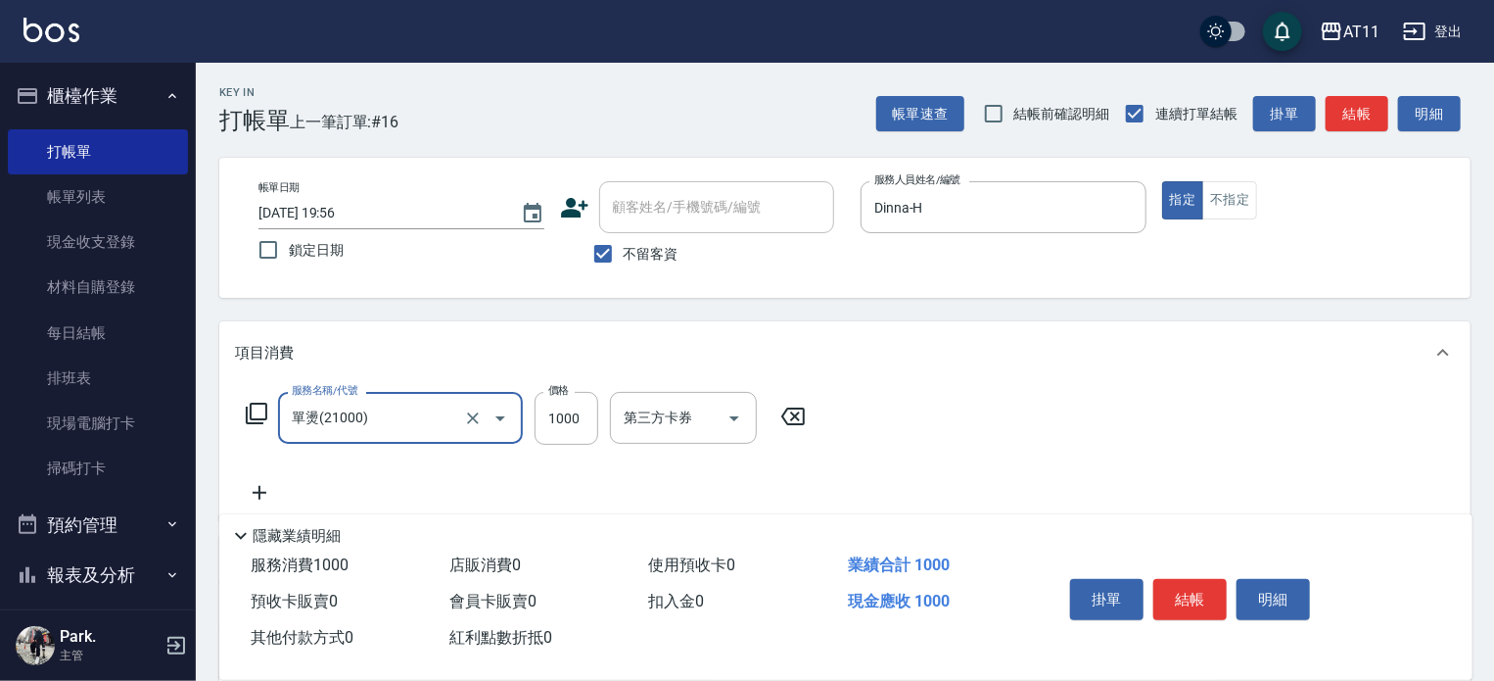
type input "單燙(21000)"
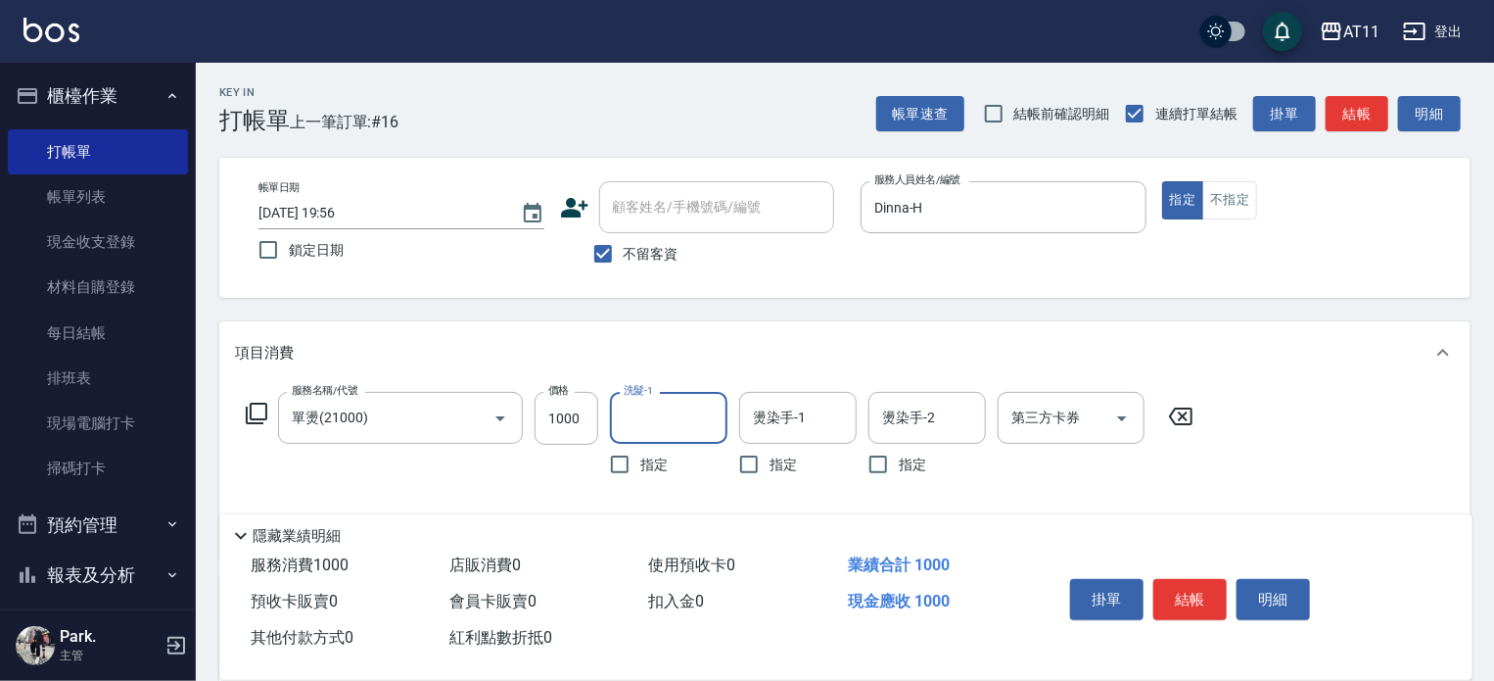
type input "ㄘ"
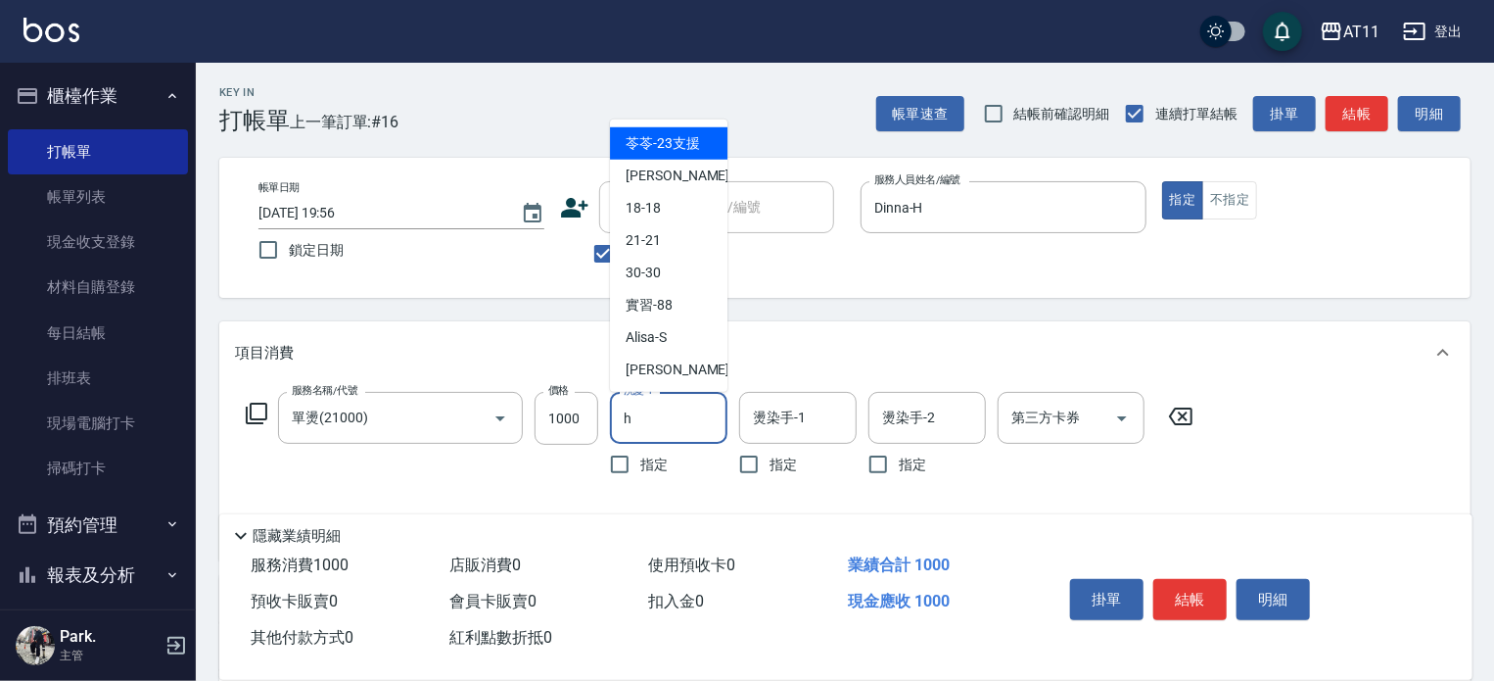
type input "Dinna-H"
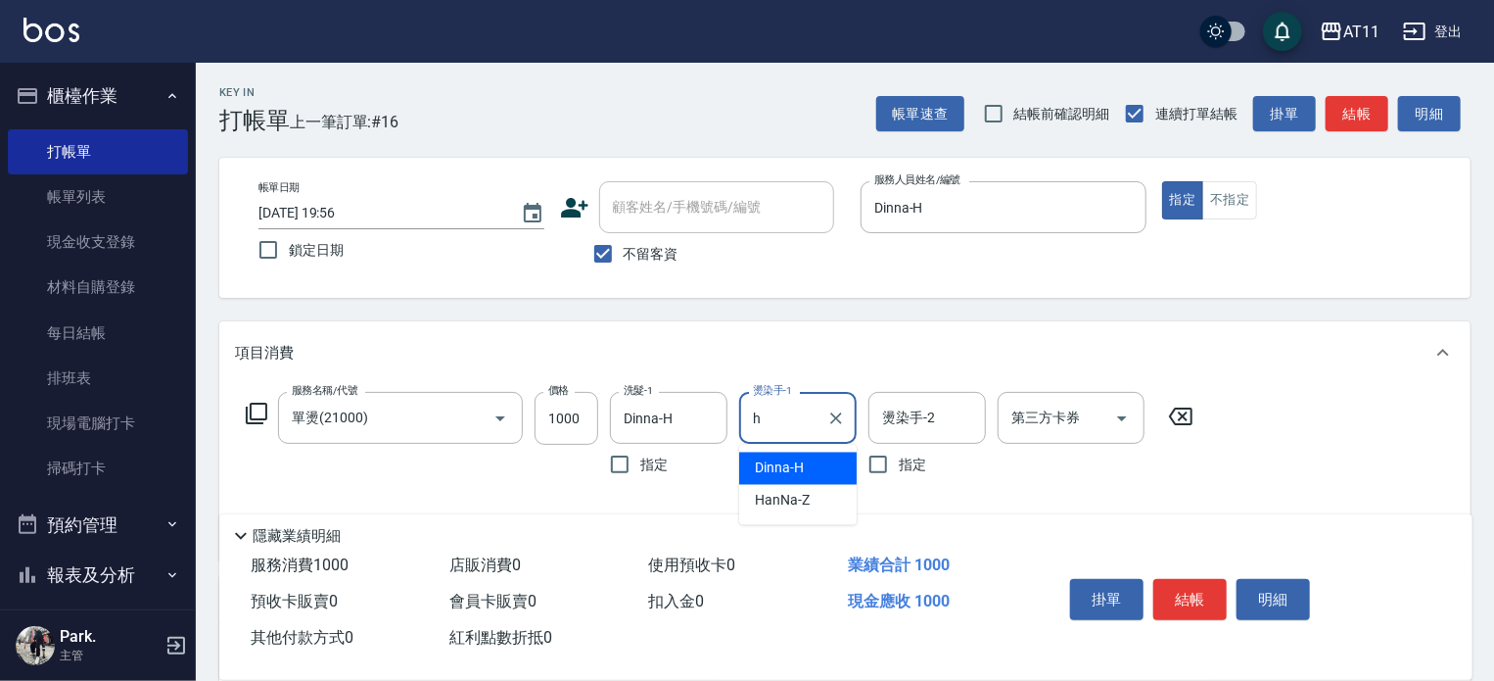
type input "Dinna-H"
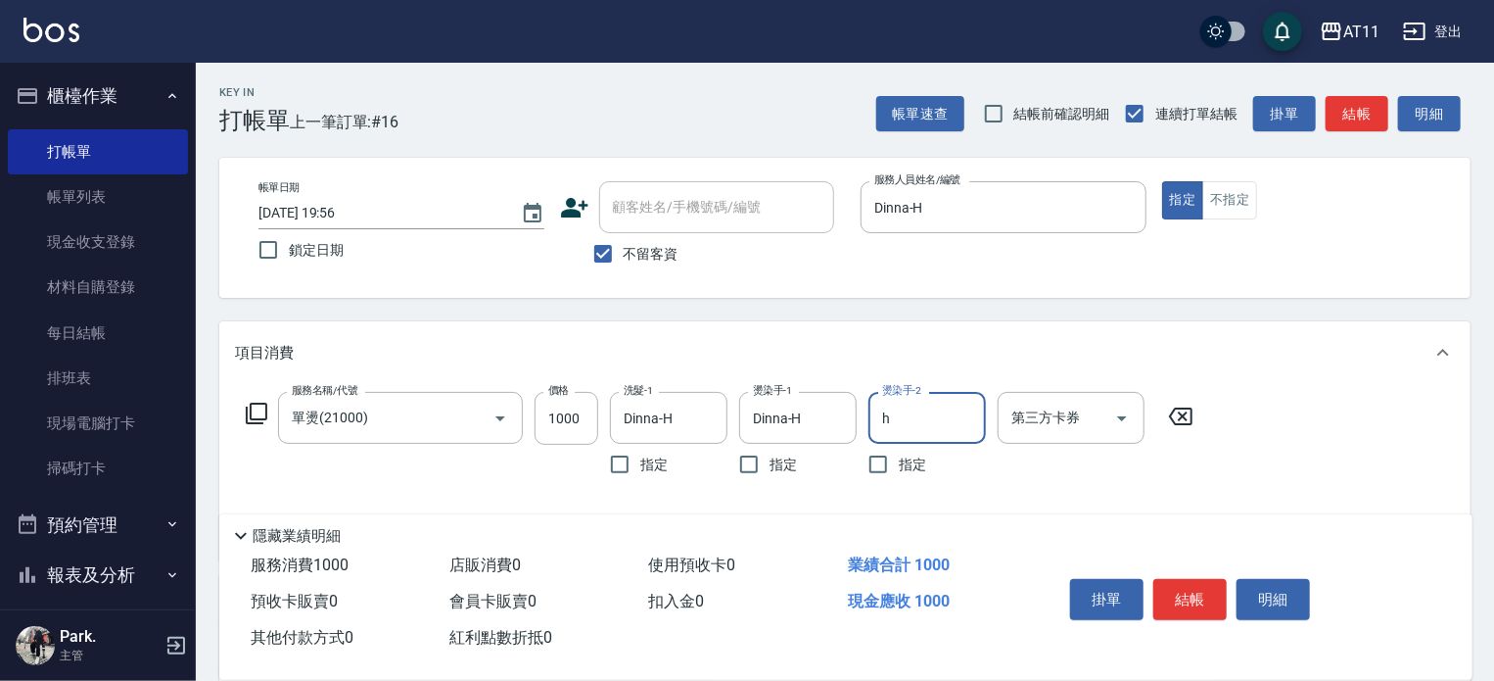
type input "Dinna-H"
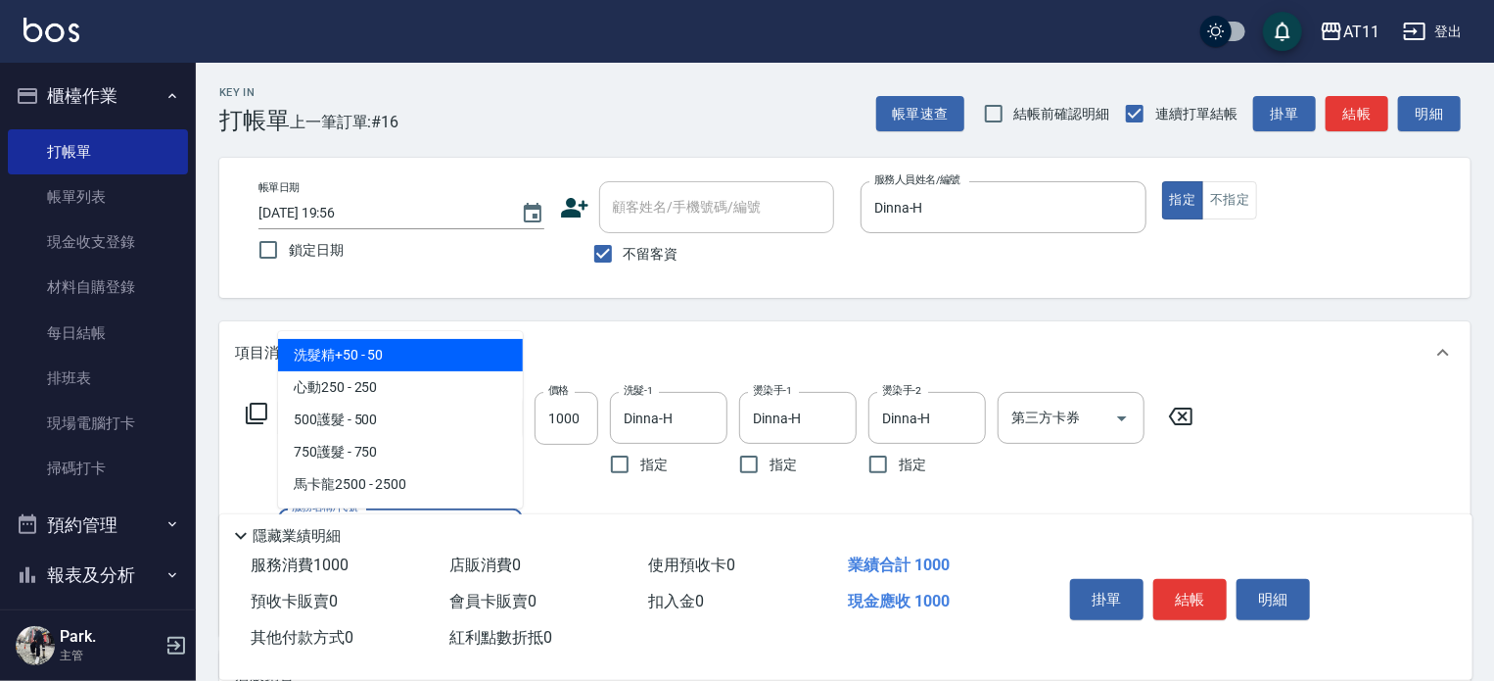
scroll to position [98, 0]
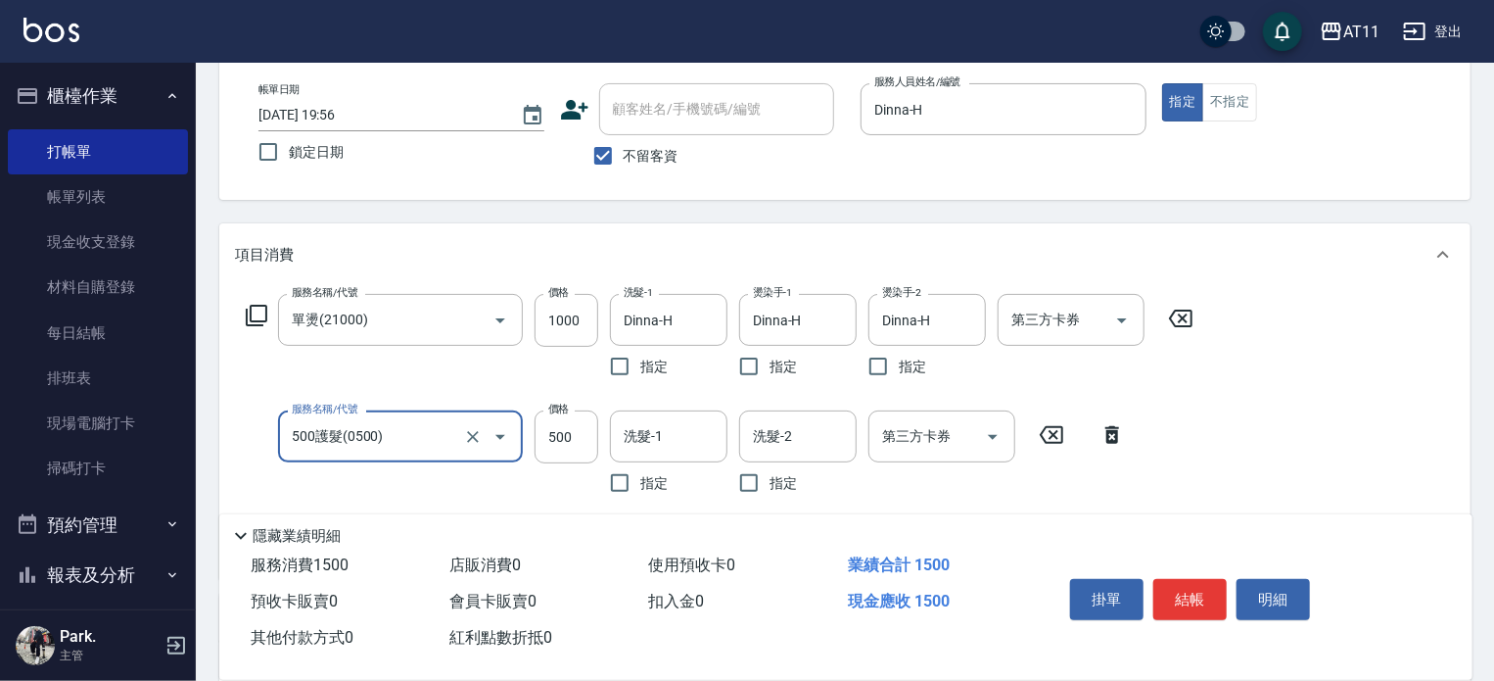
type input "500護髮(0500)"
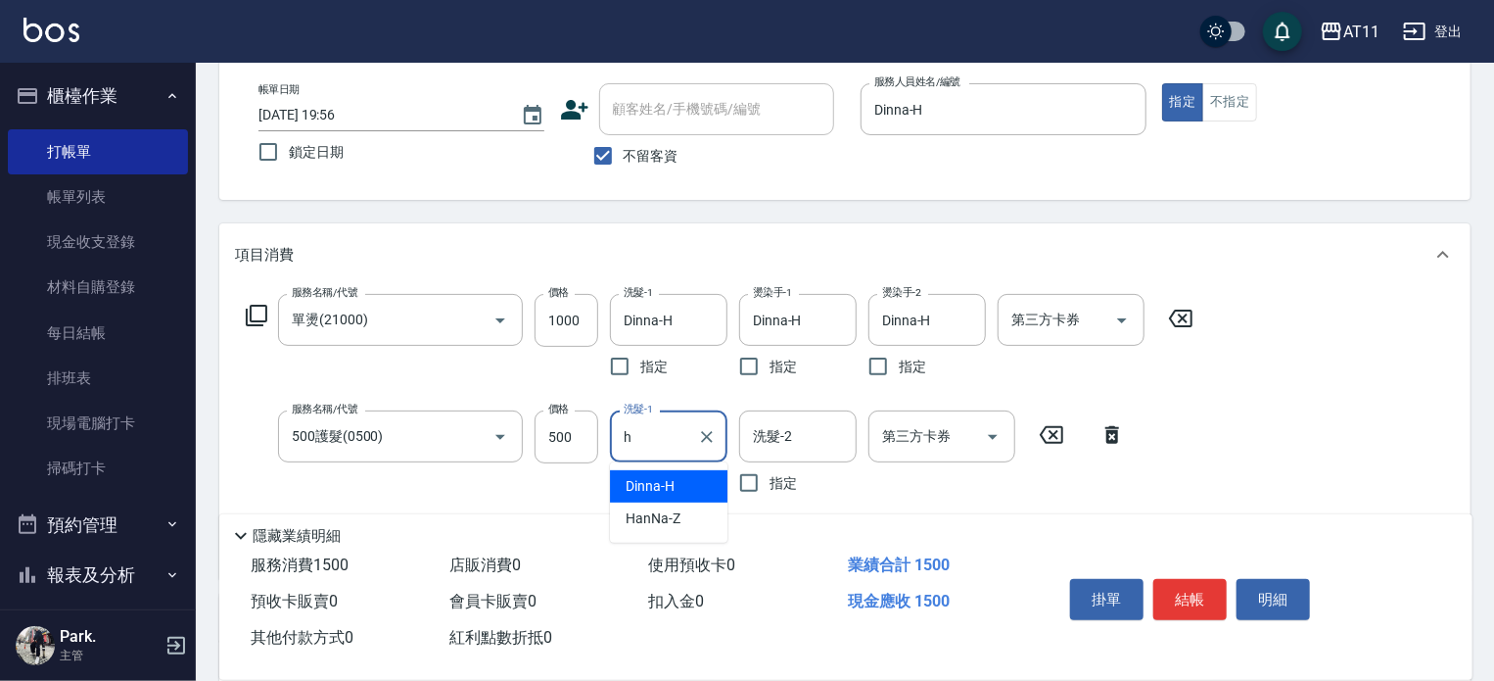
type input "Dinna-H"
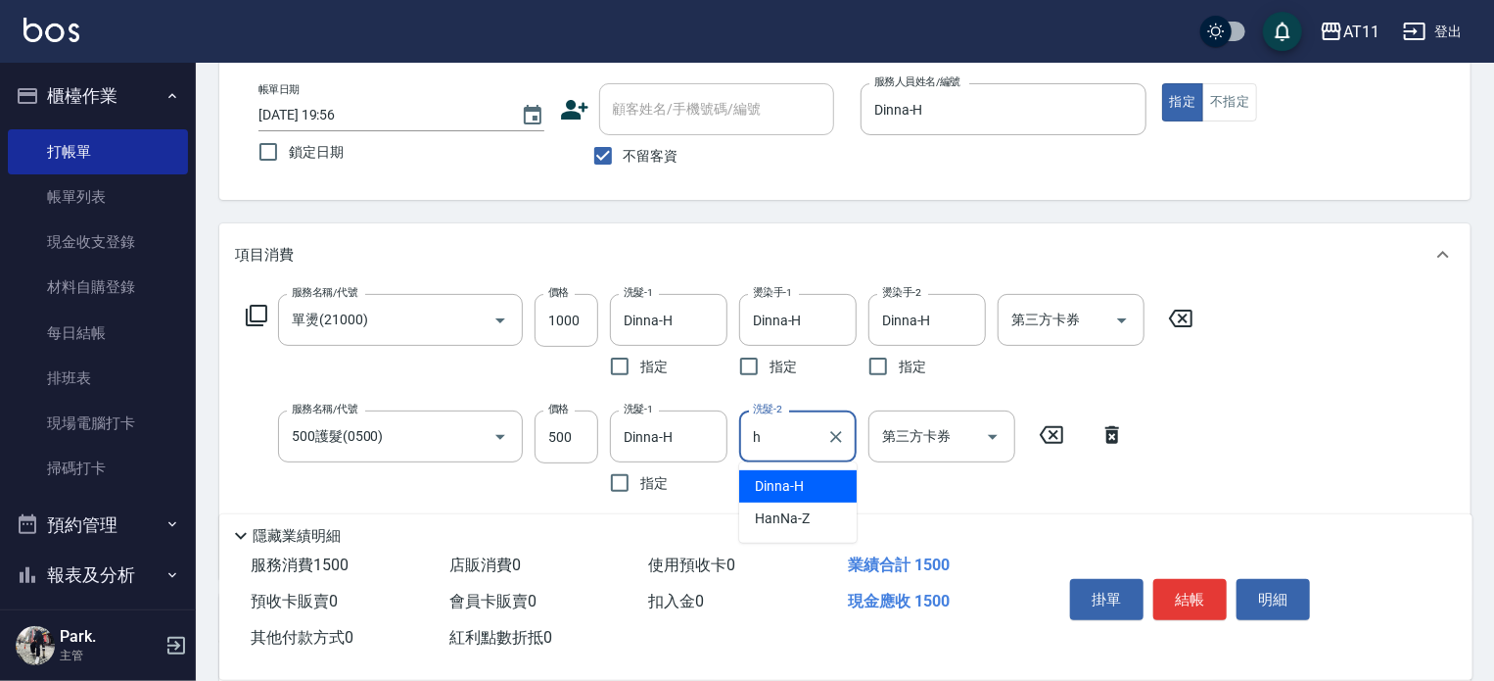
type input "Dinna-H"
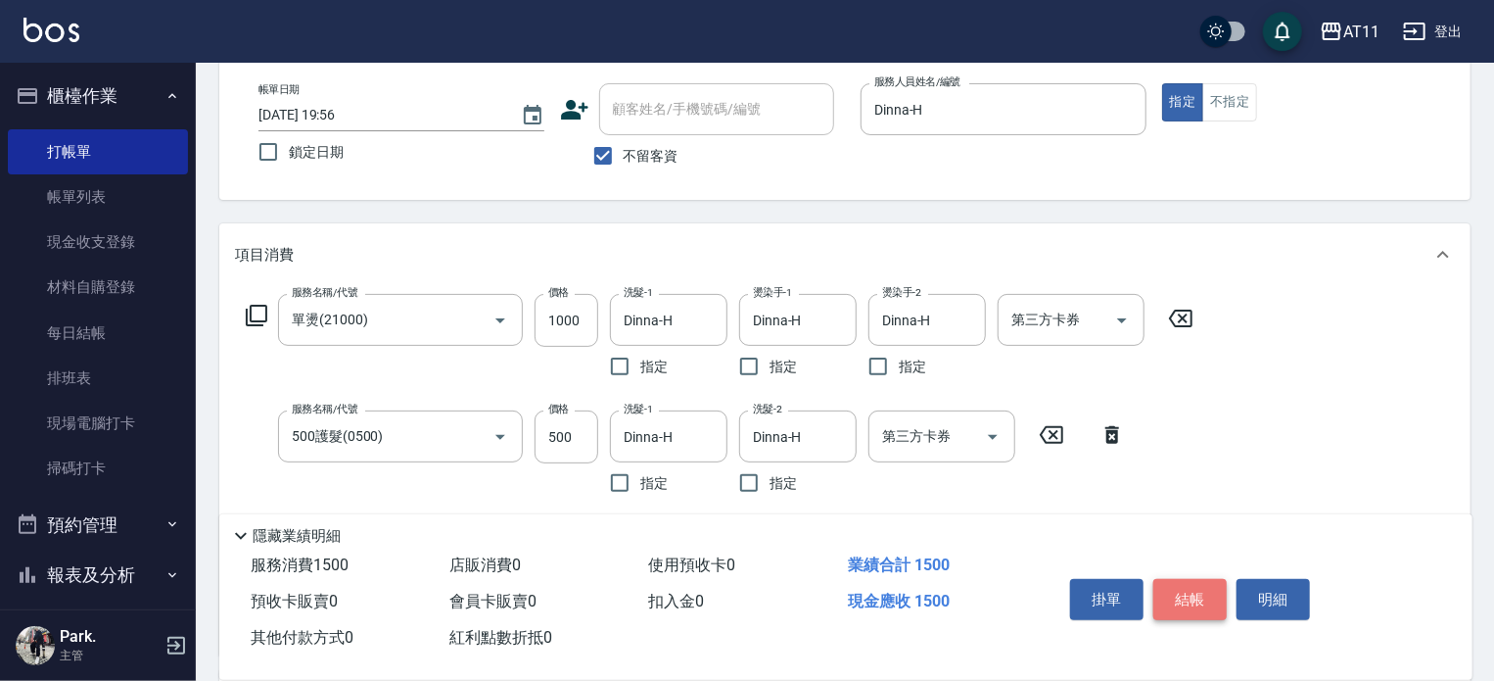
click at [1177, 591] on button "結帳" at bounding box center [1190, 599] width 73 height 41
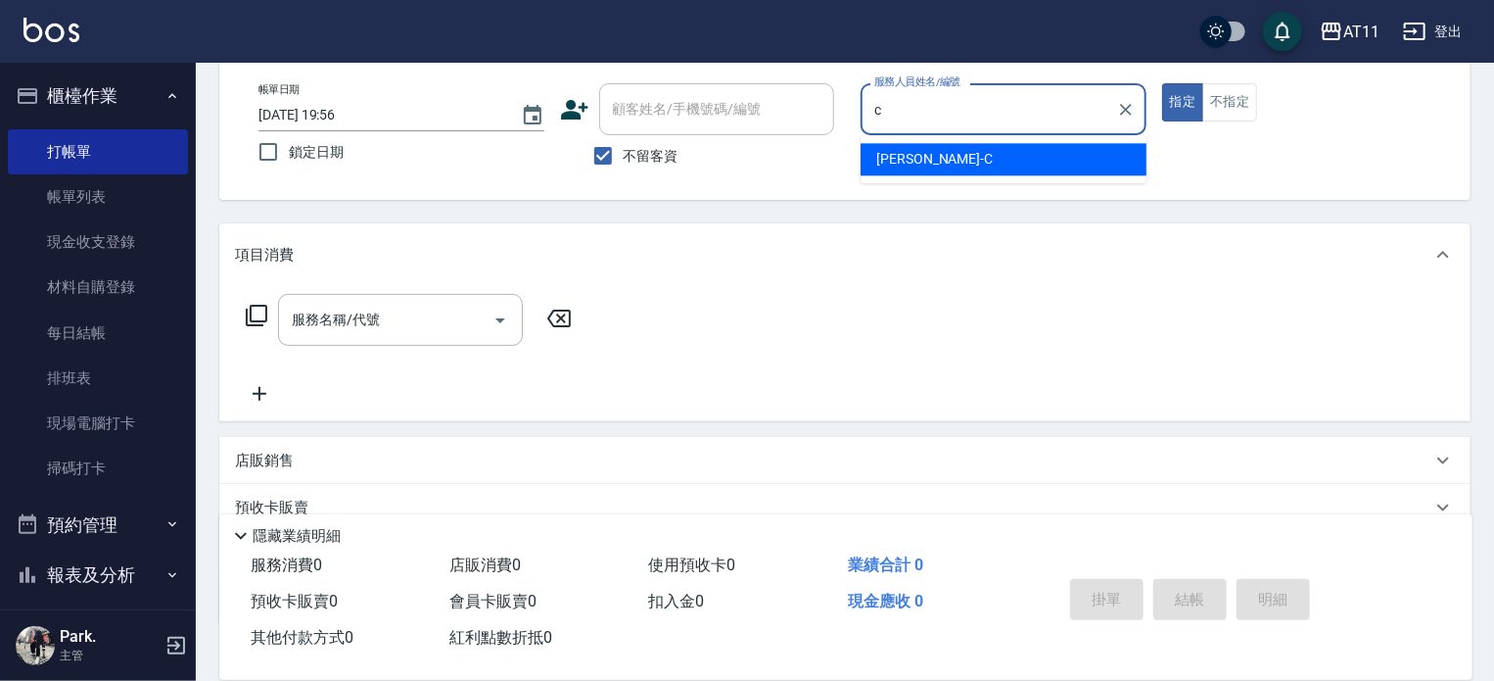
type input "Connie-C"
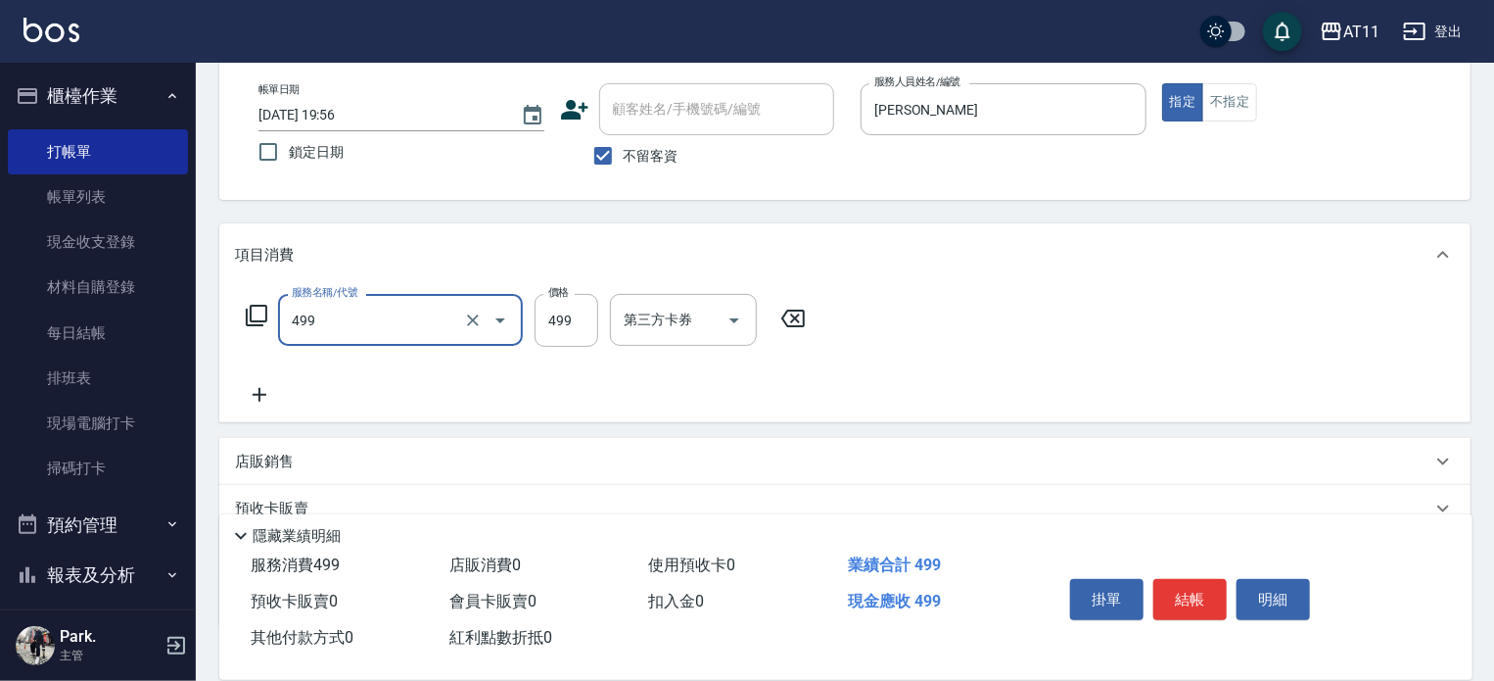
type input "SPA499(499)"
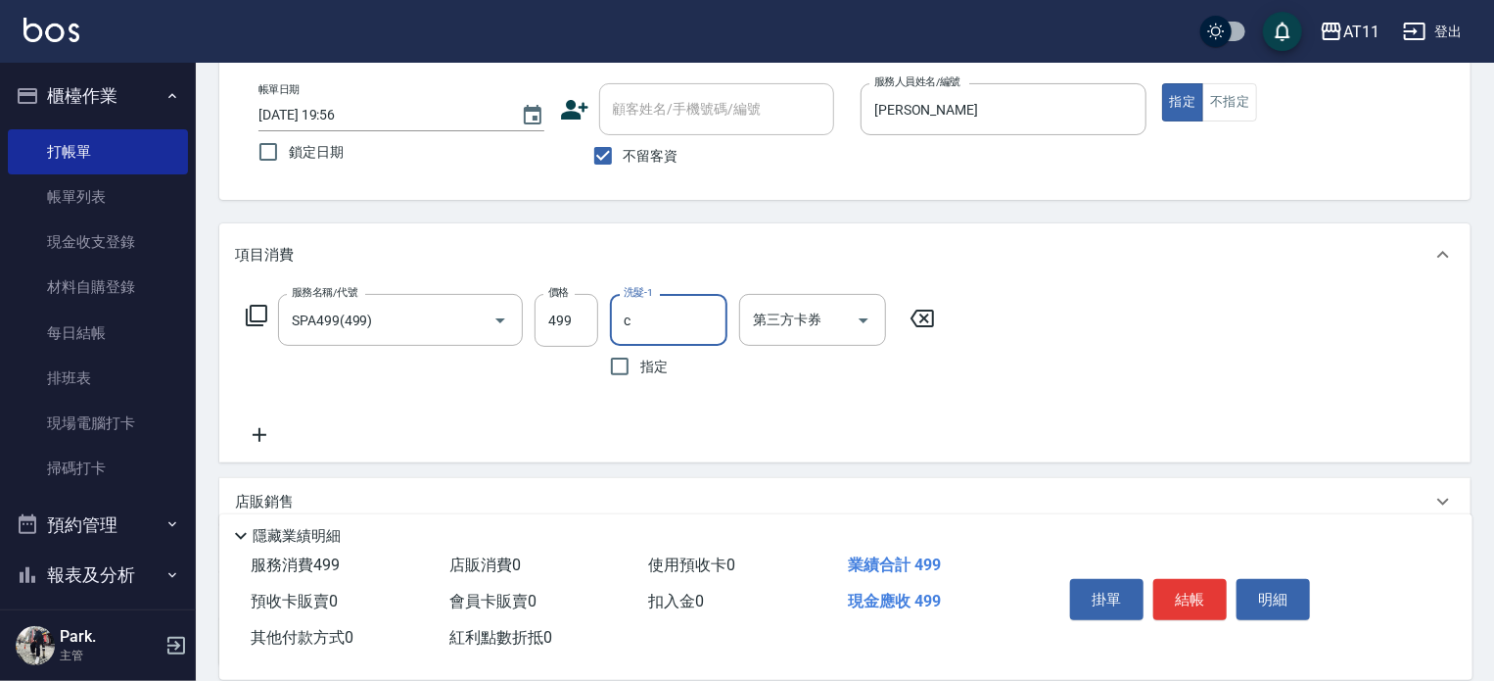
type input "Connie-C"
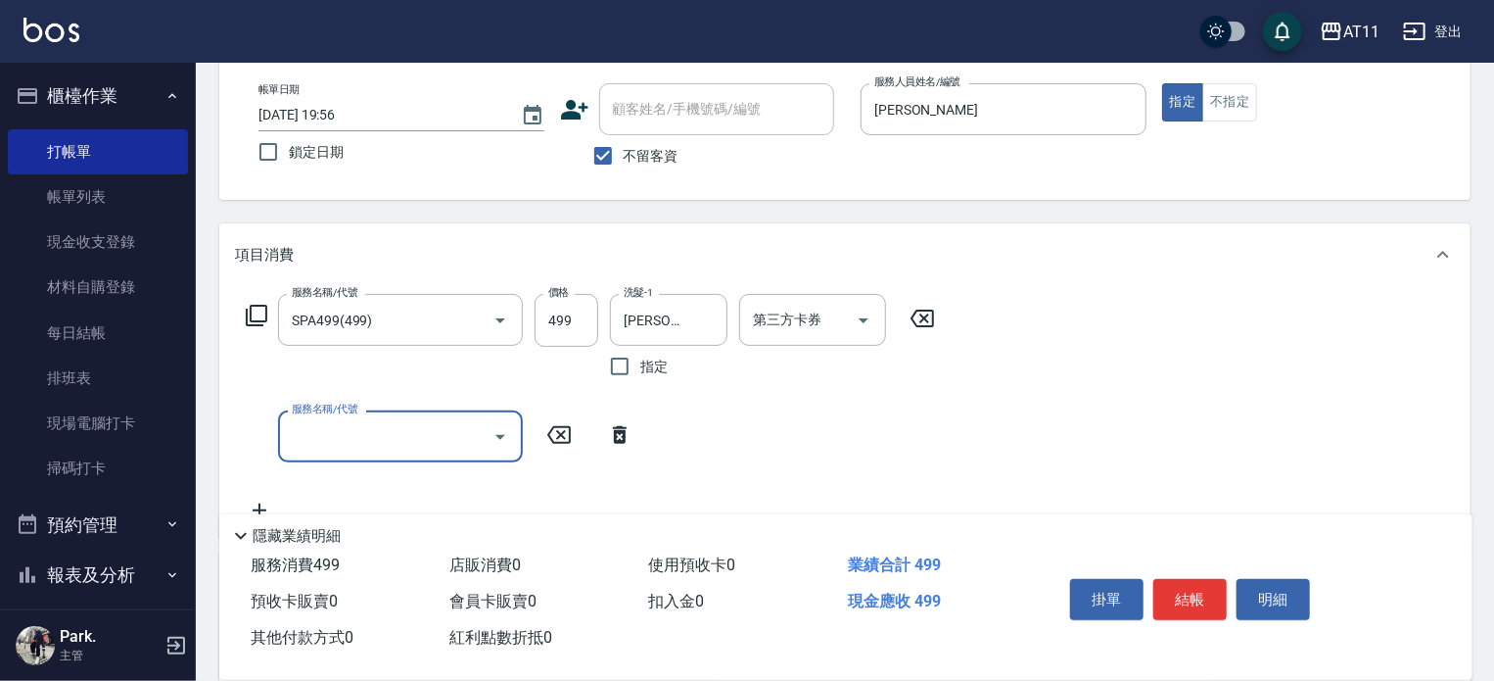
click at [1190, 592] on button "結帳" at bounding box center [1190, 599] width 73 height 41
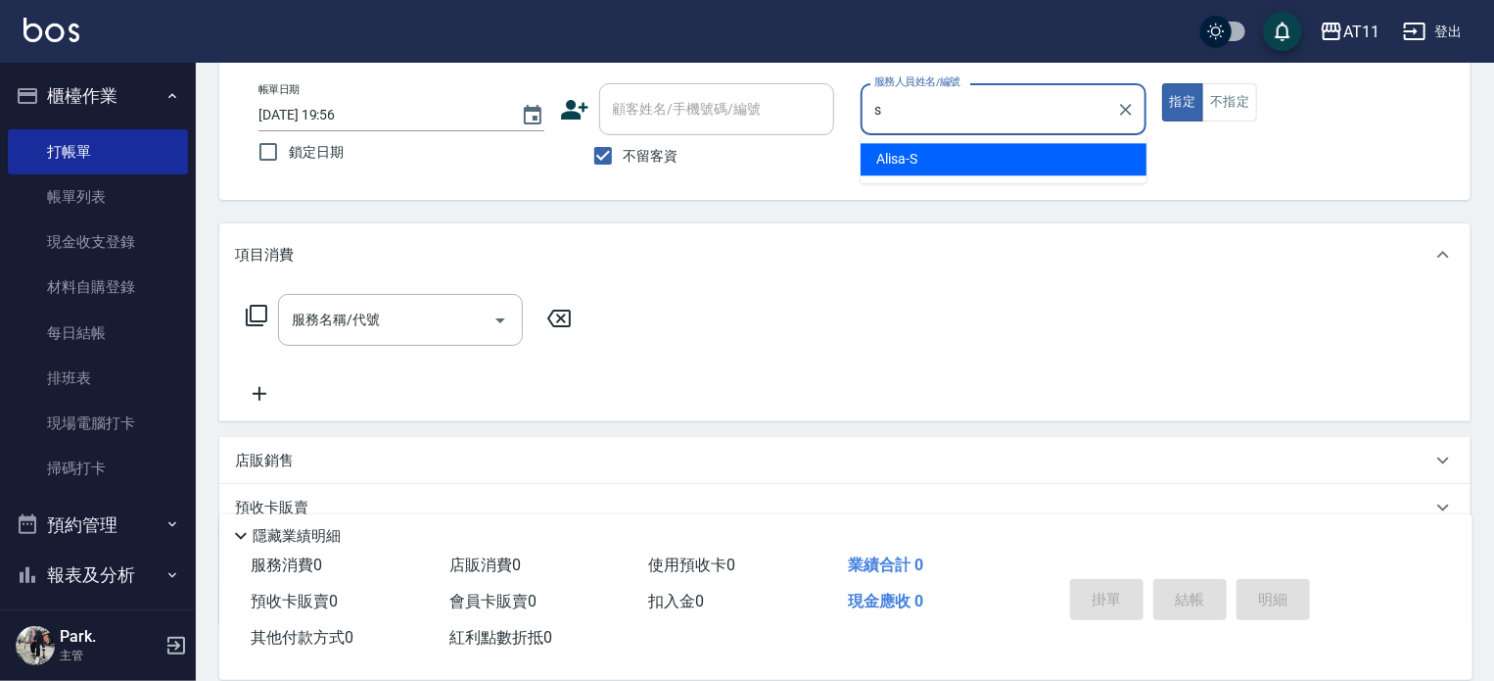
type input "Alisa-S"
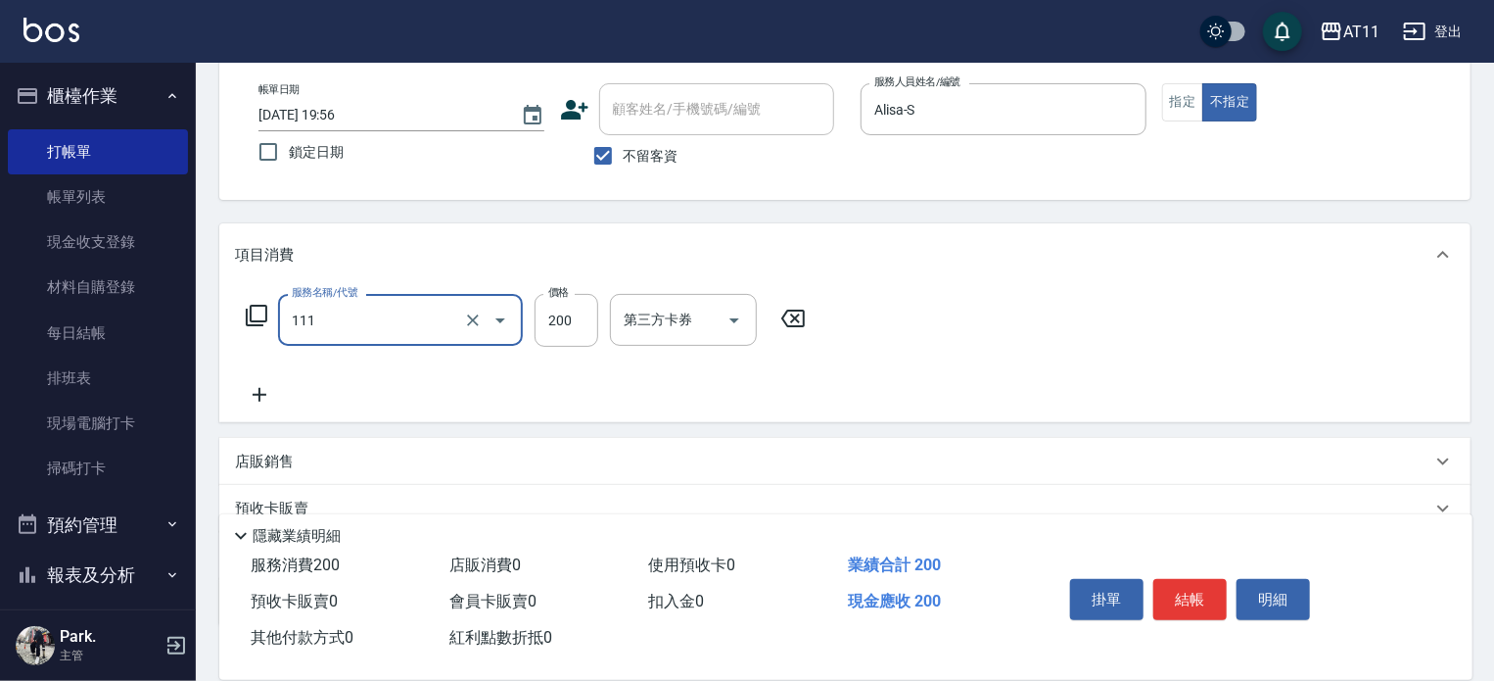
type input "精油洗髮(111)"
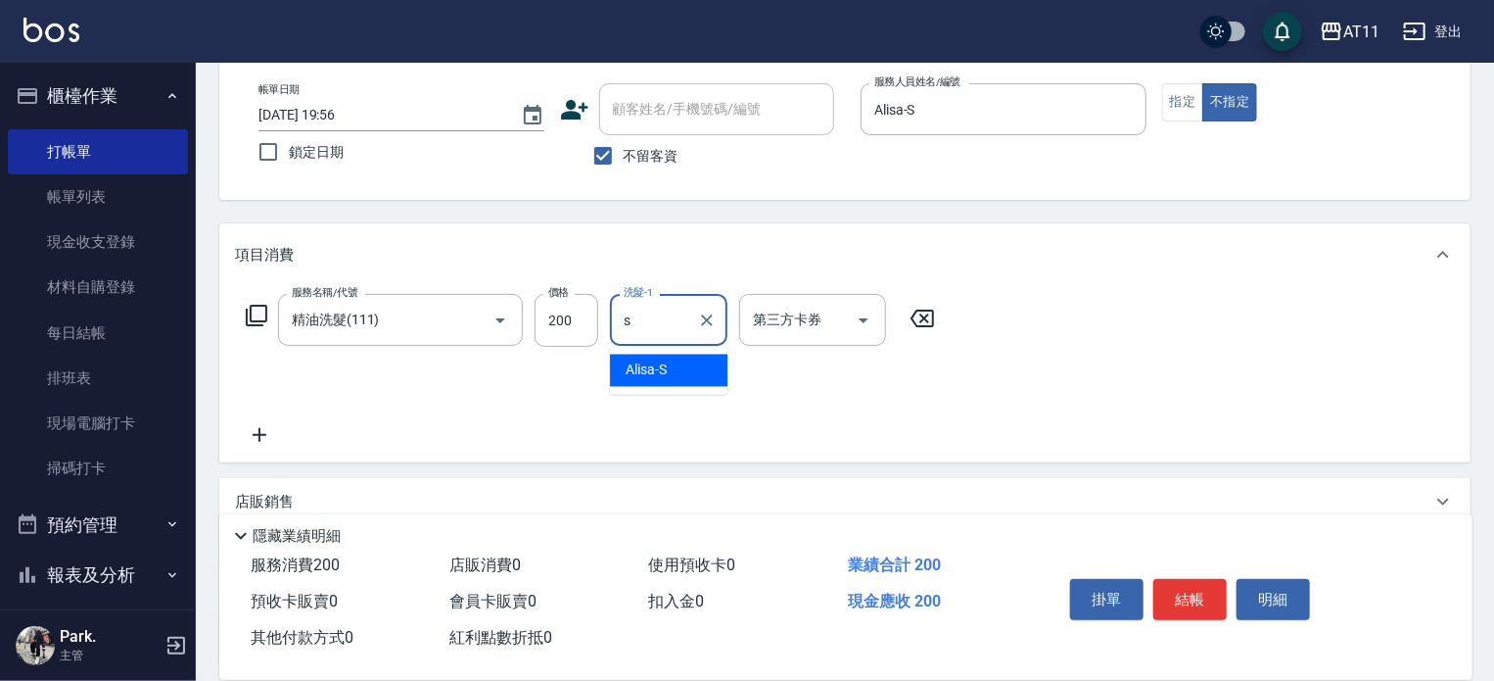
type input "Alisa-S"
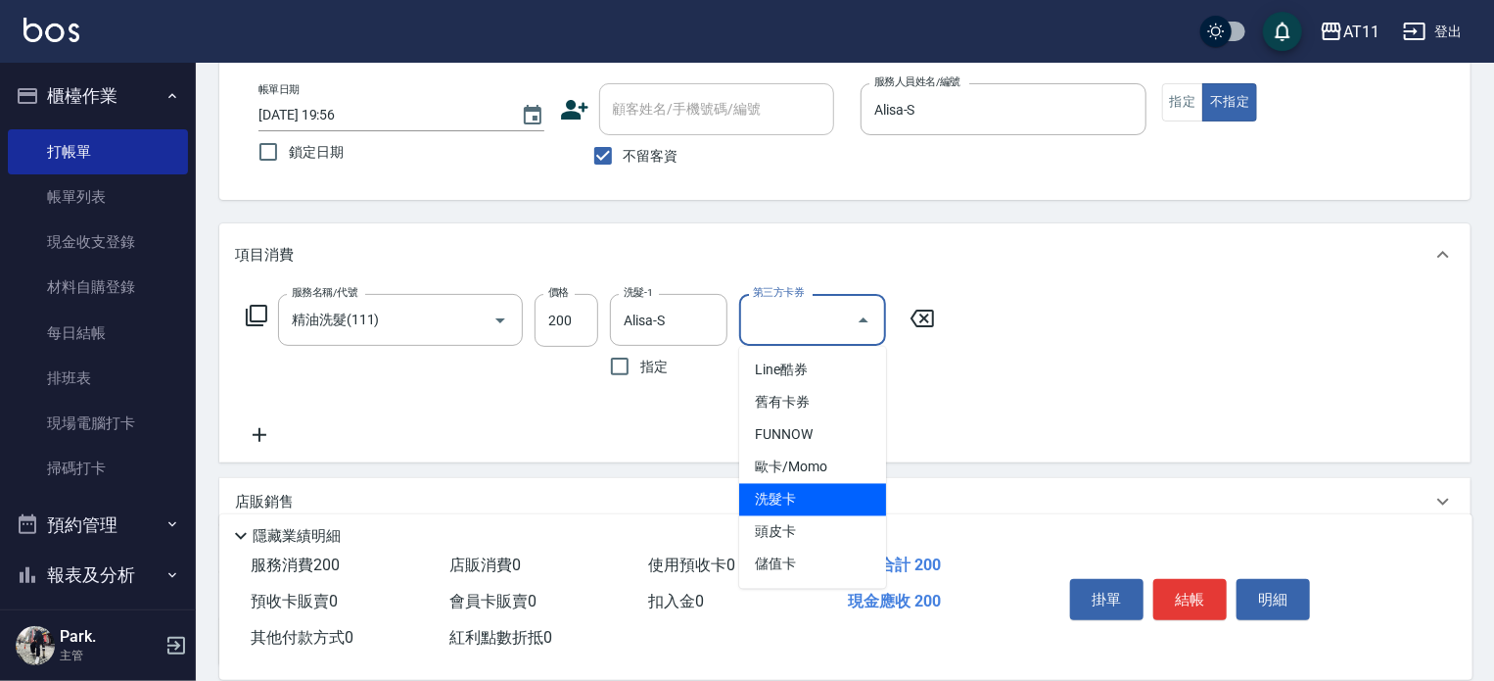
type input "洗髮卡"
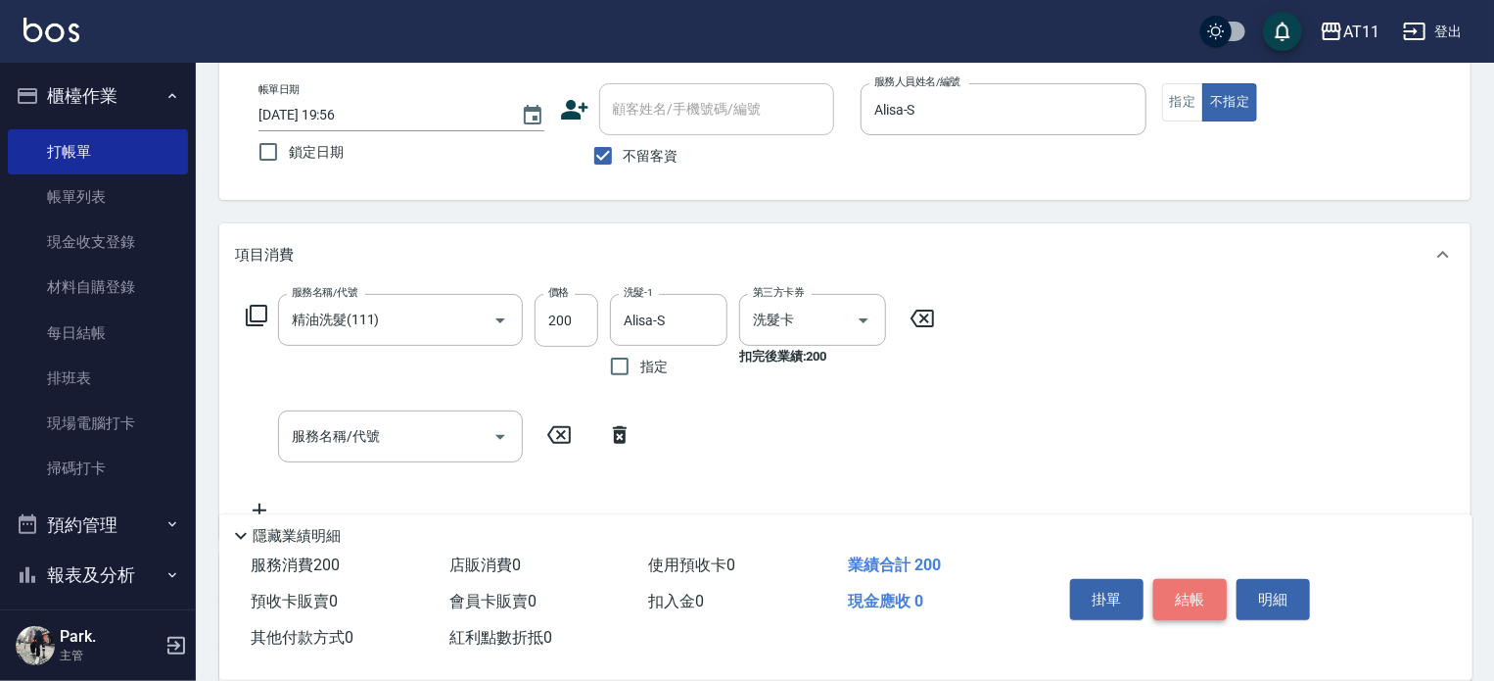
click at [1207, 593] on button "結帳" at bounding box center [1190, 599] width 73 height 41
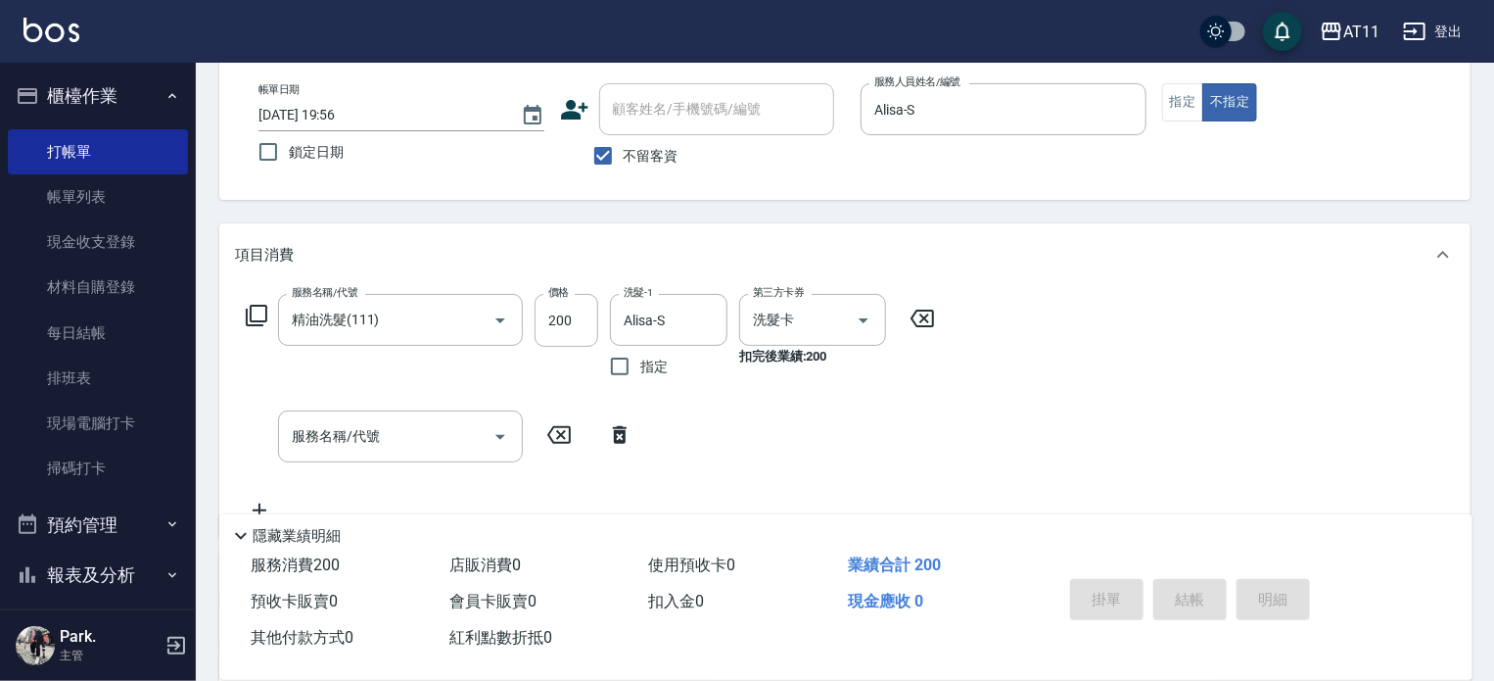
type input "2025/09/11 19:57"
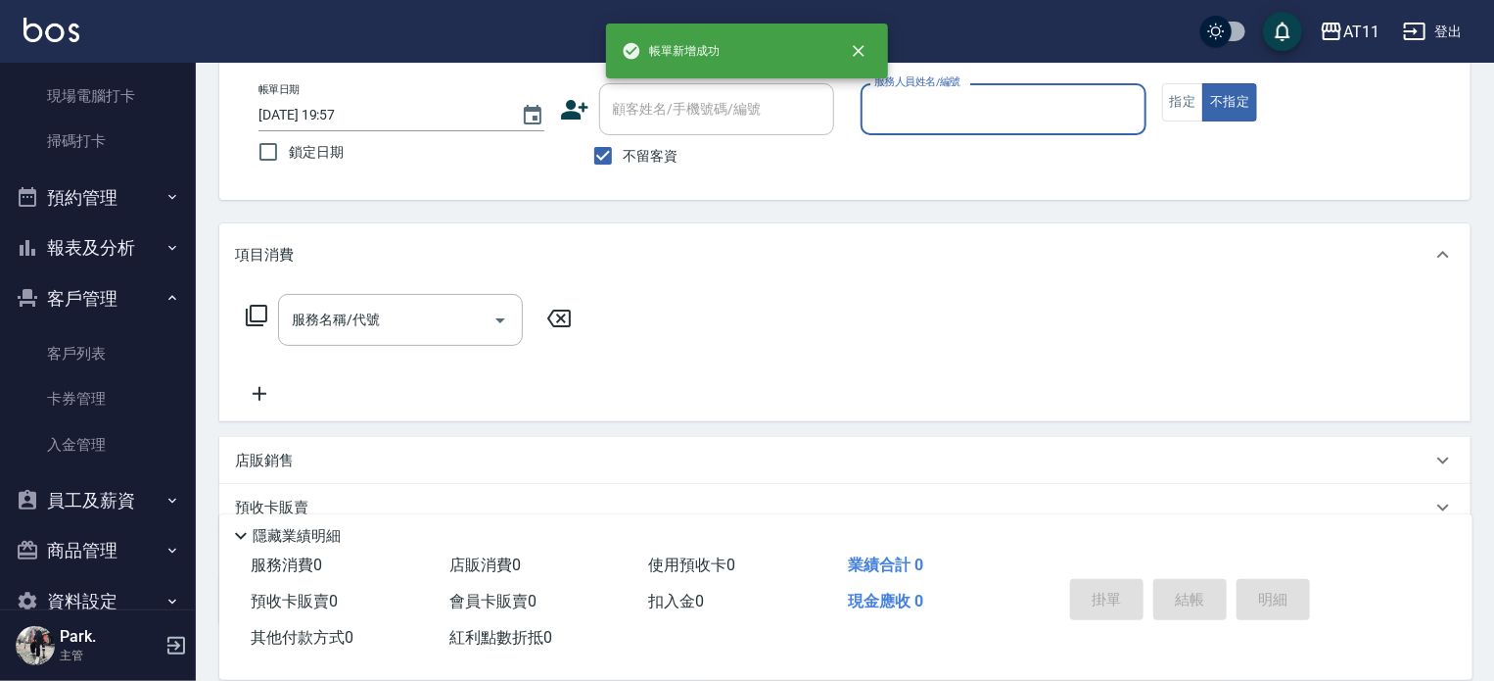
scroll to position [367, 0]
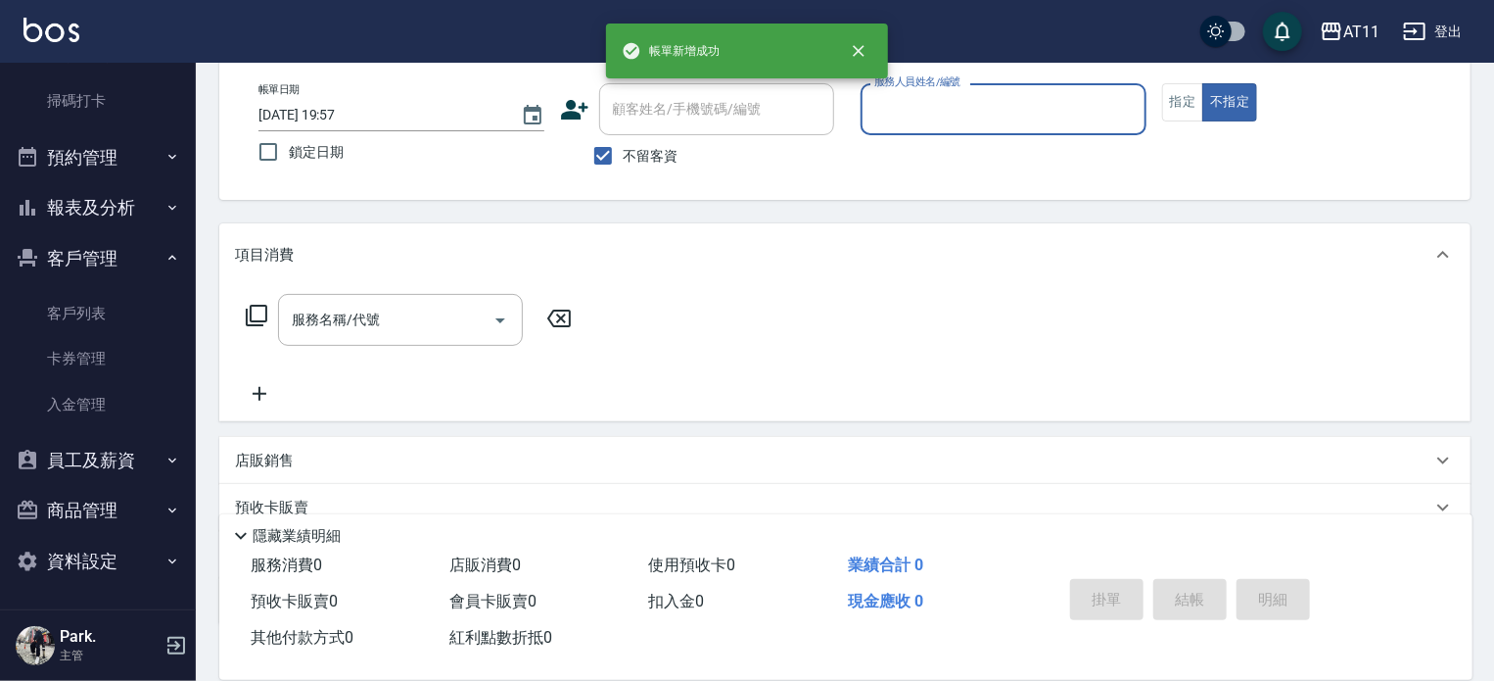
click at [132, 186] on button "報表及分析" at bounding box center [98, 207] width 180 height 51
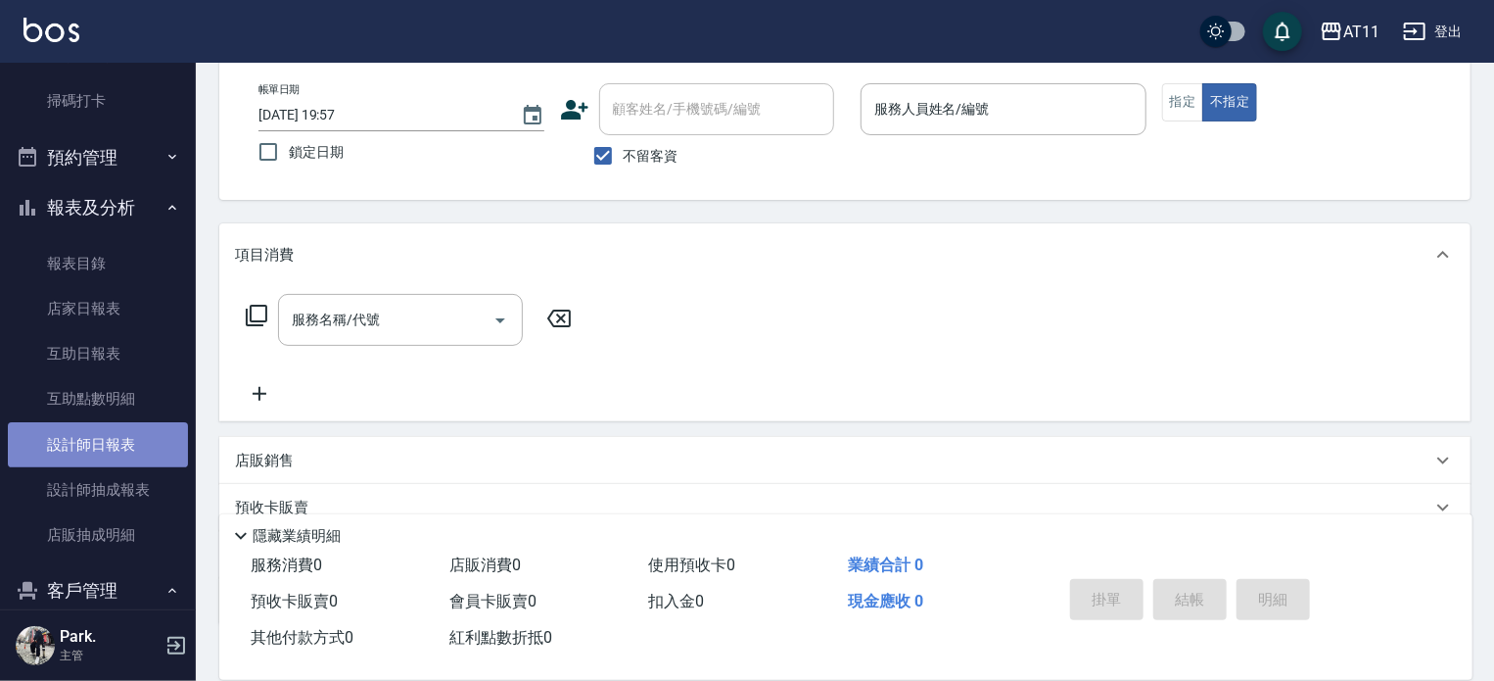
click at [128, 447] on link "設計師日報表" at bounding box center [98, 444] width 180 height 45
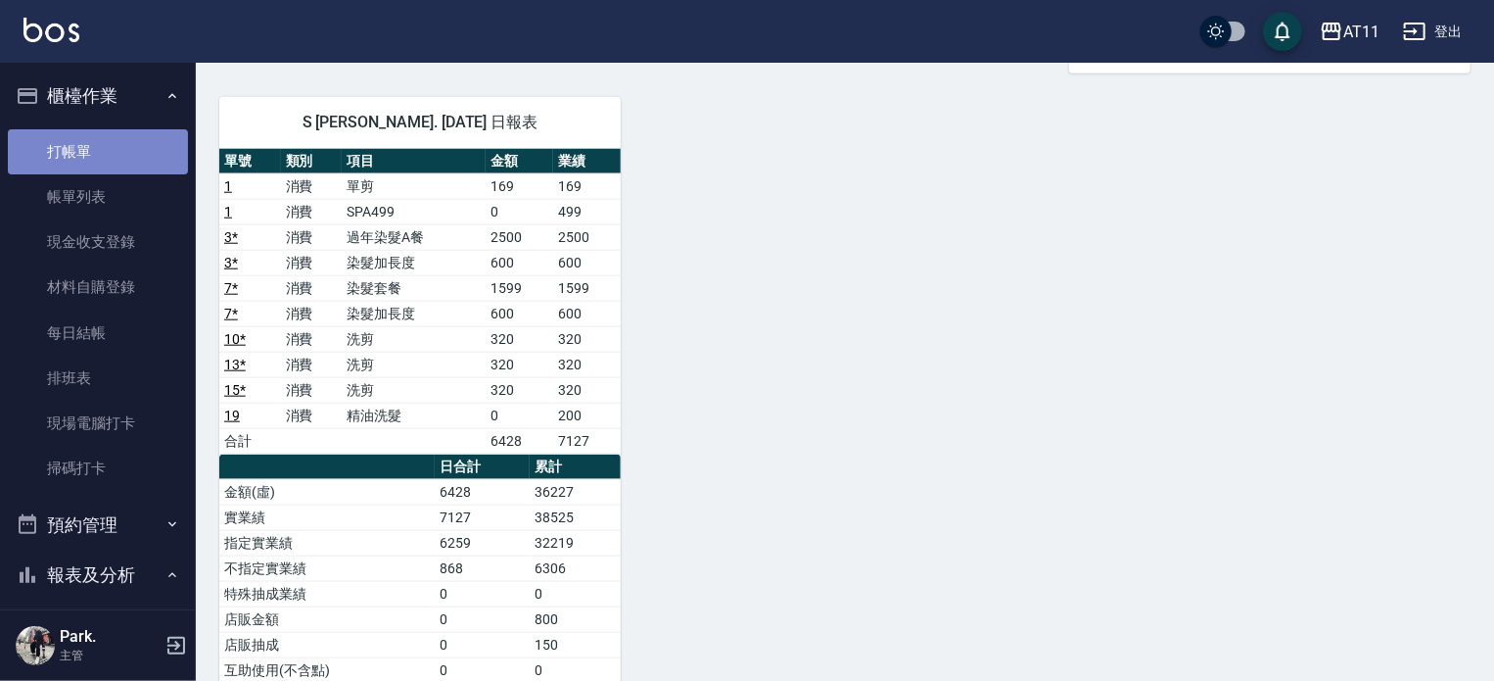
click at [135, 144] on link "打帳單" at bounding box center [98, 151] width 180 height 45
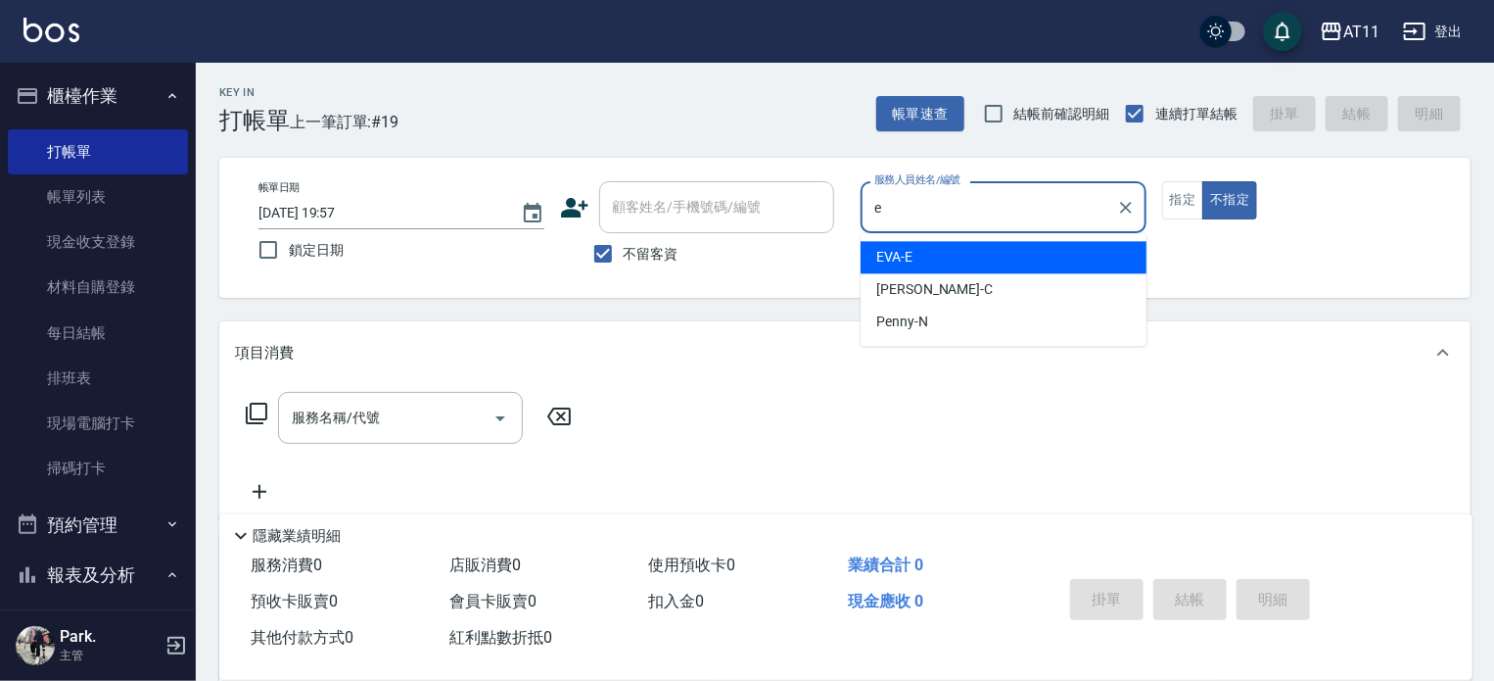
type input "EVA-E"
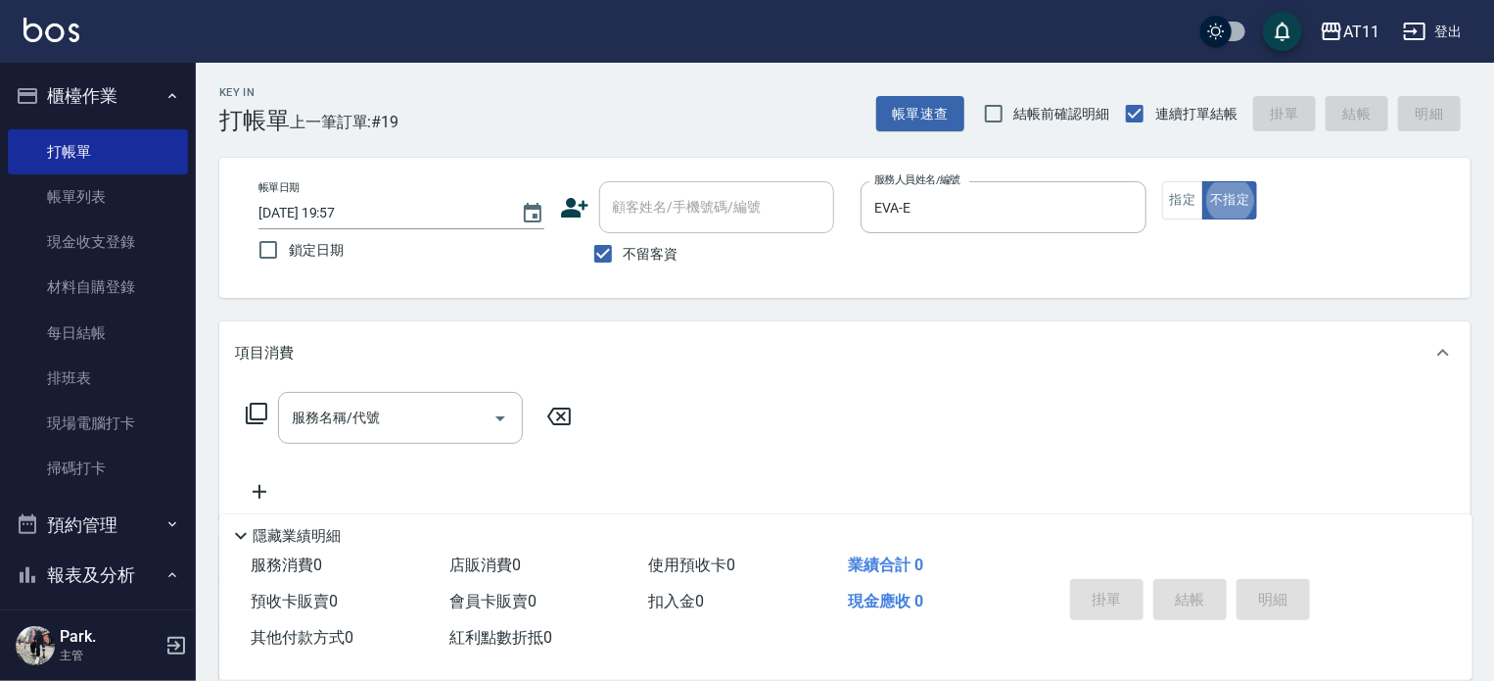
type button "false"
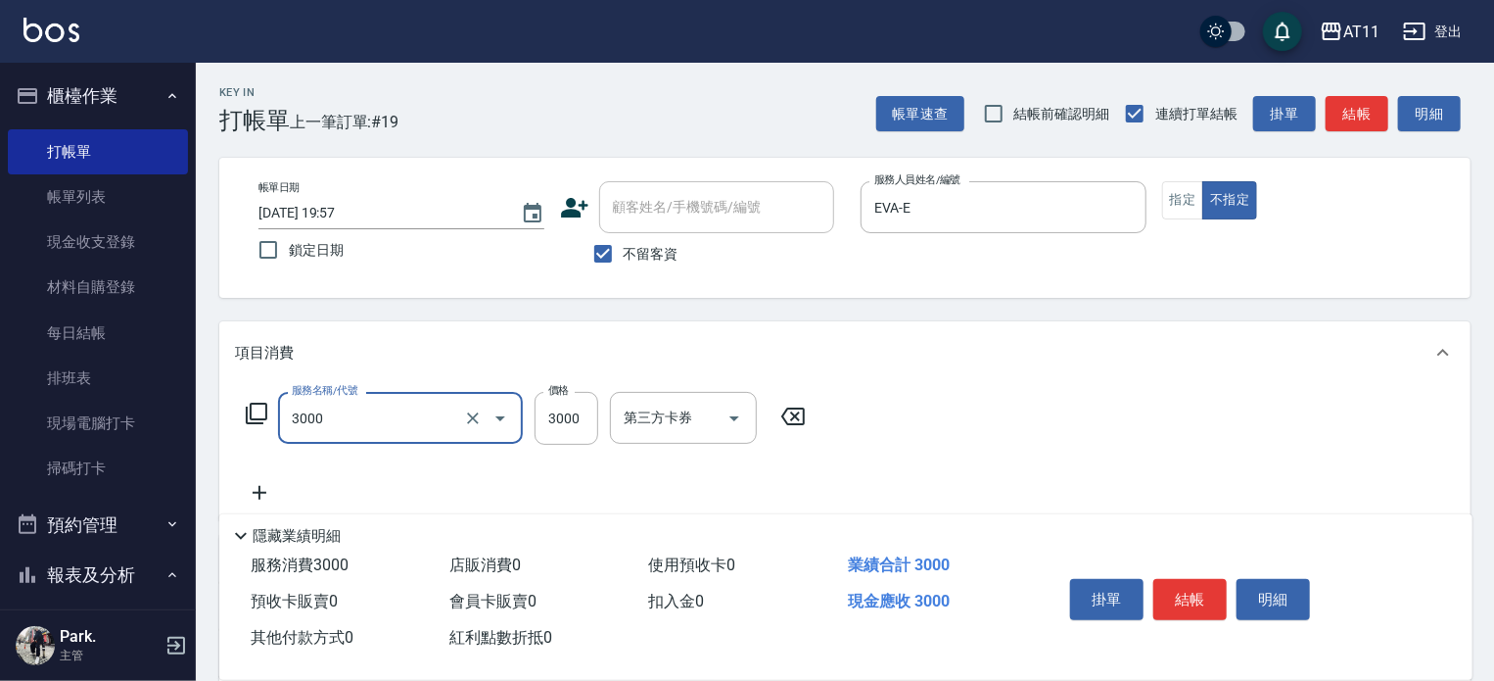
type input "頂級豪華OVC3(3000)"
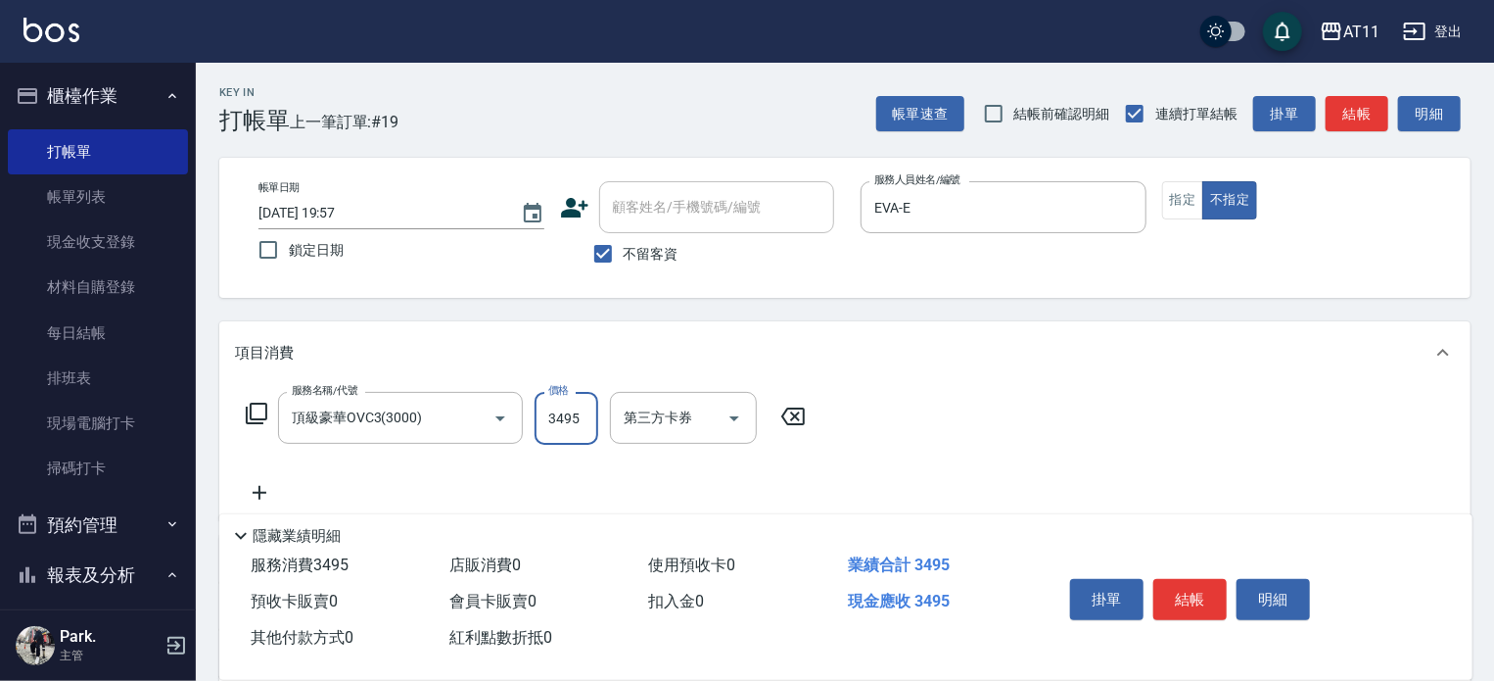
type input "3495"
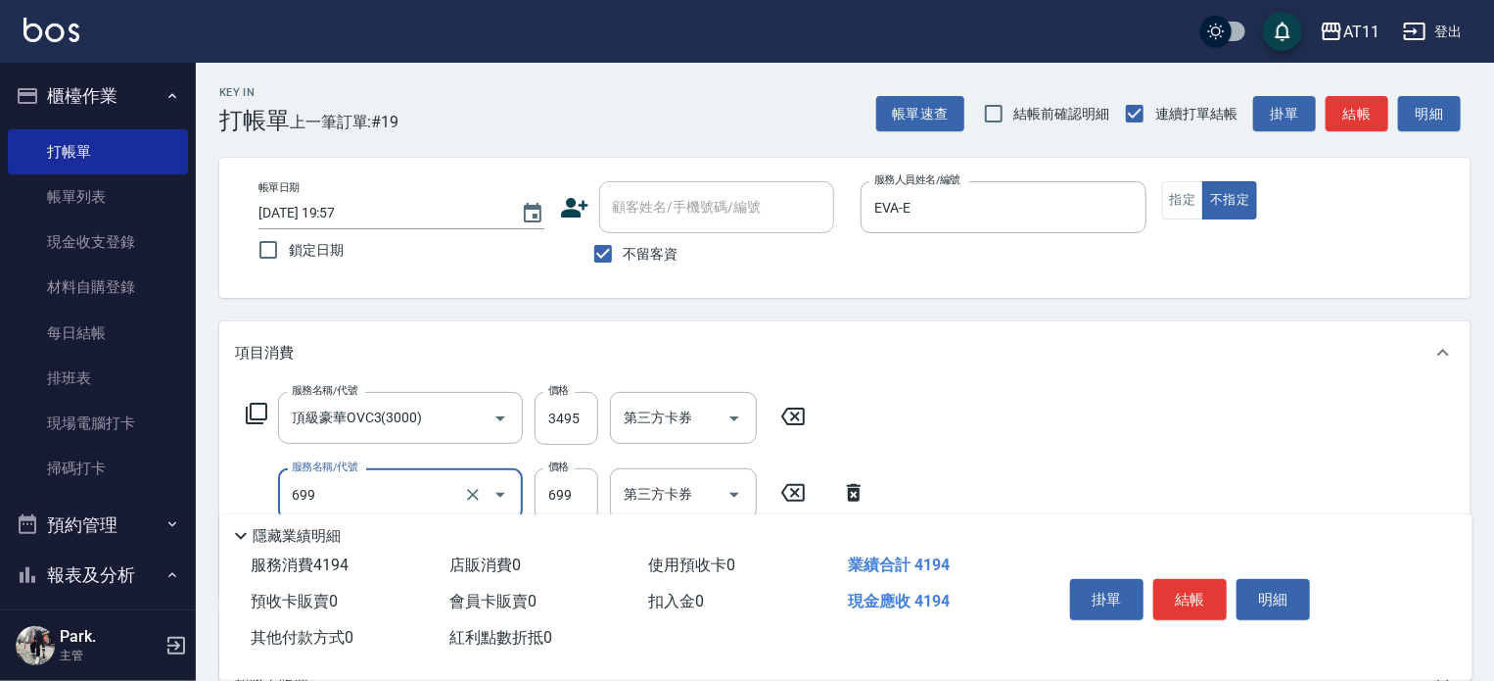
type input "SPA699(699)"
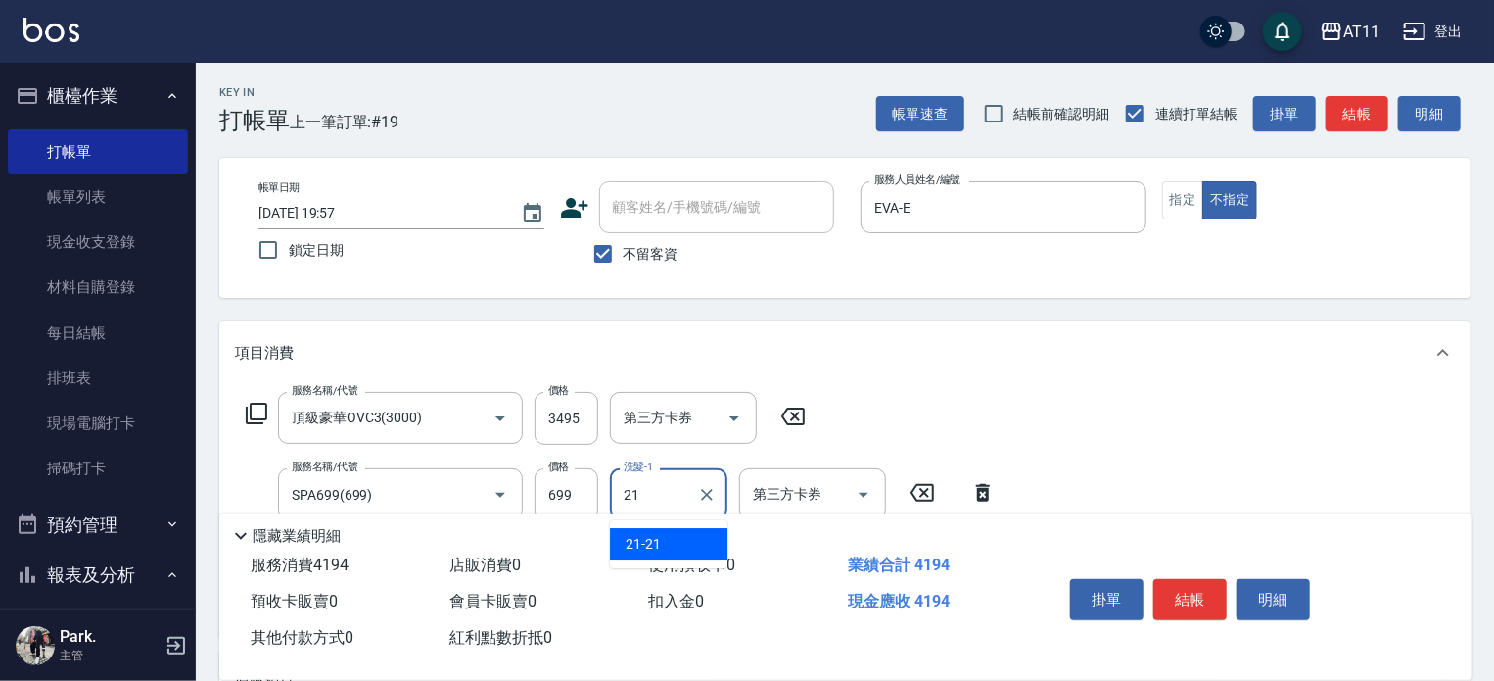
type input "21-21"
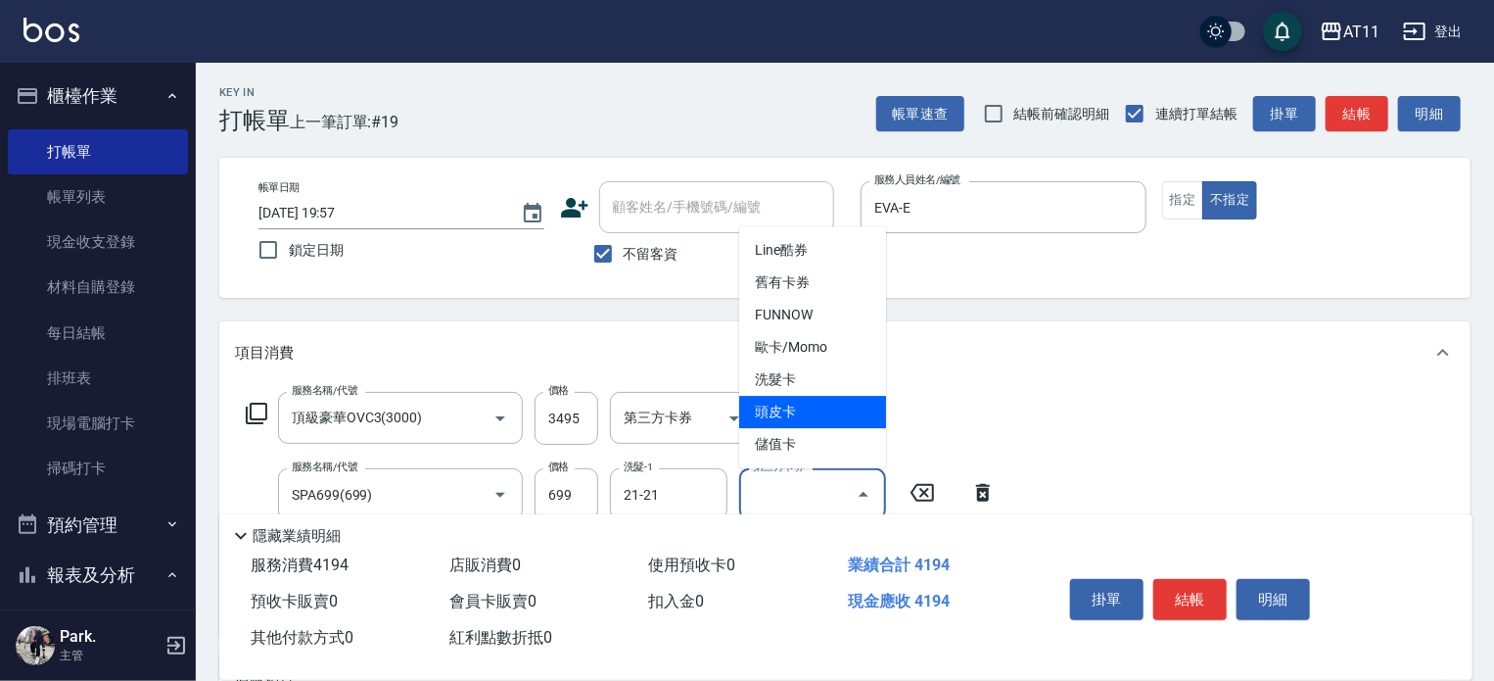
type input "頭皮卡"
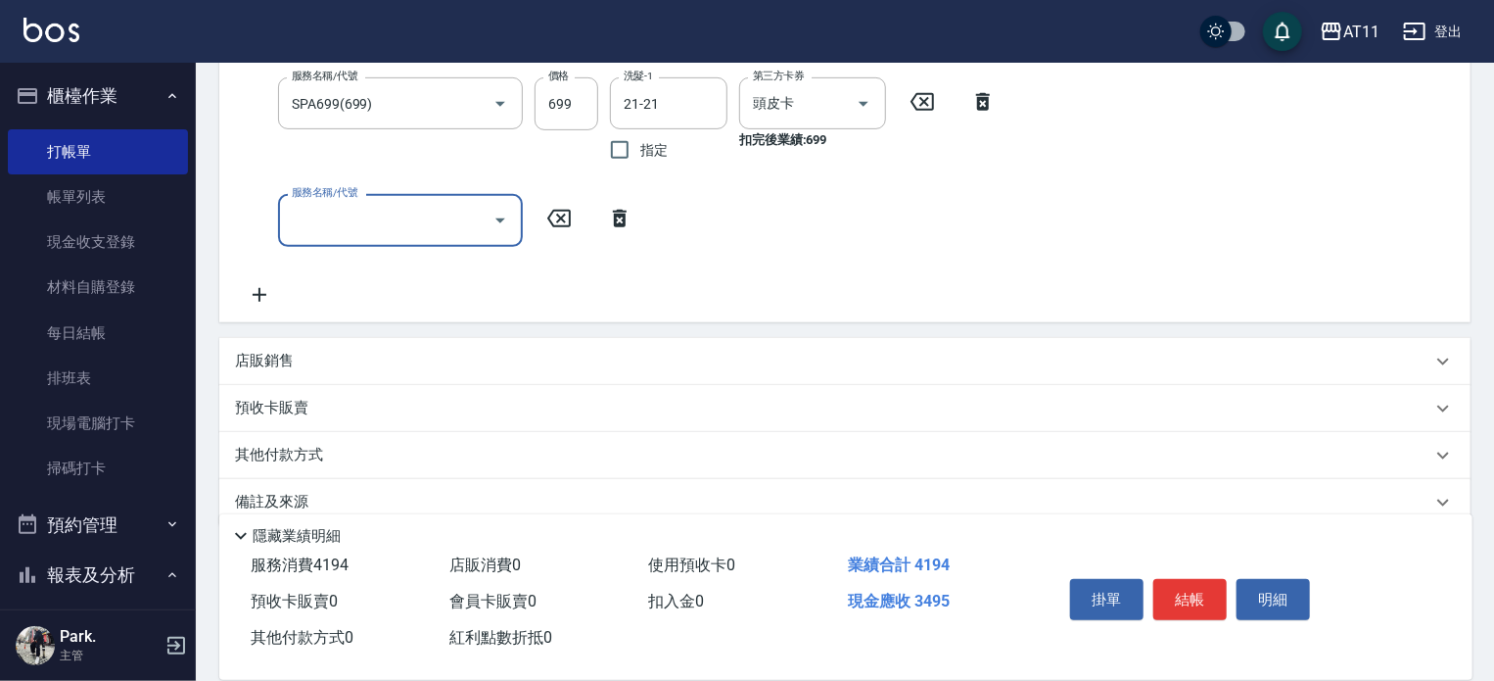
scroll to position [392, 0]
click at [364, 449] on div "其他付款方式" at bounding box center [833, 455] width 1197 height 22
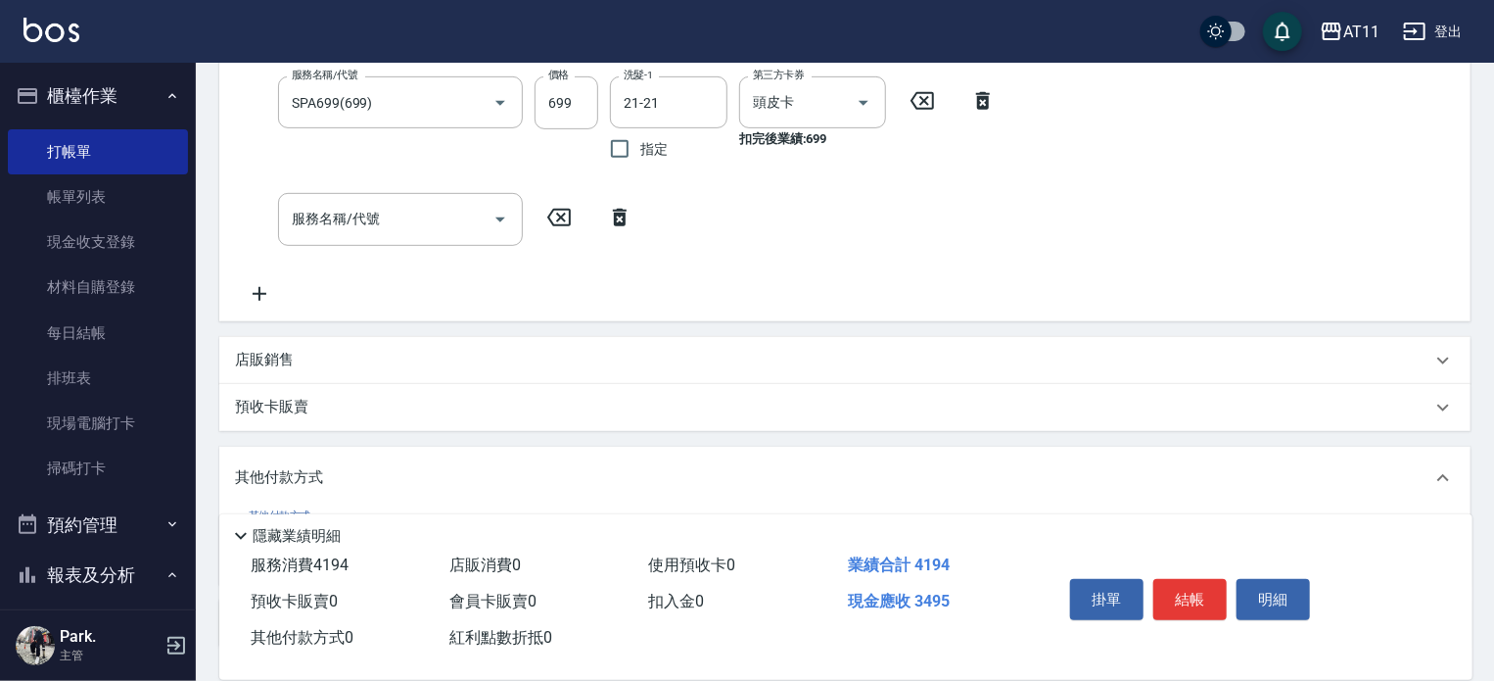
scroll to position [544, 0]
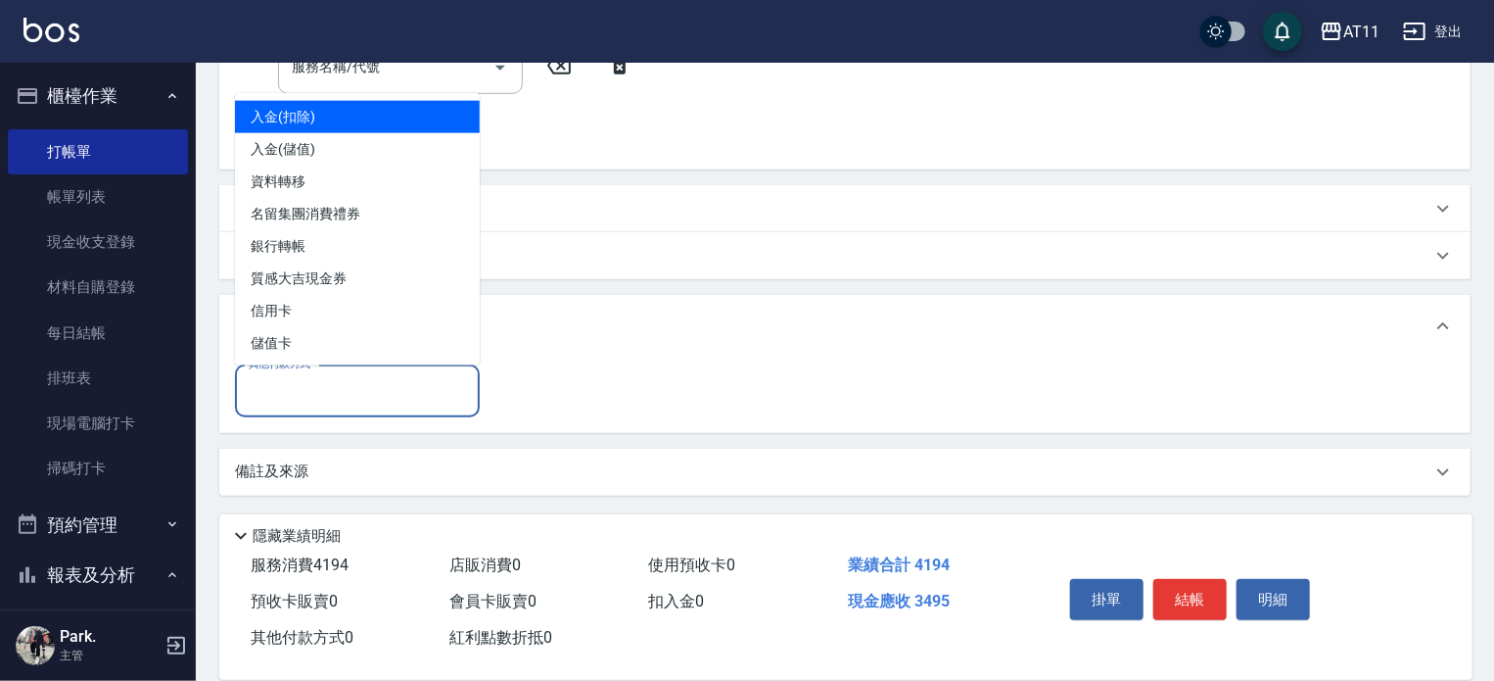
click at [309, 384] on input "其他付款方式" at bounding box center [357, 391] width 227 height 34
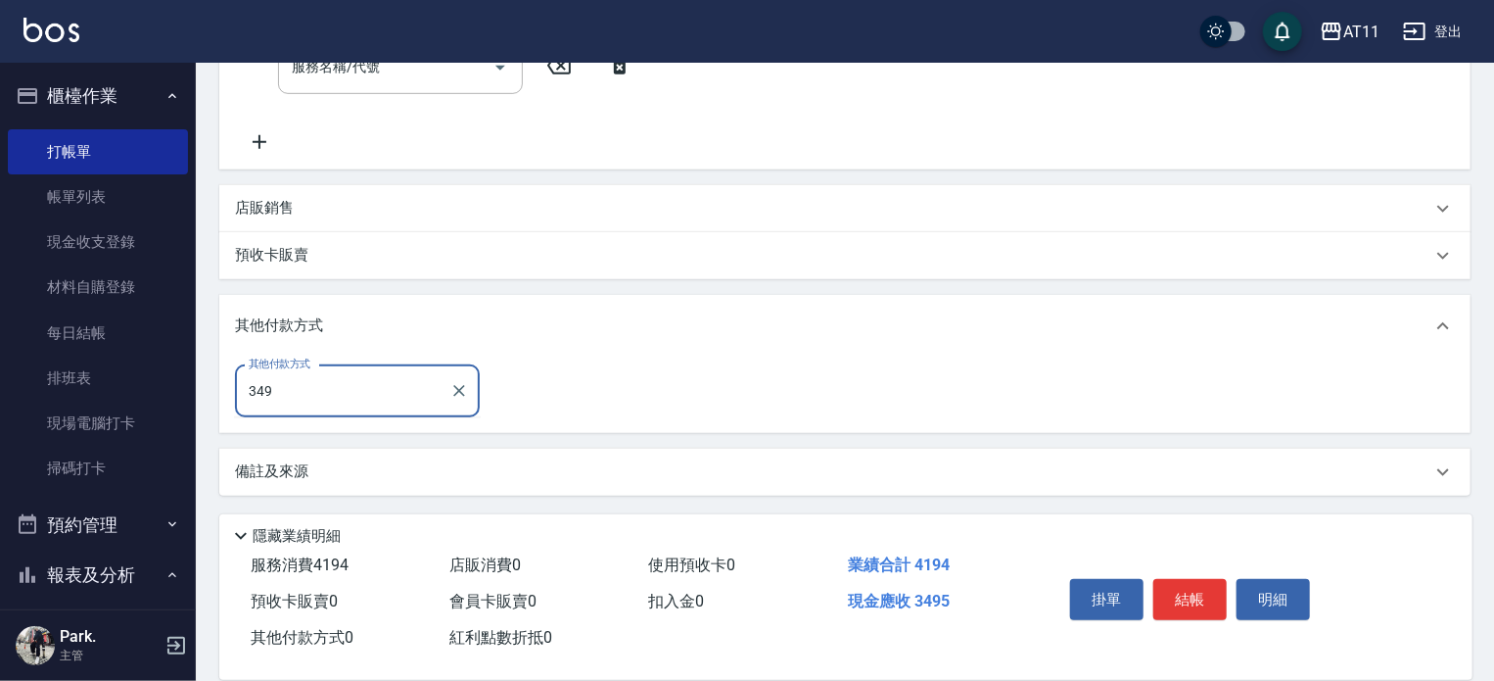
type input "3495"
click at [453, 394] on icon "Clear" at bounding box center [459, 391] width 20 height 20
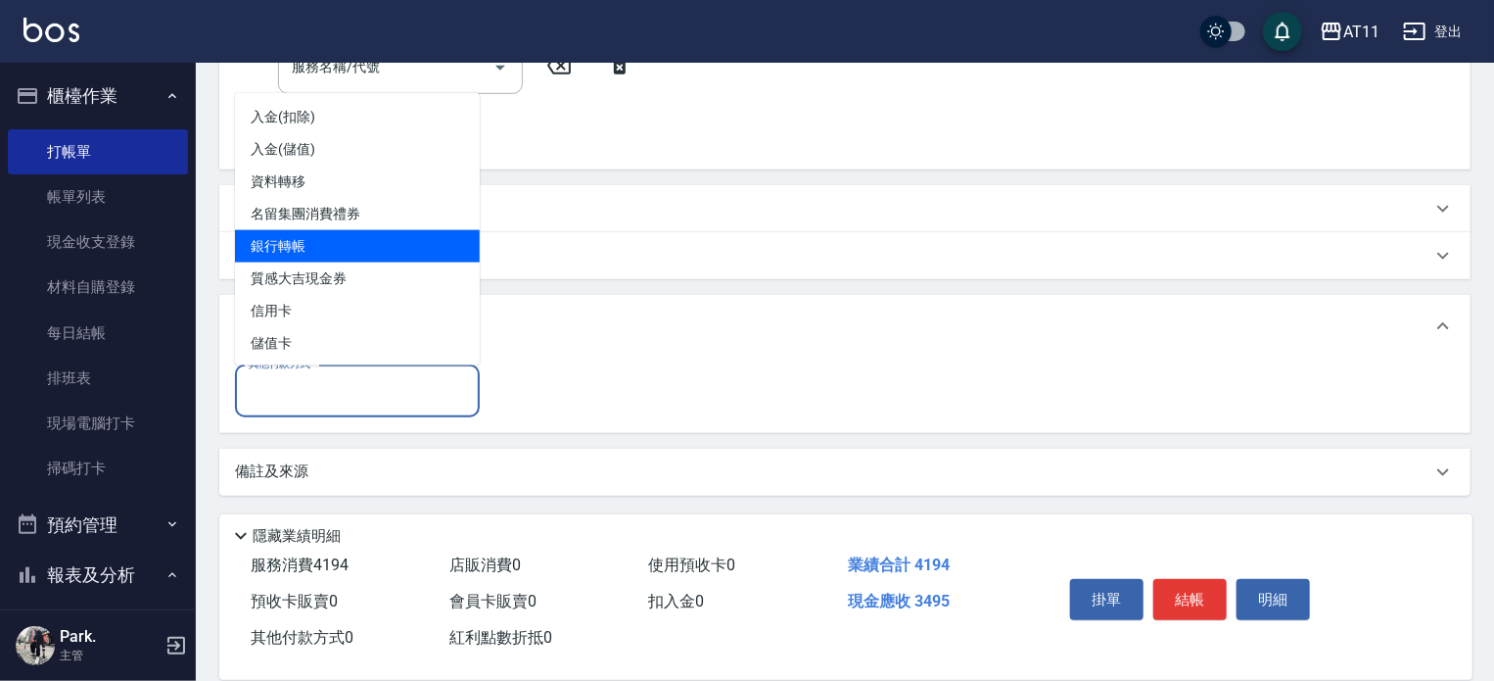
click at [349, 259] on span "銀行轉帳" at bounding box center [357, 246] width 245 height 32
type input "銀行轉帳"
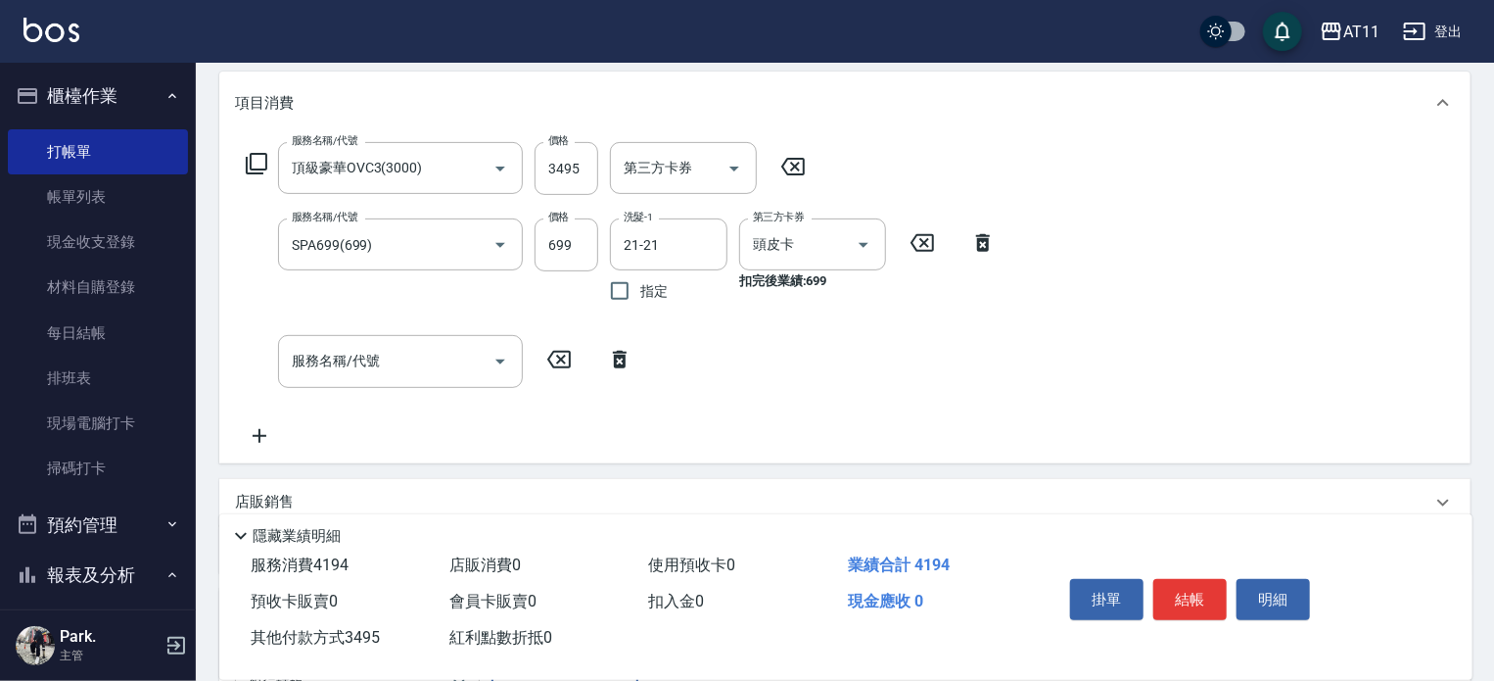
scroll to position [54, 0]
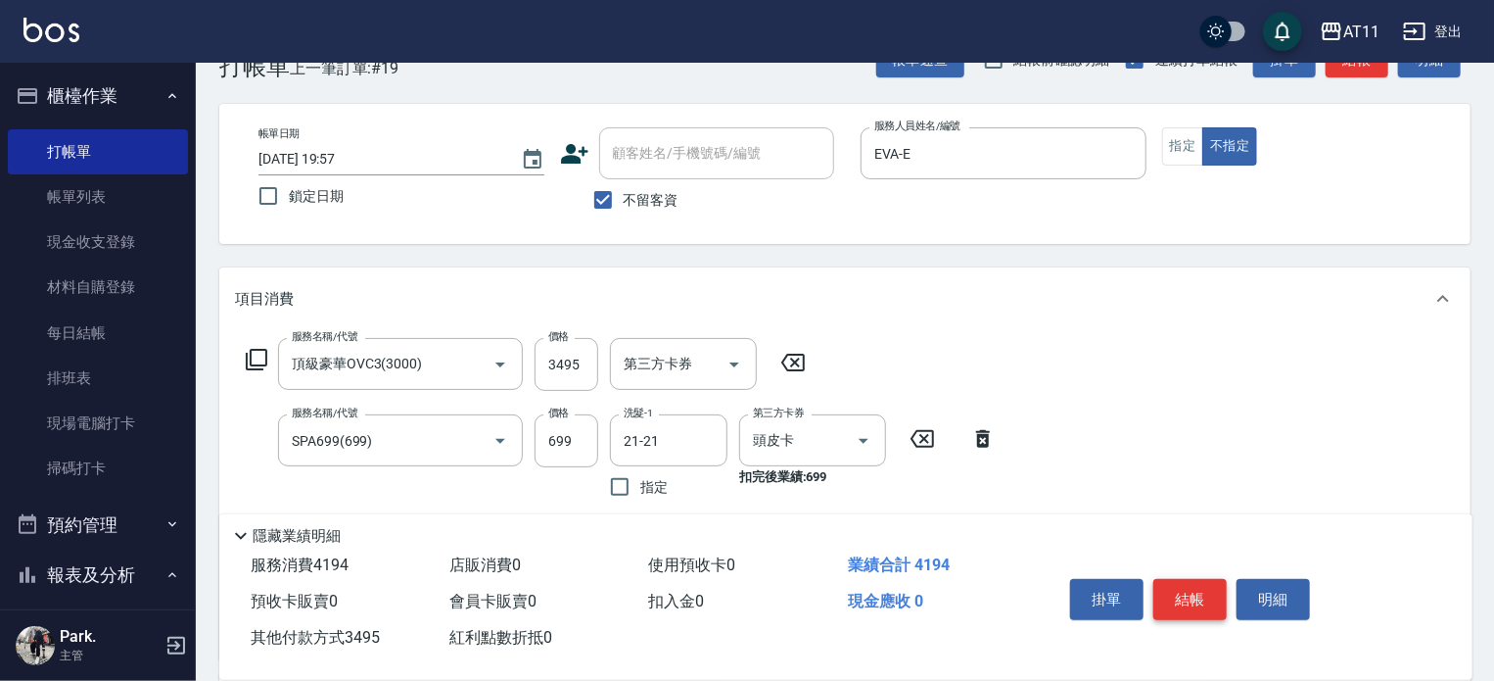
type input "3495"
drag, startPoint x: 1187, startPoint y: 595, endPoint x: 1093, endPoint y: 571, distance: 97.1
click at [1176, 593] on button "結帳" at bounding box center [1190, 599] width 73 height 41
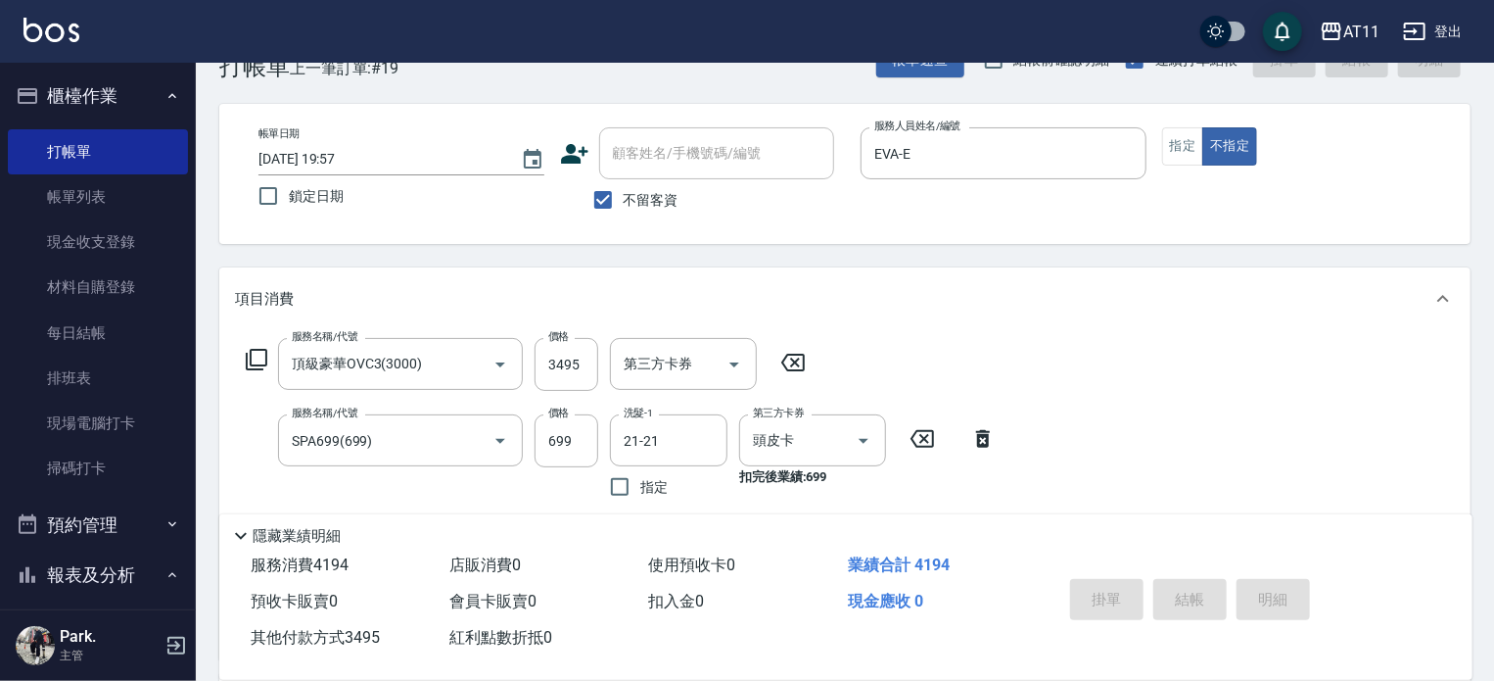
type input "2025/09/11 20:35"
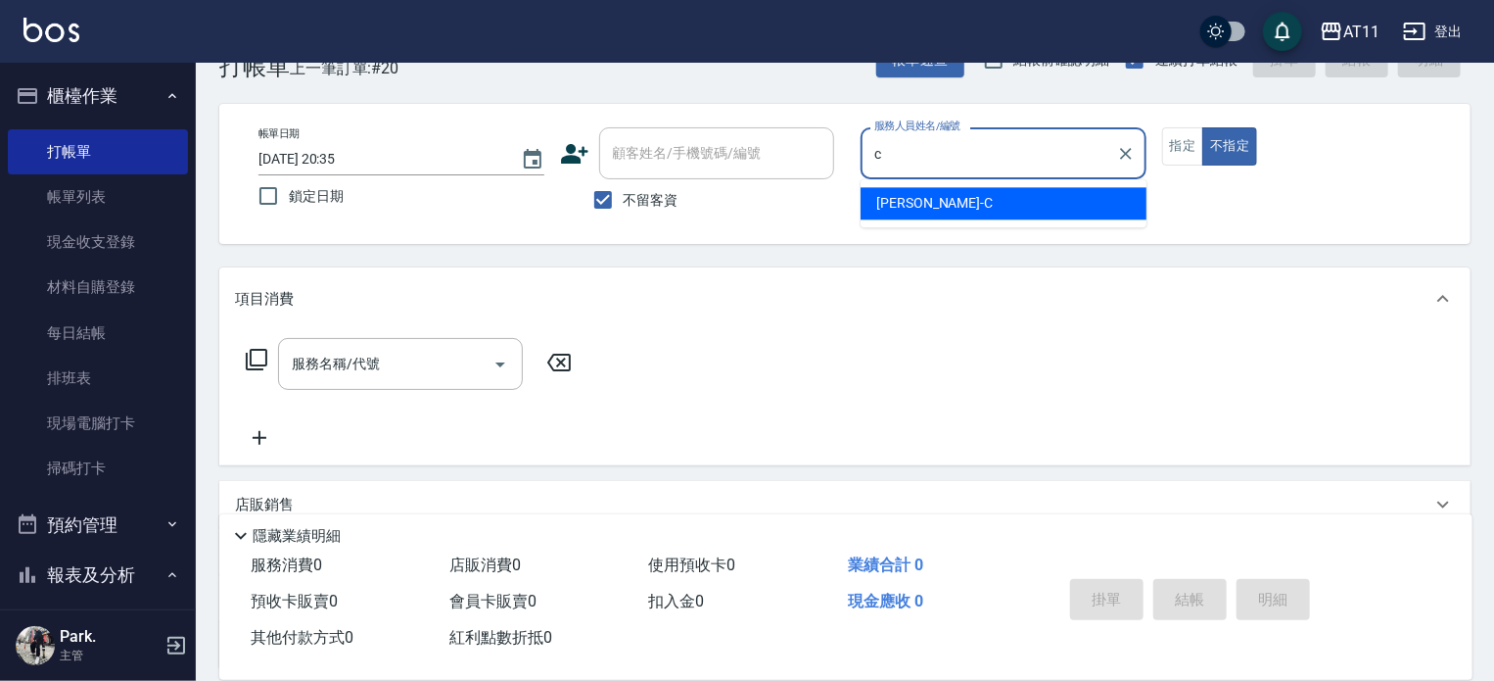
type input "Connie-C"
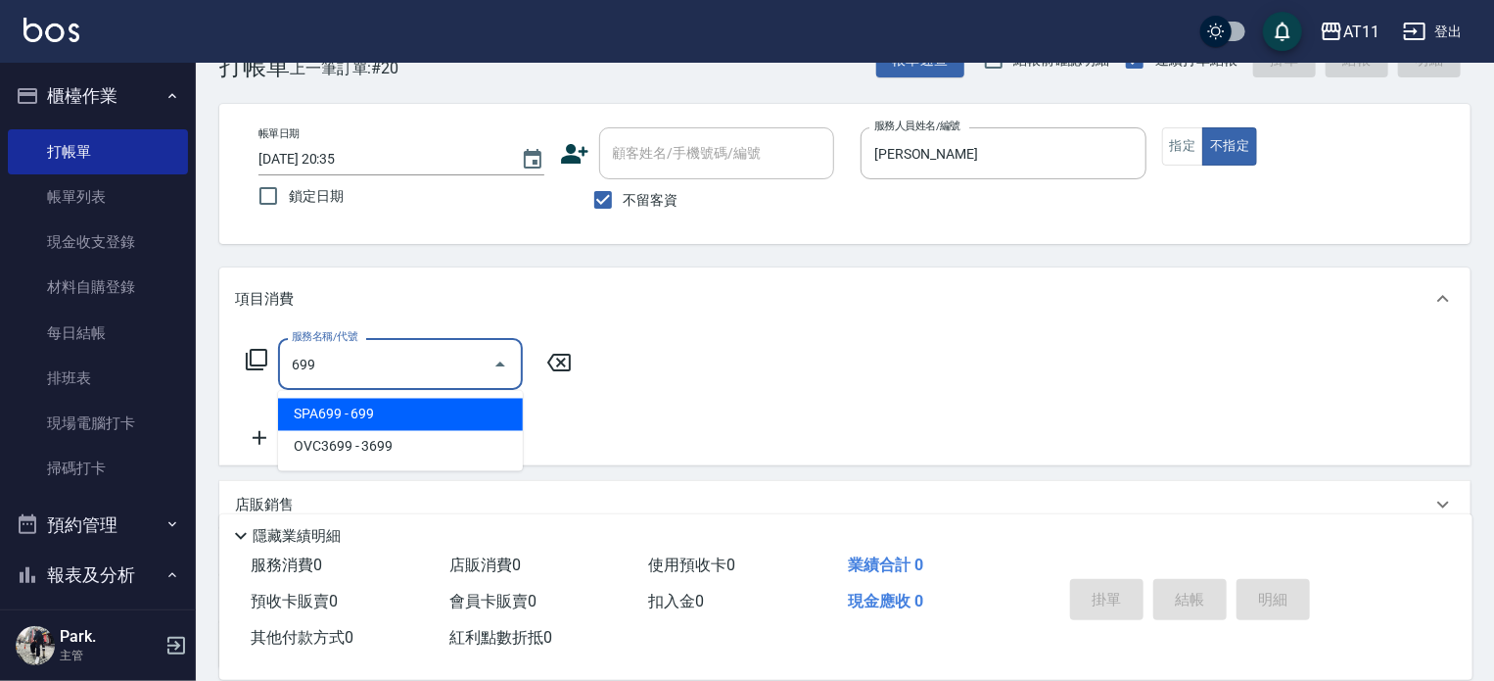
type input "SPA699(699)"
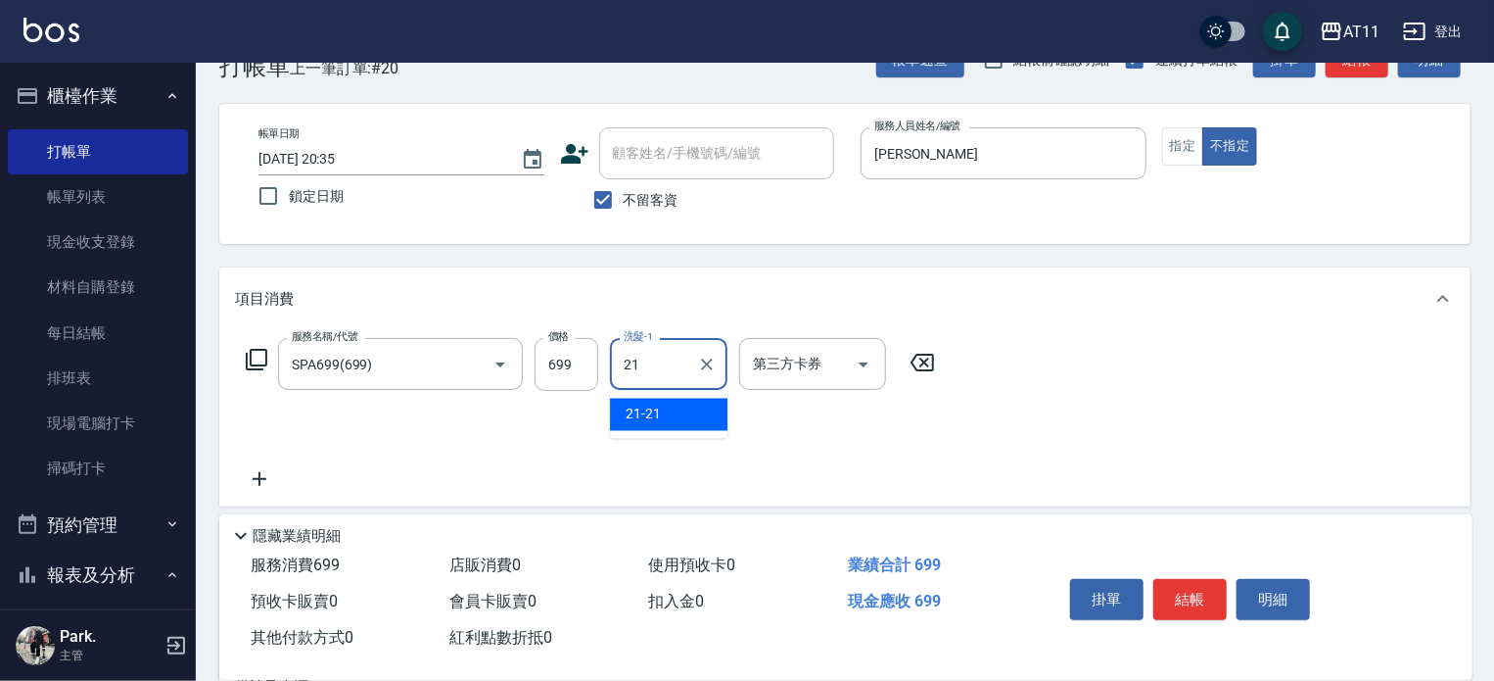
type input "21-21"
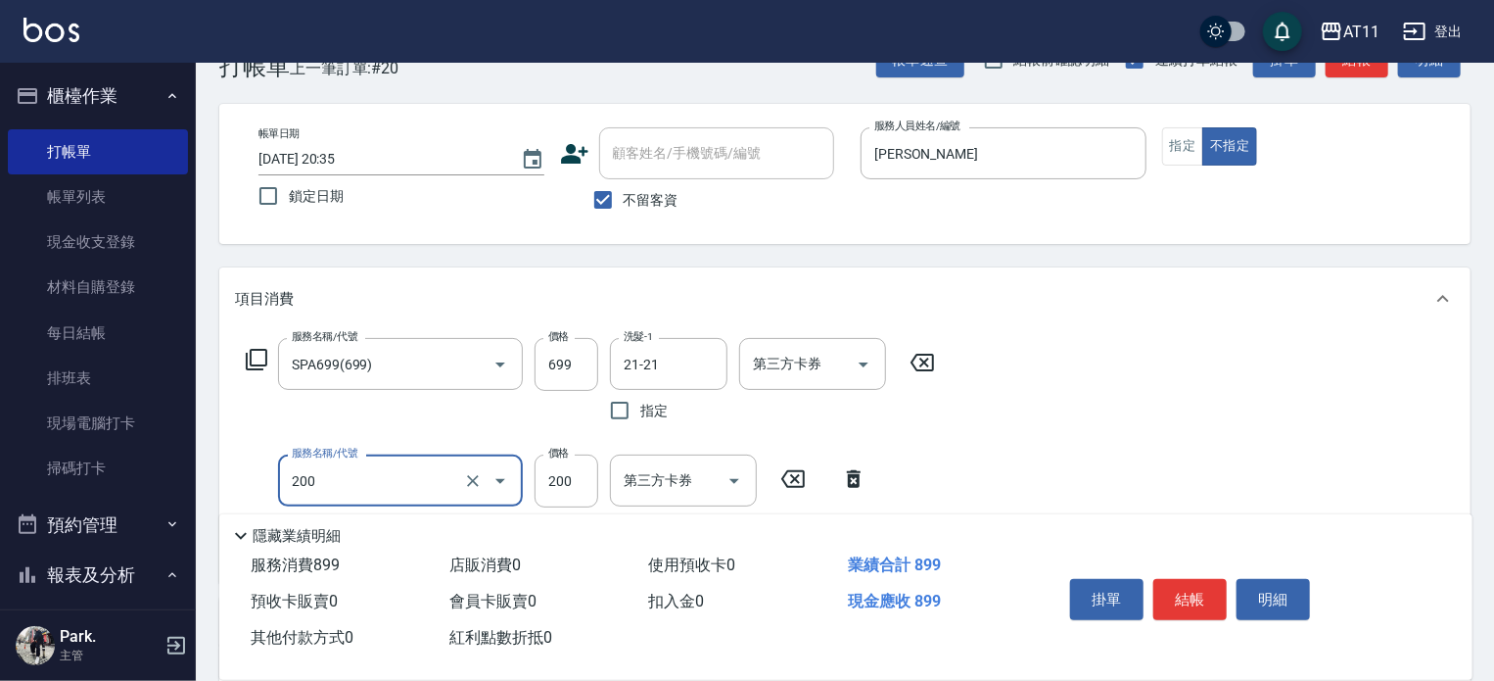
type input "剪髮(200)"
type input "100"
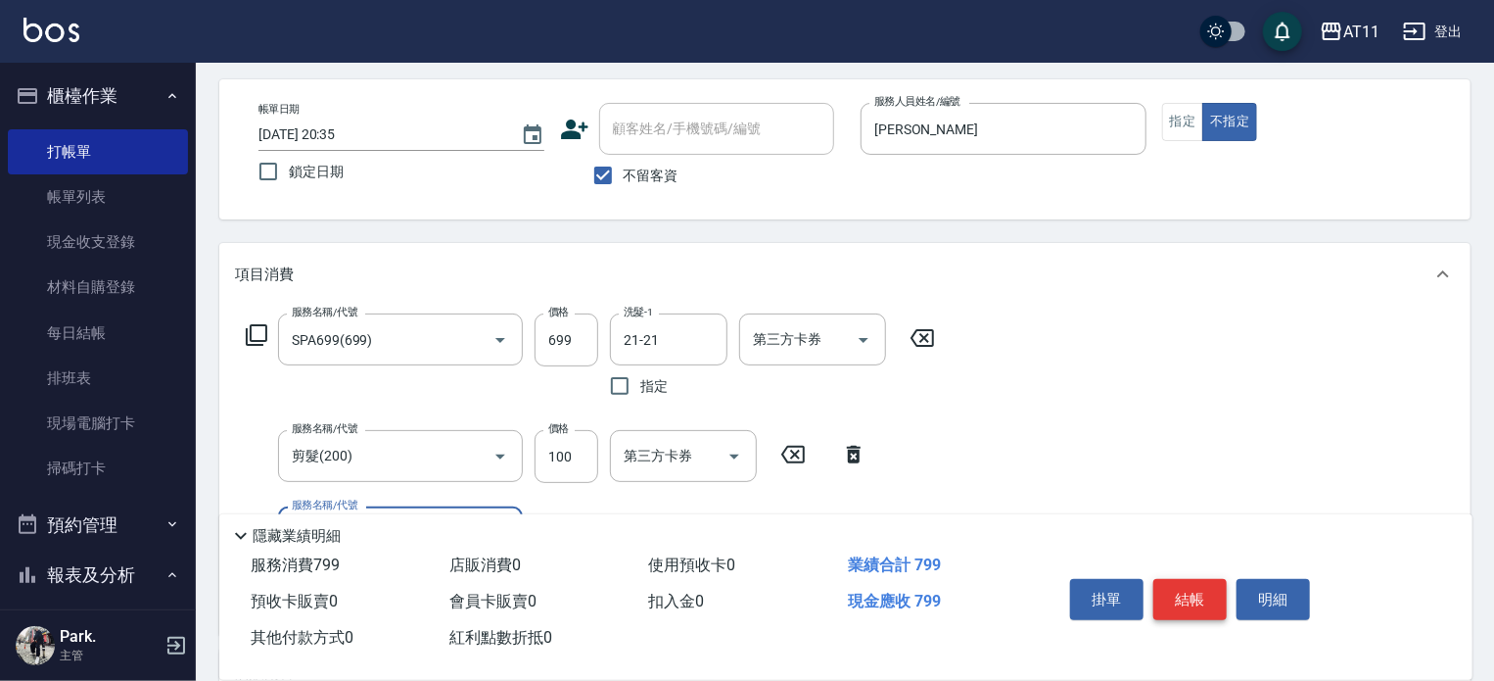
scroll to position [196, 0]
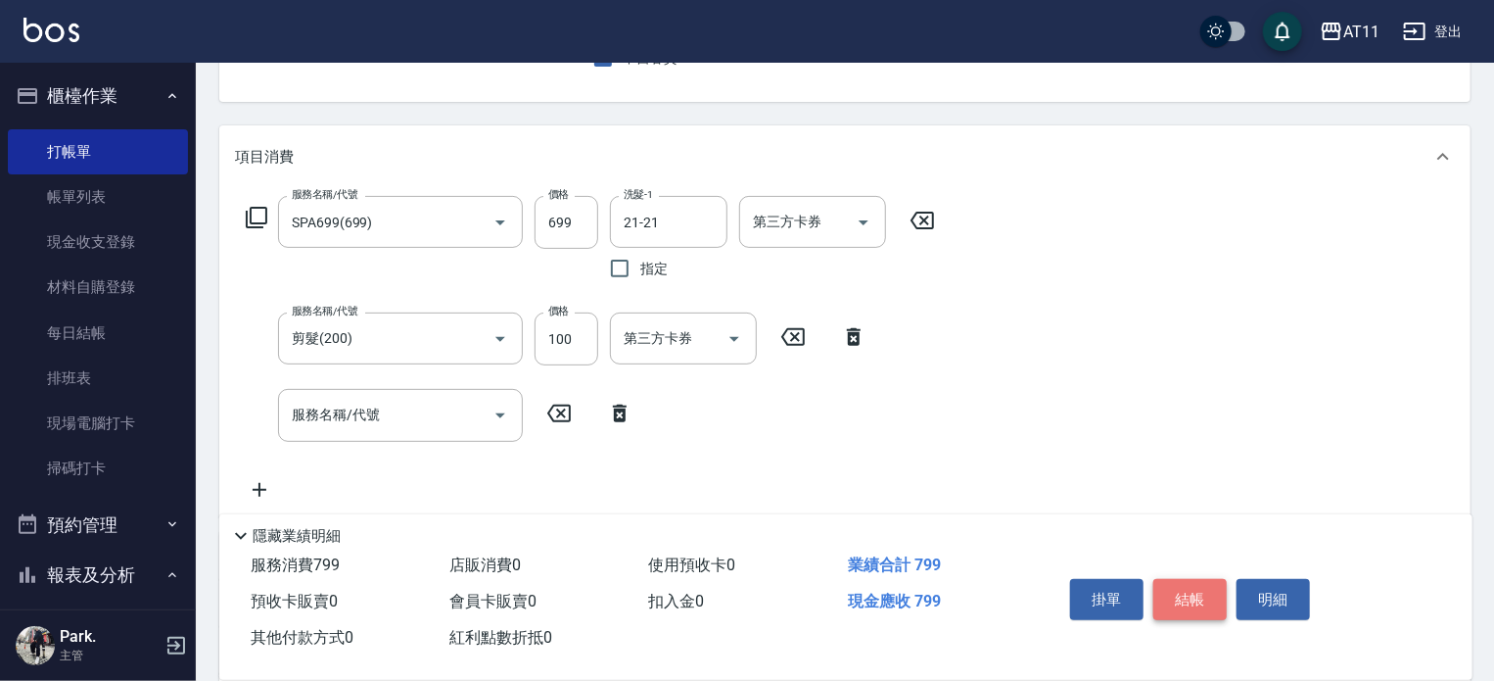
click at [1198, 591] on button "結帳" at bounding box center [1190, 599] width 73 height 41
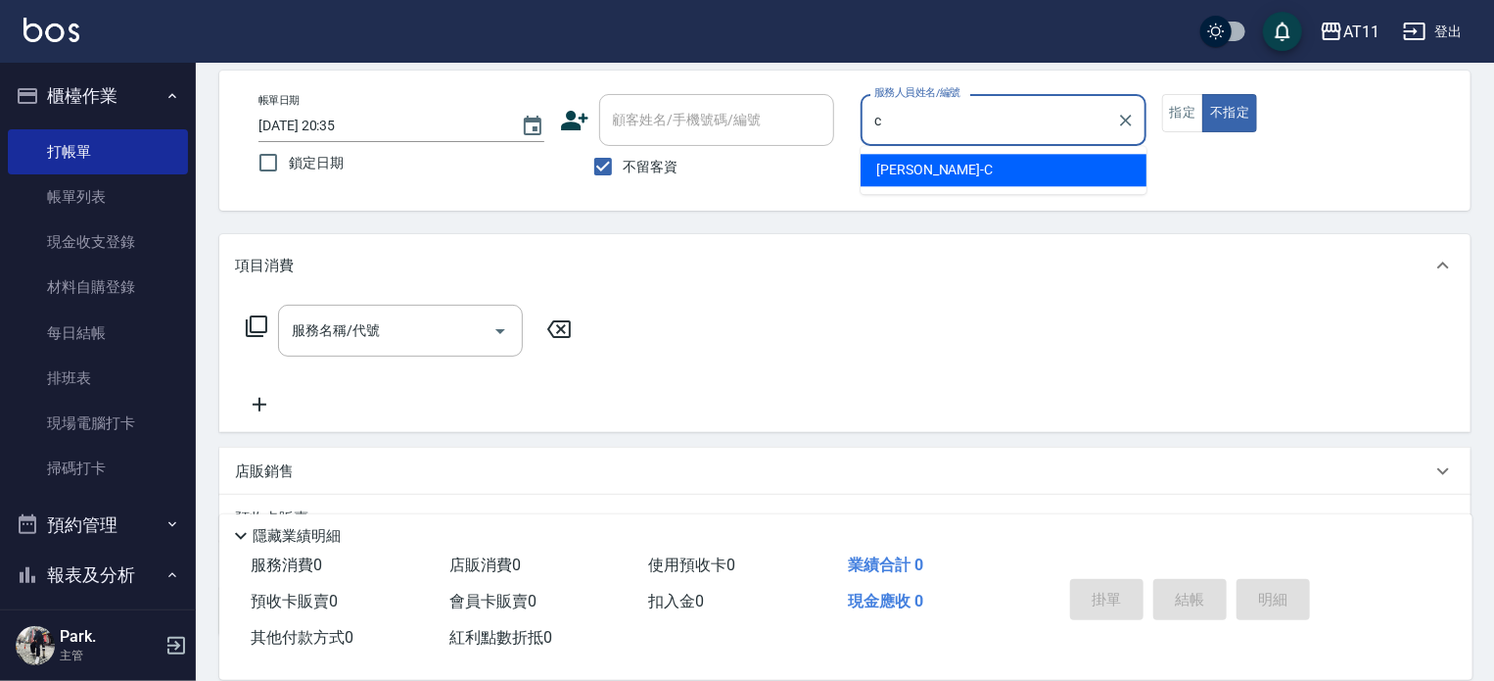
scroll to position [0, 0]
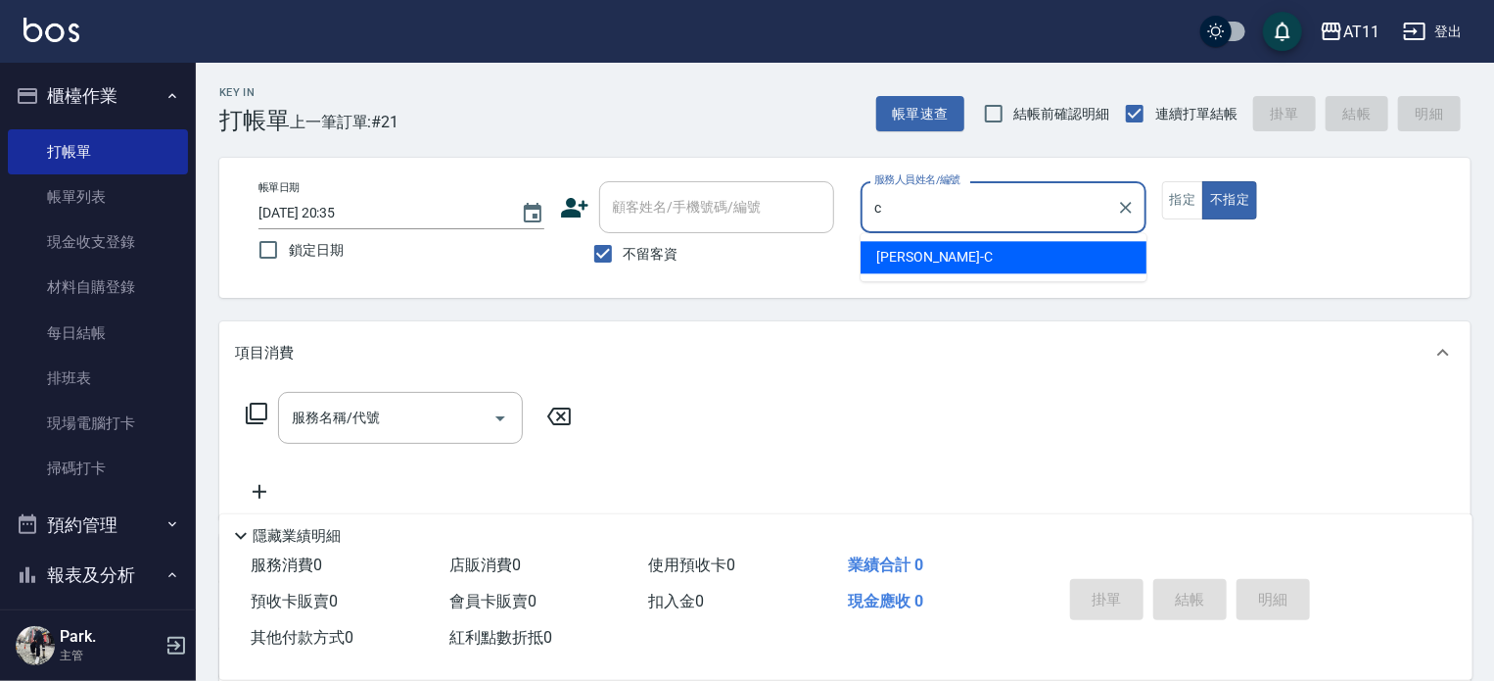
type input "Connie-C"
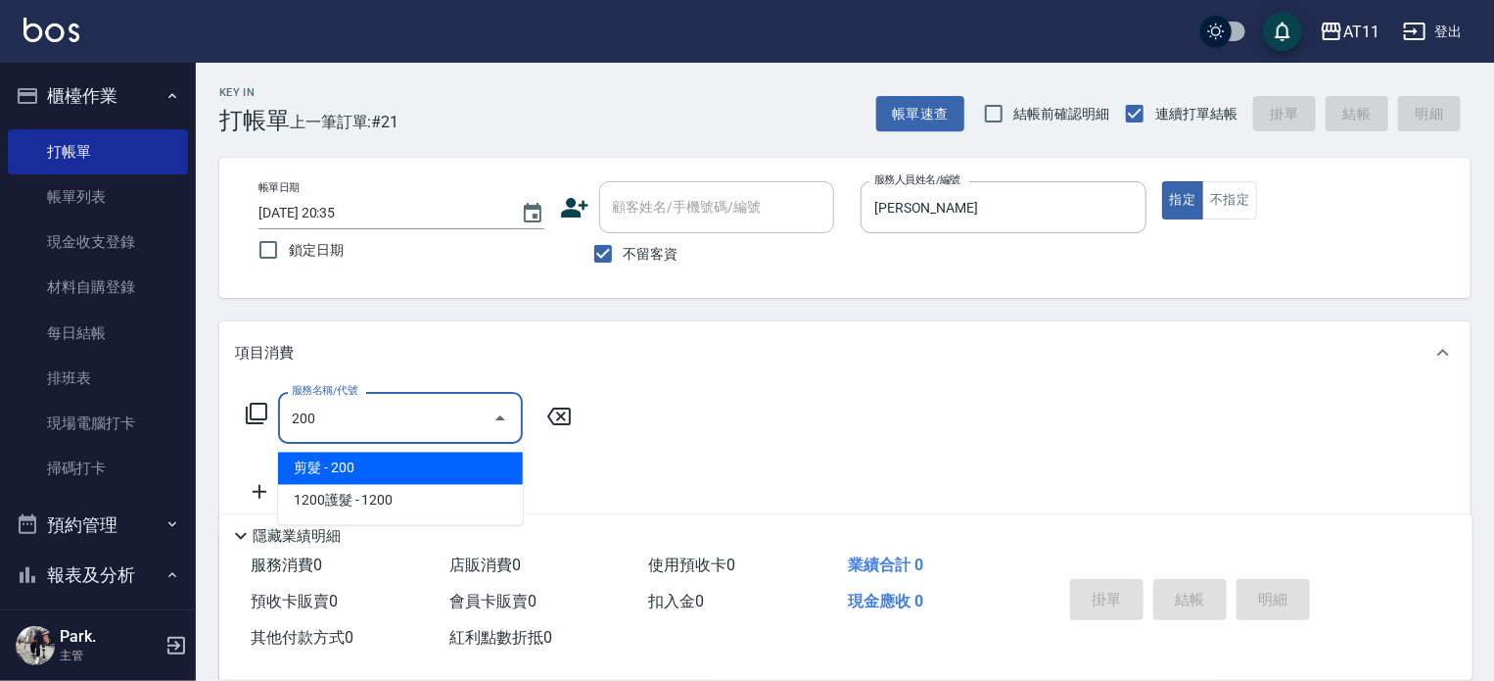
type input "剪髮(200)"
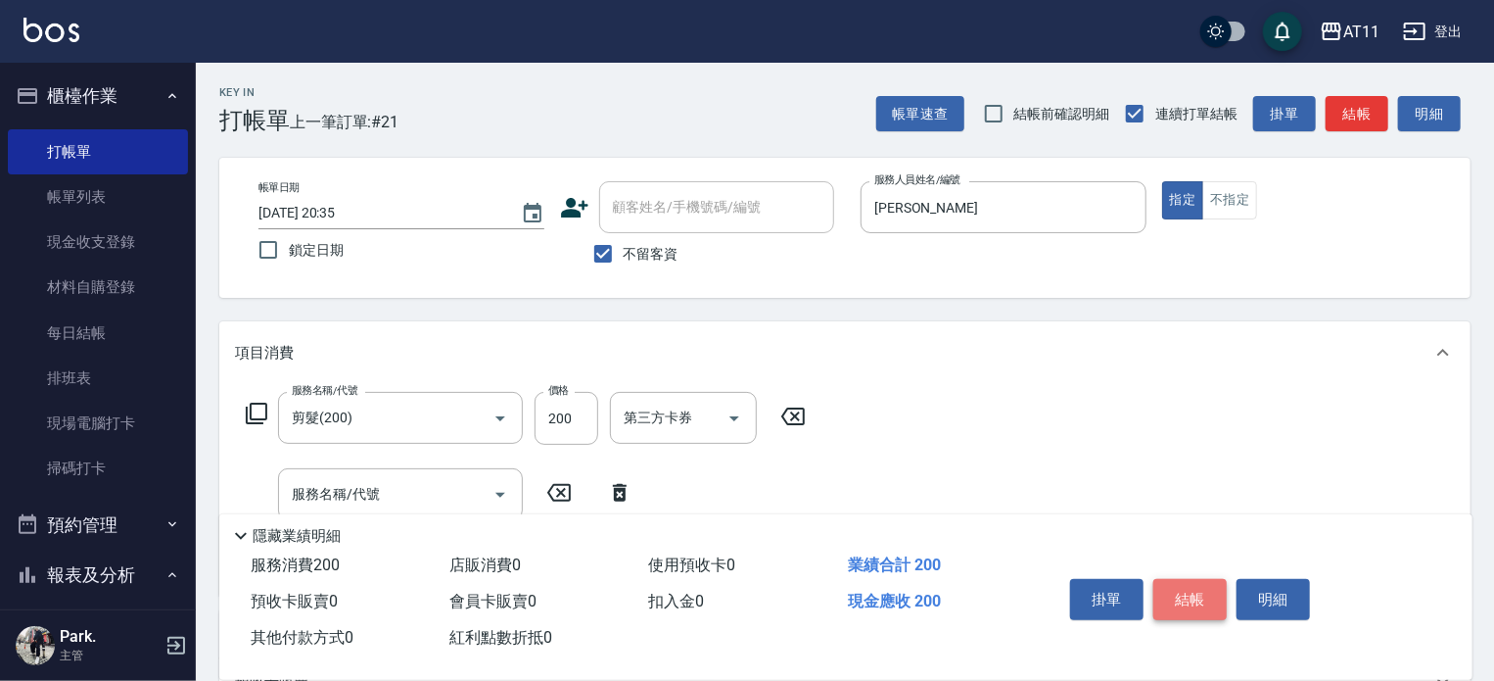
click at [1193, 592] on button "結帳" at bounding box center [1190, 599] width 73 height 41
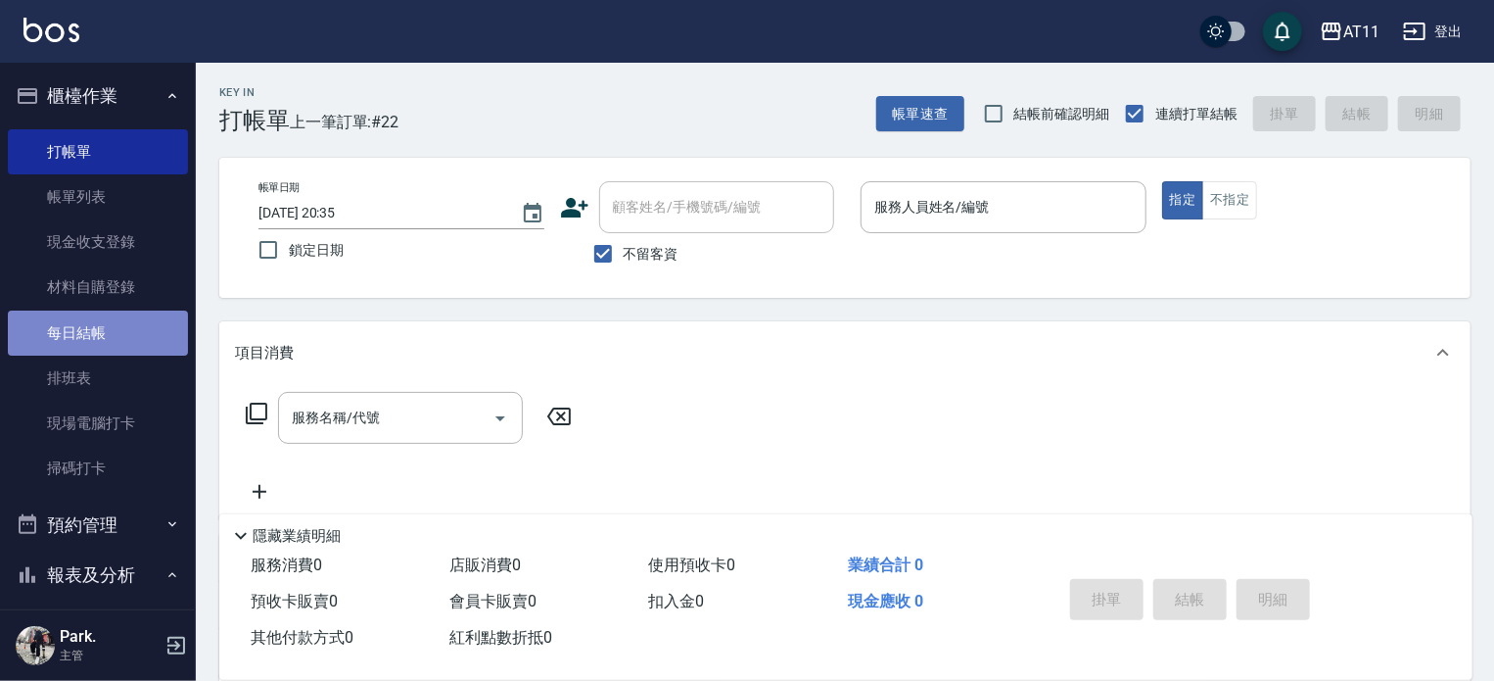
click at [113, 339] on link "每日結帳" at bounding box center [98, 332] width 180 height 45
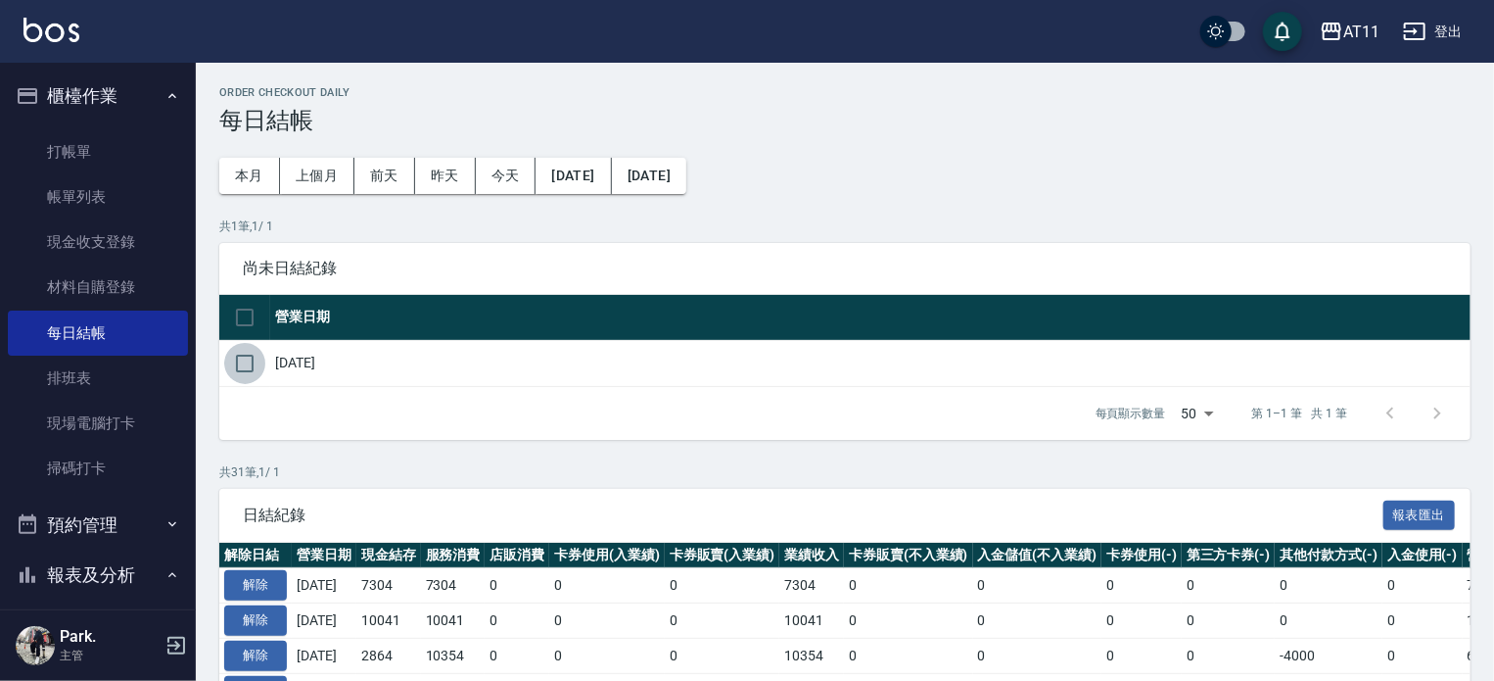
click at [248, 366] on input "checkbox" at bounding box center [244, 363] width 41 height 41
checkbox input "true"
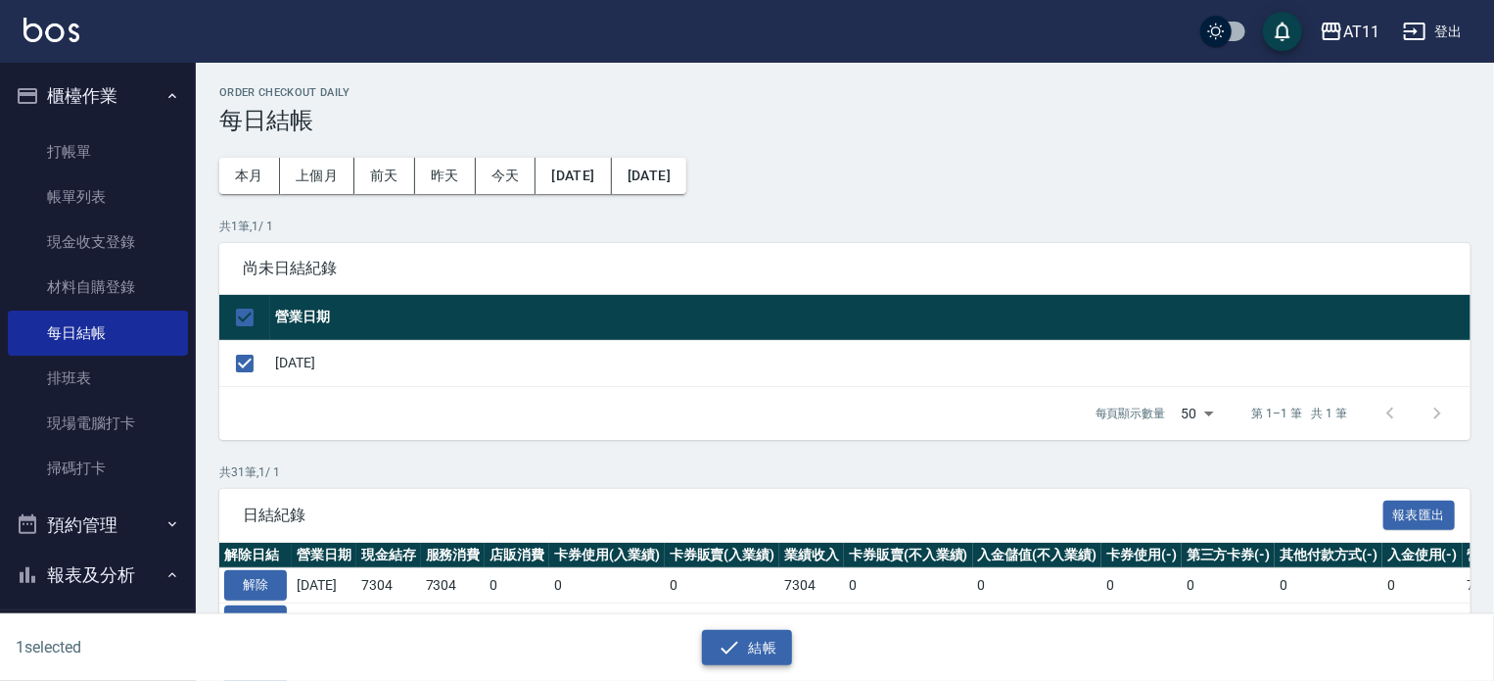
click at [762, 658] on button "結帳" at bounding box center [747, 648] width 91 height 36
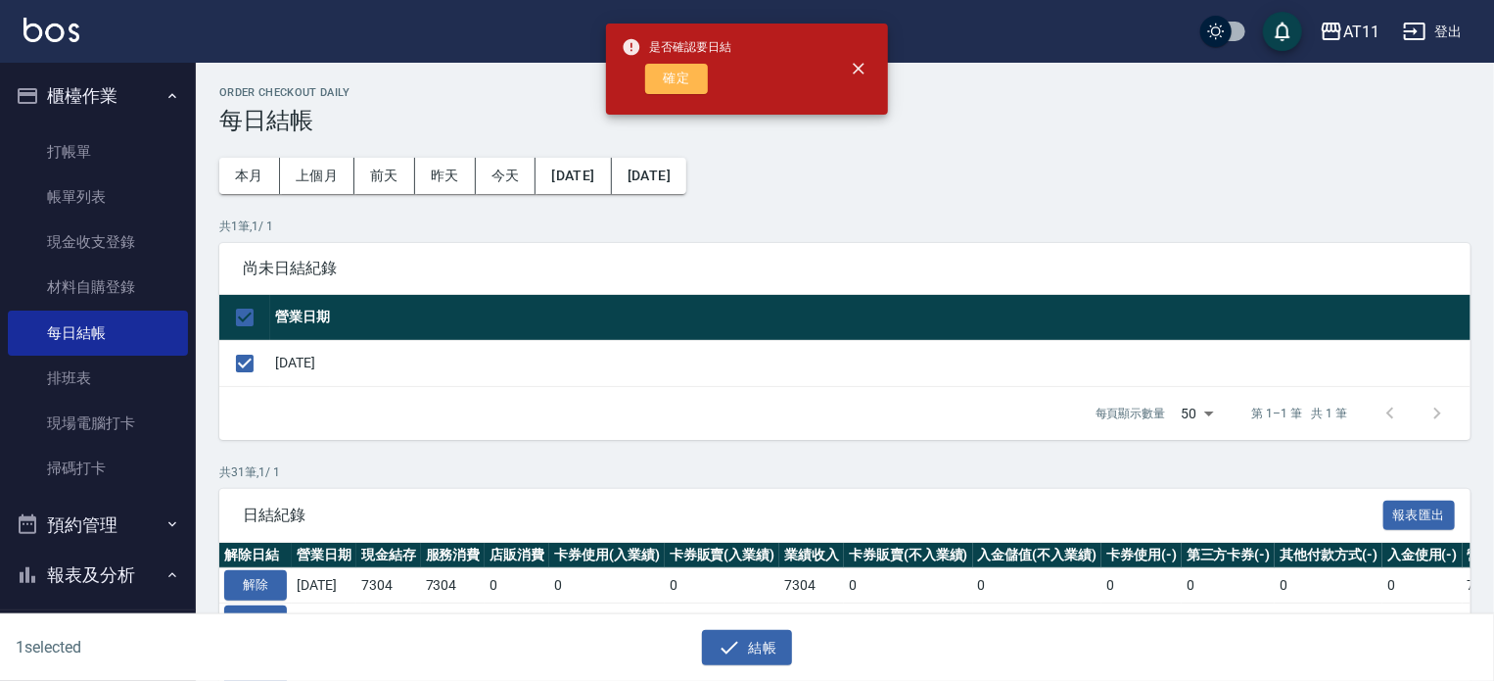
click at [673, 93] on button "確定" at bounding box center [676, 79] width 63 height 30
checkbox input "false"
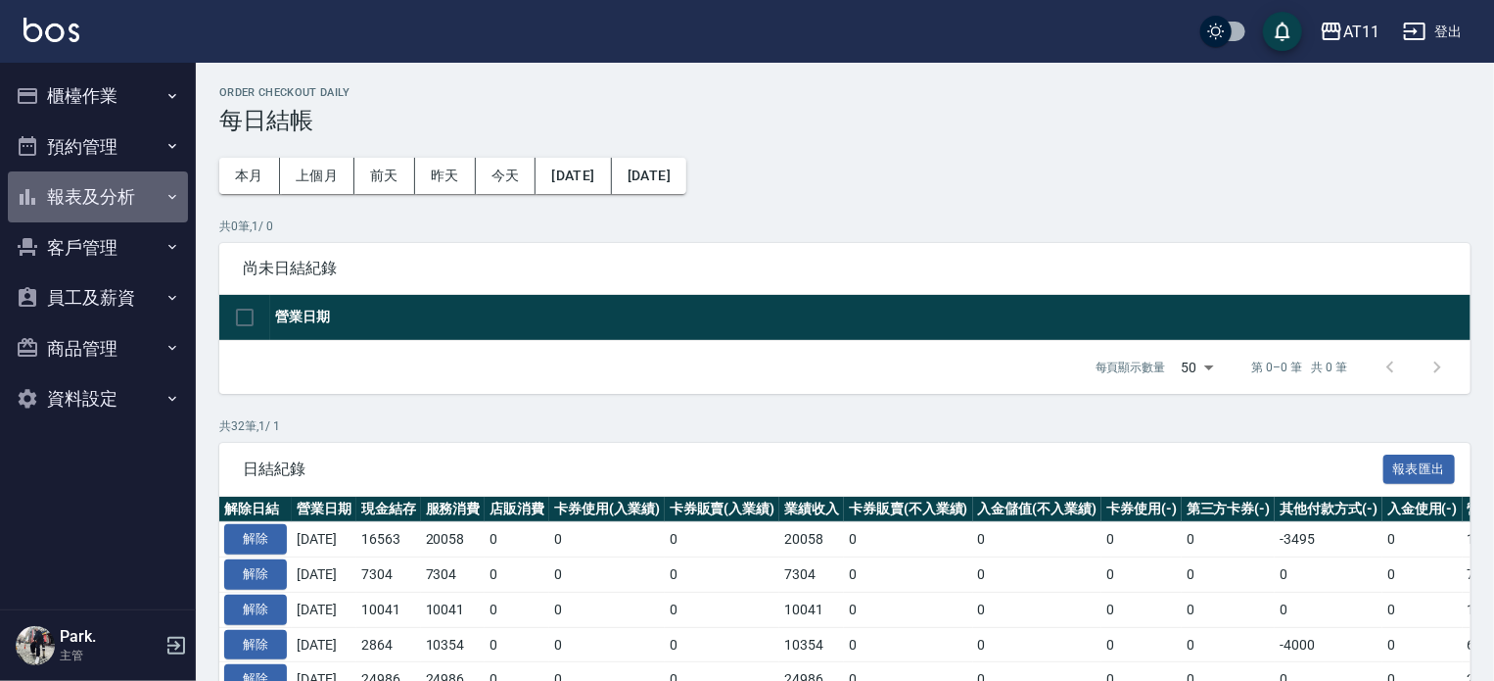
click at [90, 197] on button "報表及分析" at bounding box center [98, 196] width 180 height 51
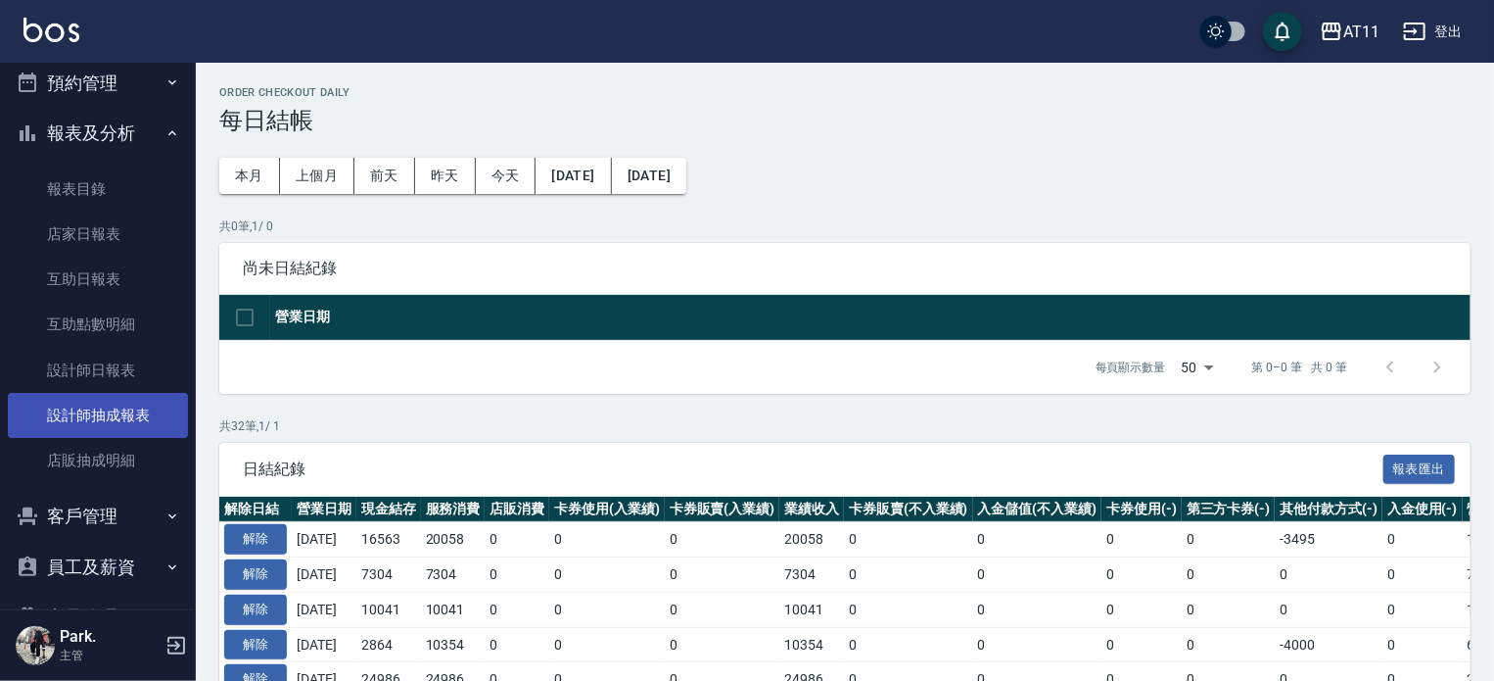
scroll to position [98, 0]
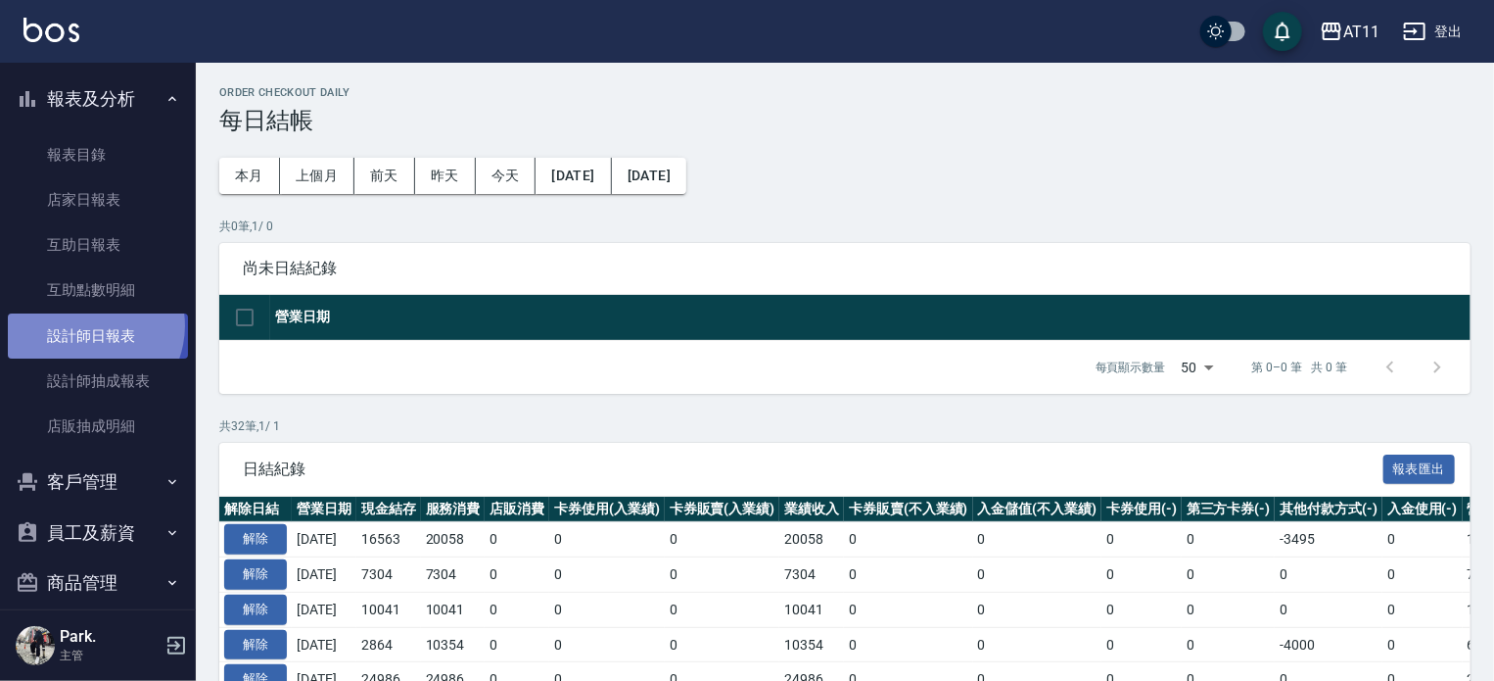
click at [86, 325] on link "設計師日報表" at bounding box center [98, 335] width 180 height 45
